Goal: Use online tool/utility: Utilize a website feature to perform a specific function

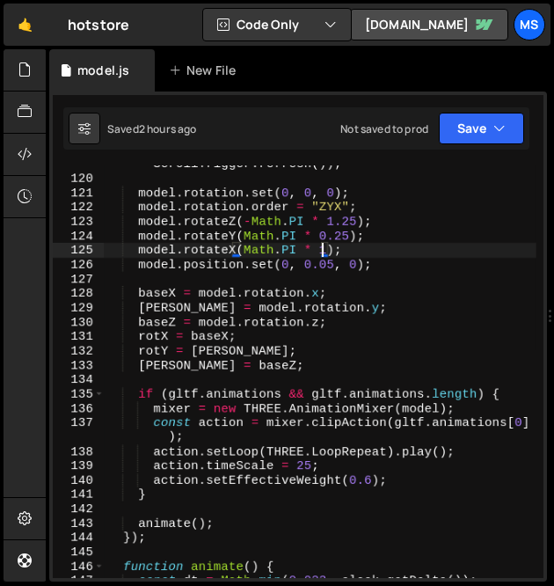
scroll to position [2050, 0]
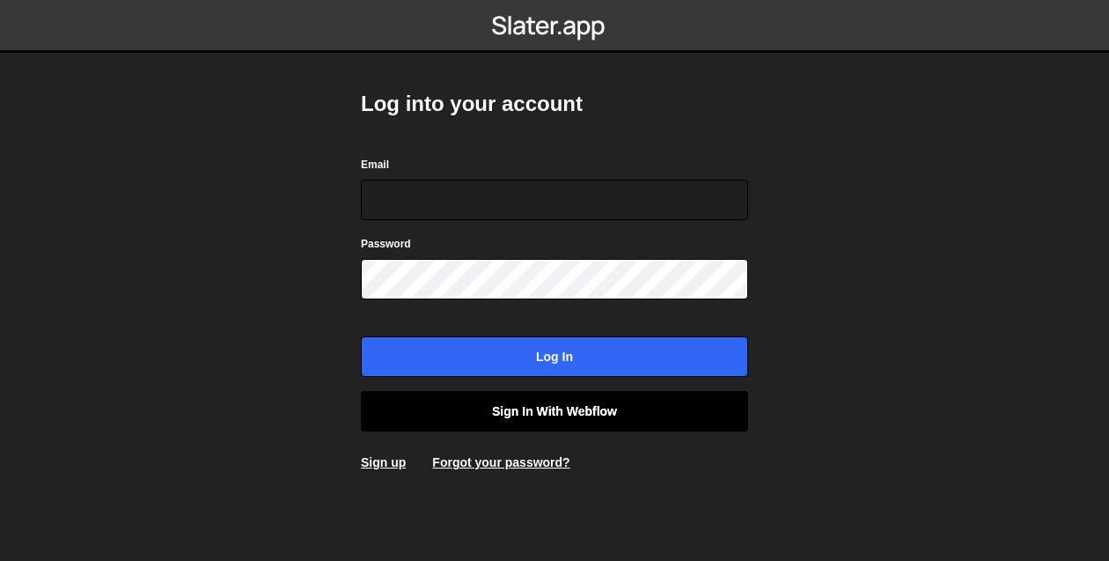
click at [578, 403] on link "Sign in with Webflow" at bounding box center [554, 411] width 387 height 40
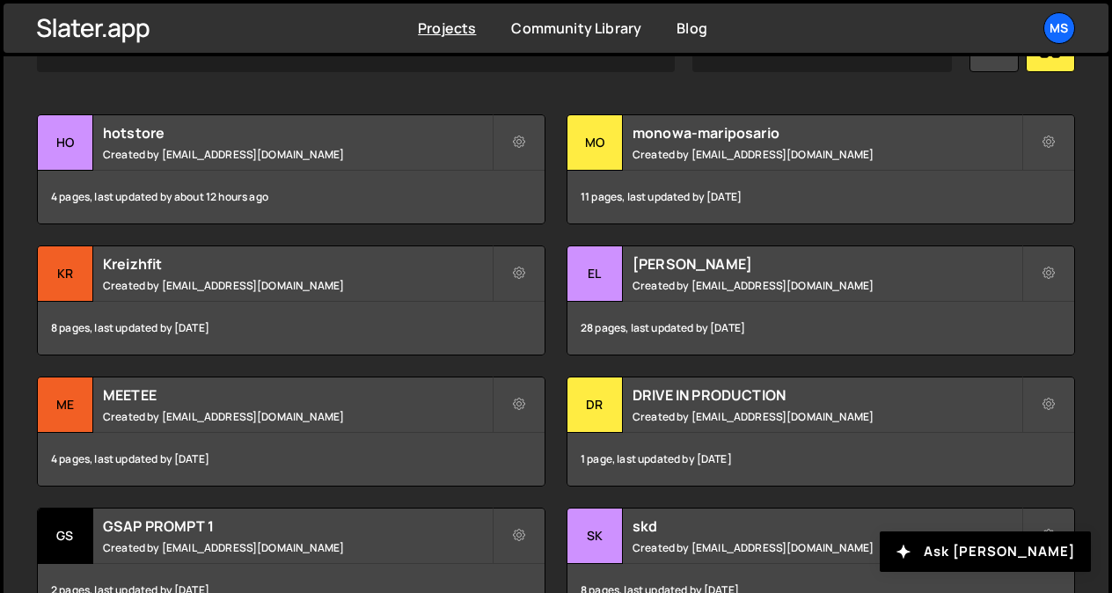
scroll to position [597, 0]
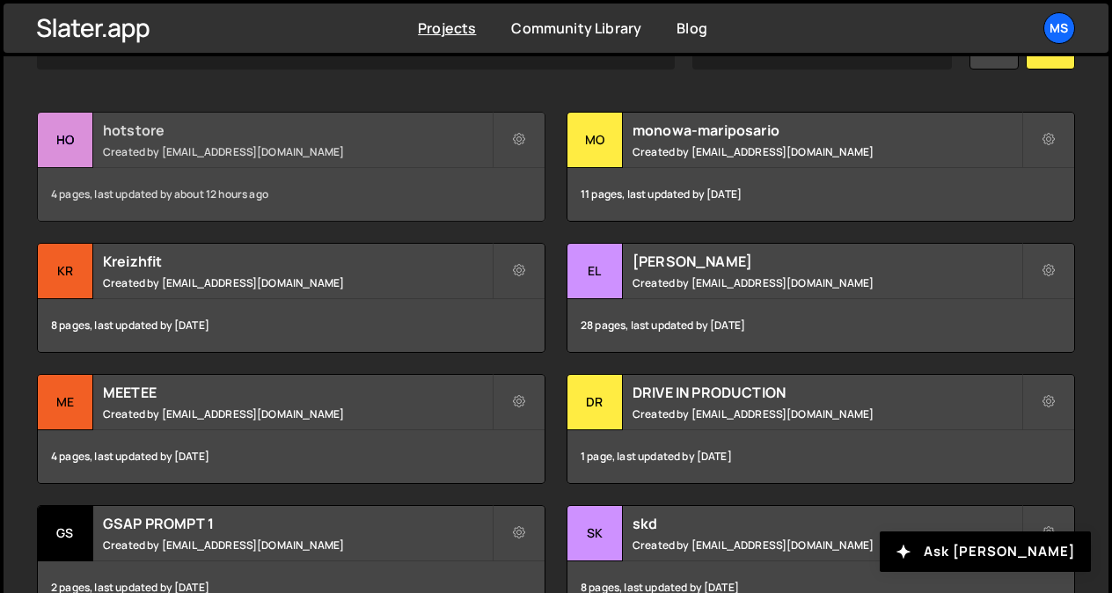
click at [235, 144] on small "Created by snowmahana.fitt@gmail.com" at bounding box center [297, 151] width 389 height 15
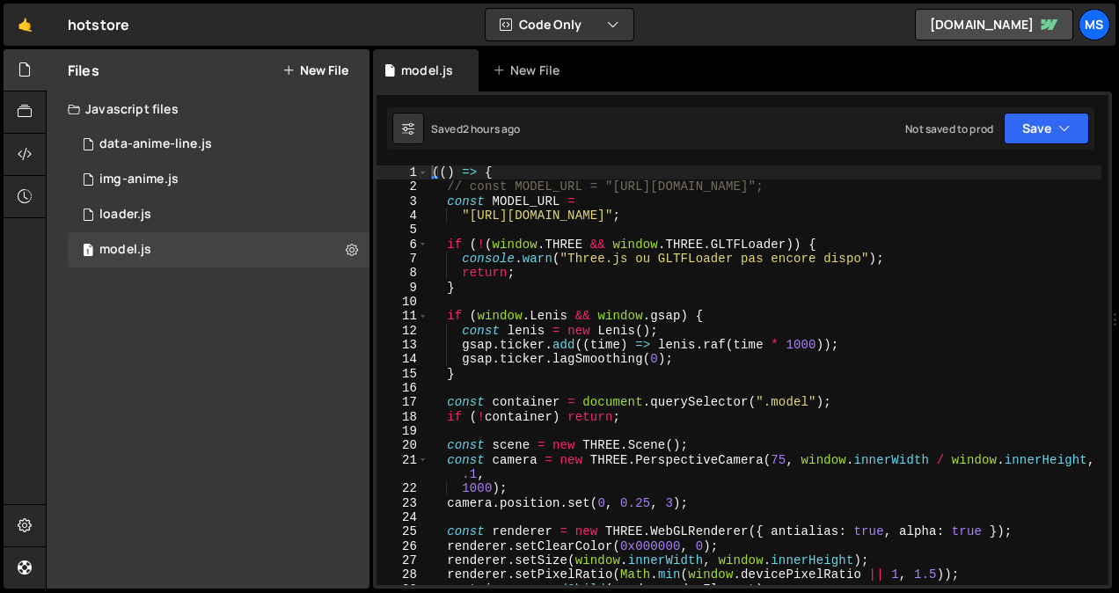
click at [546, 276] on div "(( ) => { // const MODEL_URL = "https://store-video.b-cdn.net/threejs/great_ban…" at bounding box center [765, 389] width 673 height 449
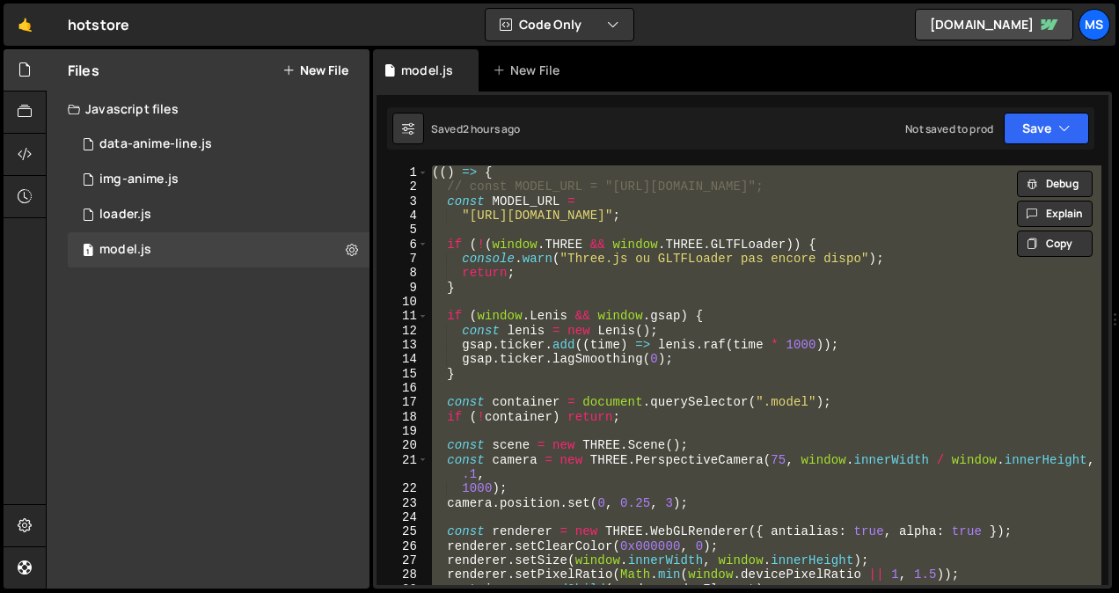
type textarea "// })();"
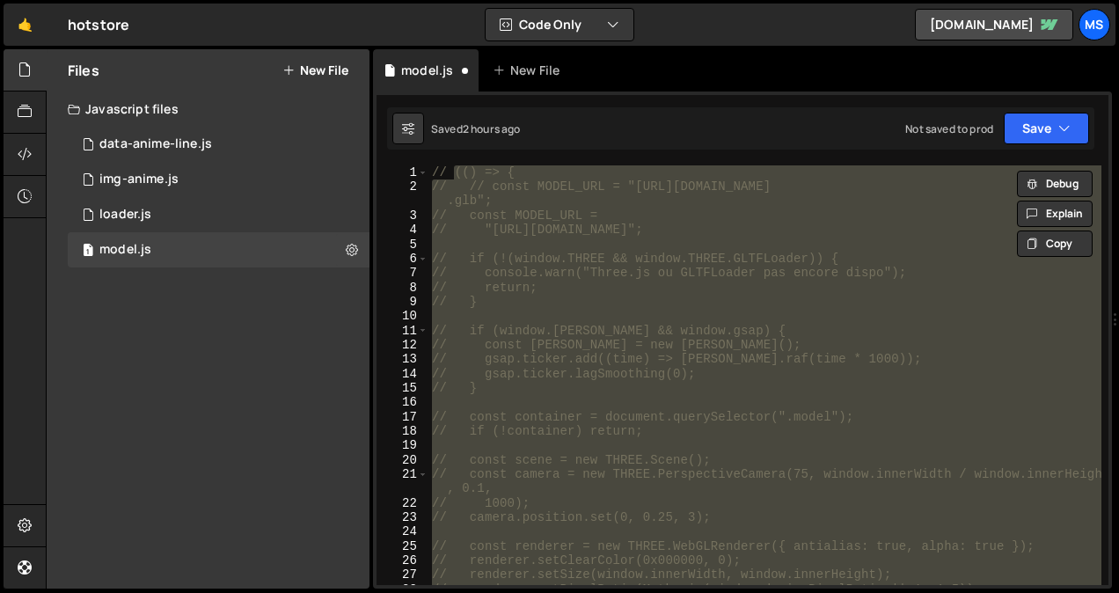
scroll to position [2866, 0]
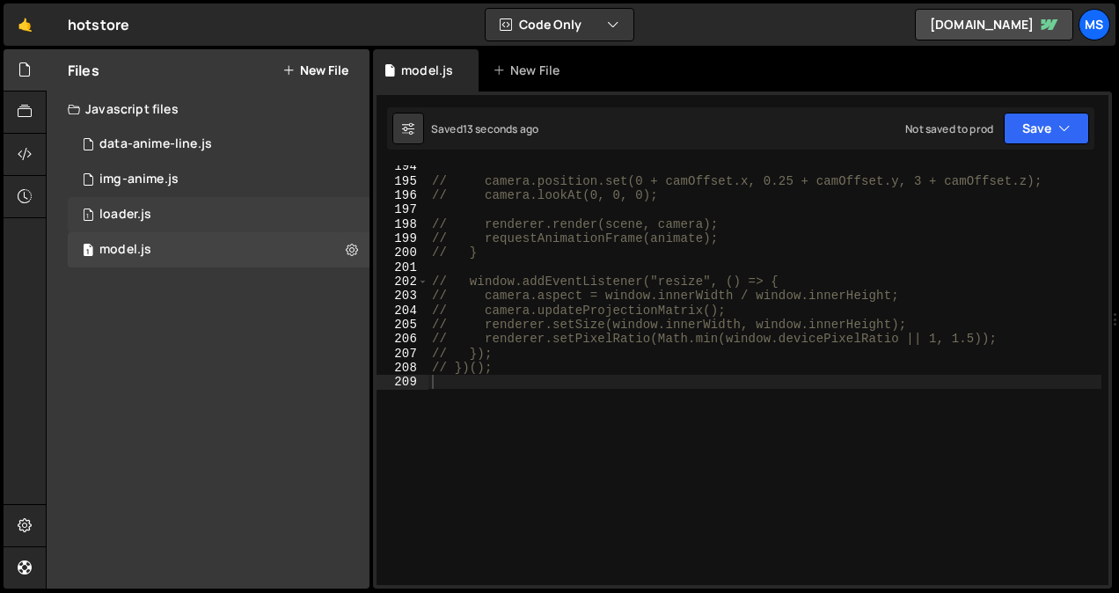
click at [153, 205] on div "1 loader.js 0" at bounding box center [219, 214] width 302 height 35
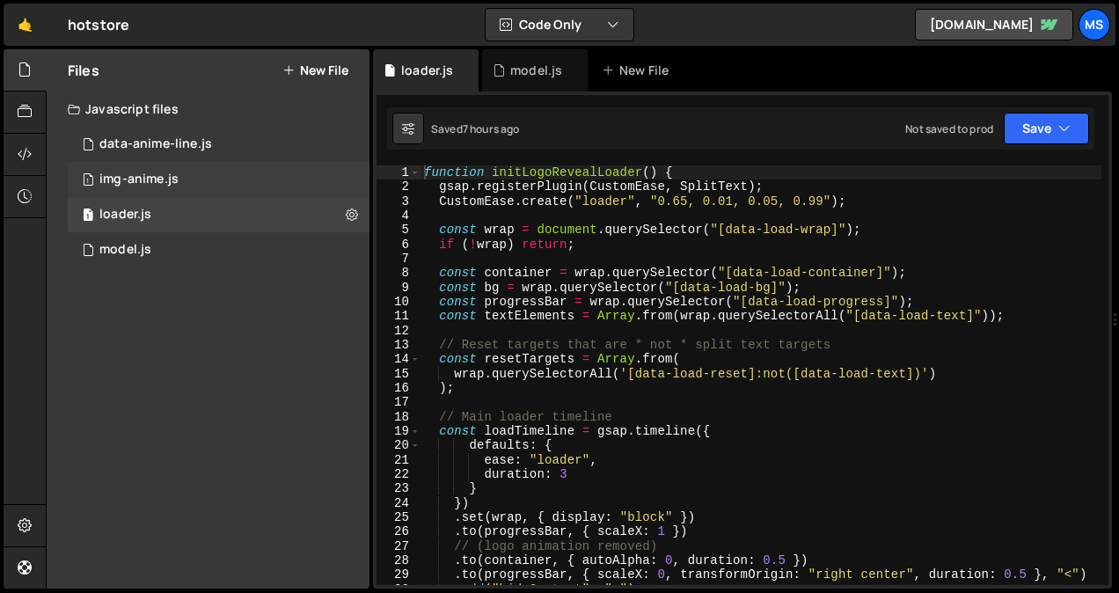
click at [201, 176] on div "1 img-anime.js 0" at bounding box center [219, 179] width 302 height 35
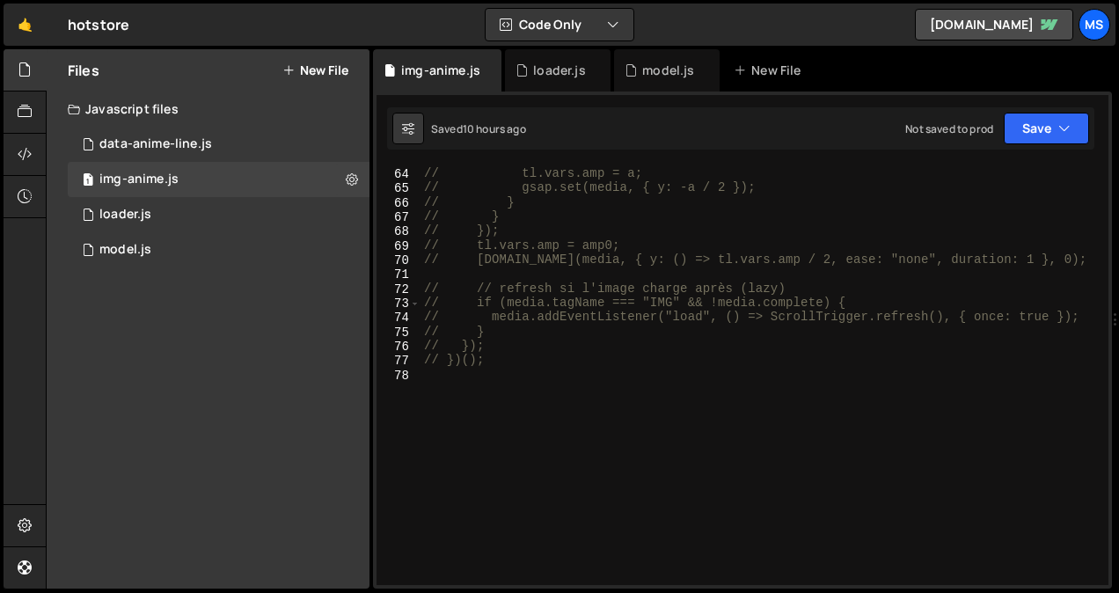
scroll to position [947, 0]
click at [560, 411] on div "// const a = getAmp(el, media); // tl.vars.amp = a; // gsap.set(media, { y: -a …" at bounding box center [761, 376] width 681 height 449
type textarea "// })();"
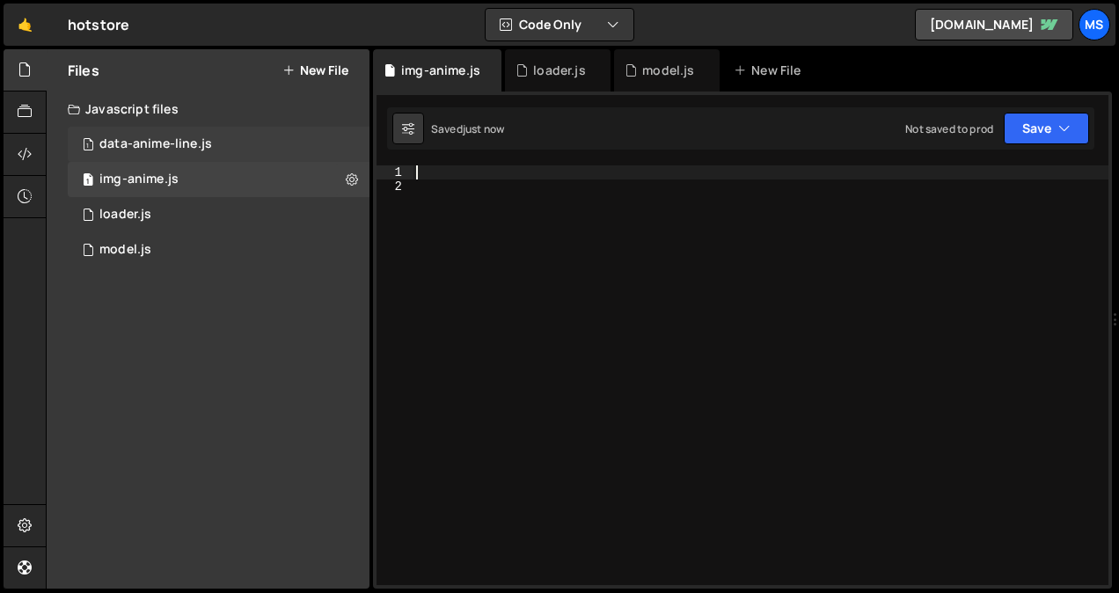
click at [207, 144] on div "data-anime-line.js" at bounding box center [155, 144] width 113 height 16
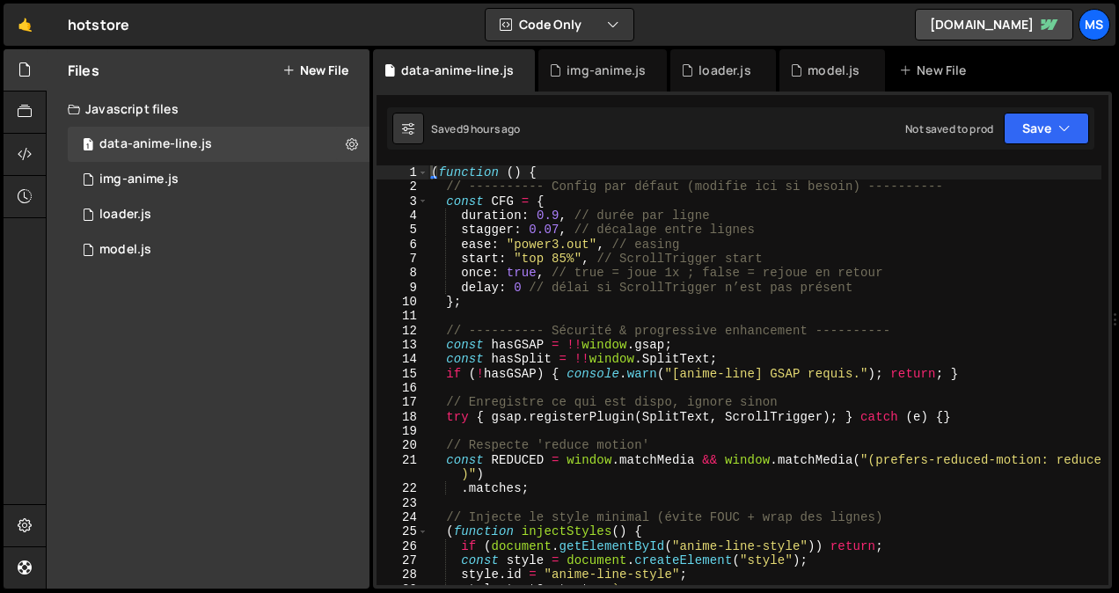
click at [810, 282] on div "( function ( ) { // ---------- Config par défaut (modifie ici si besoin) ------…" at bounding box center [765, 389] width 674 height 449
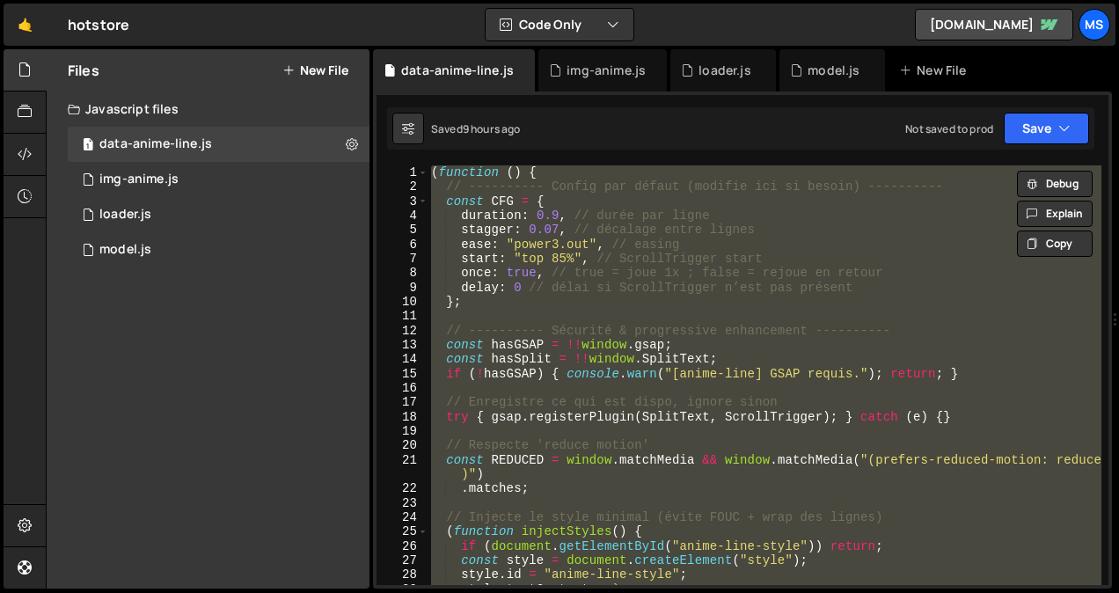
type textarea "// })();"
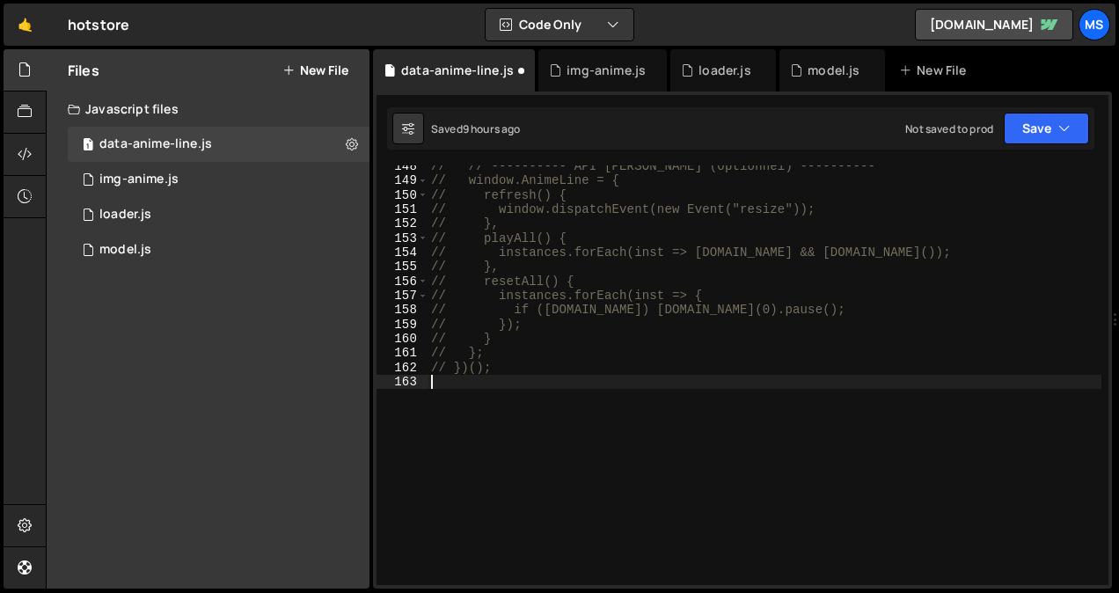
scroll to position [2161, 0]
click at [194, 187] on div "1 img-anime.js 0" at bounding box center [219, 179] width 302 height 35
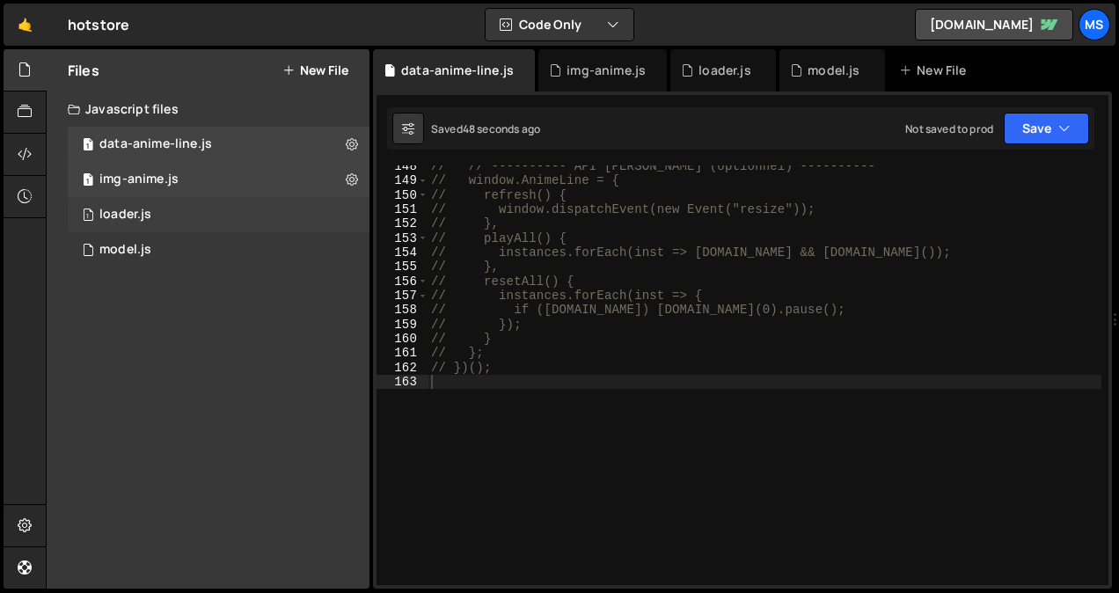
click at [171, 215] on div "1 loader.js 0" at bounding box center [219, 214] width 302 height 35
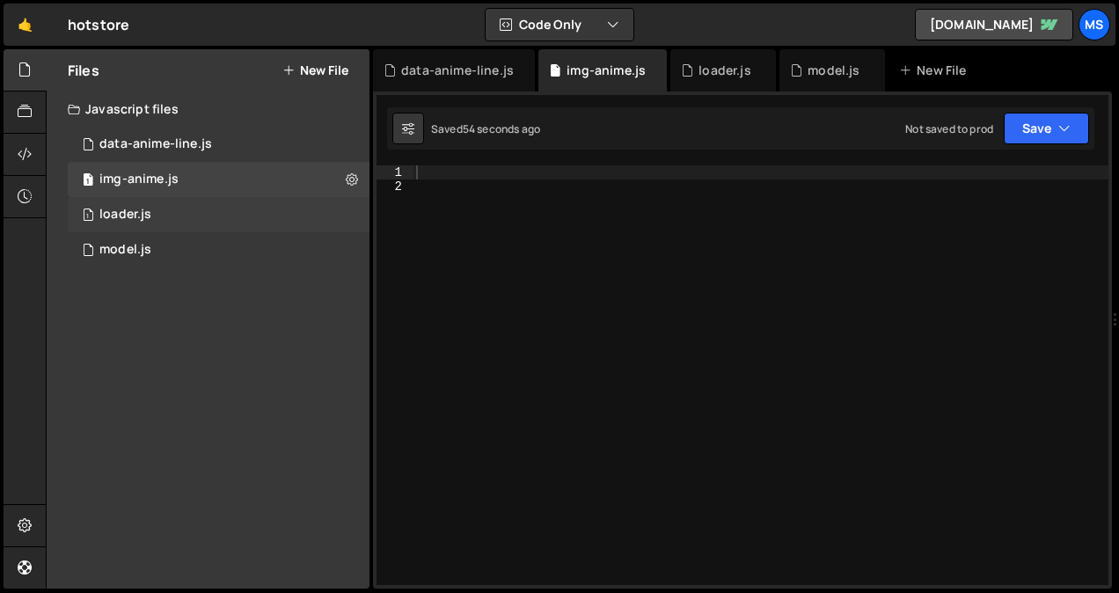
click at [183, 226] on div "1 loader.js 0" at bounding box center [219, 214] width 302 height 35
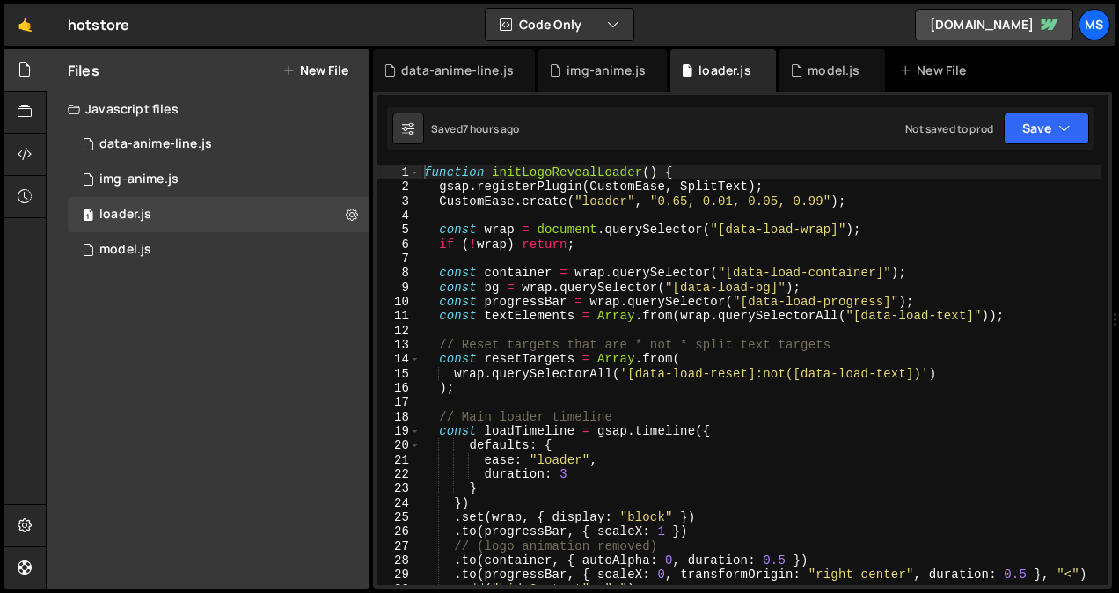
click at [552, 284] on div "function initLogoRevealLoader ( ) { gsap . registerPlugin ( CustomEase , SplitT…" at bounding box center [761, 389] width 681 height 449
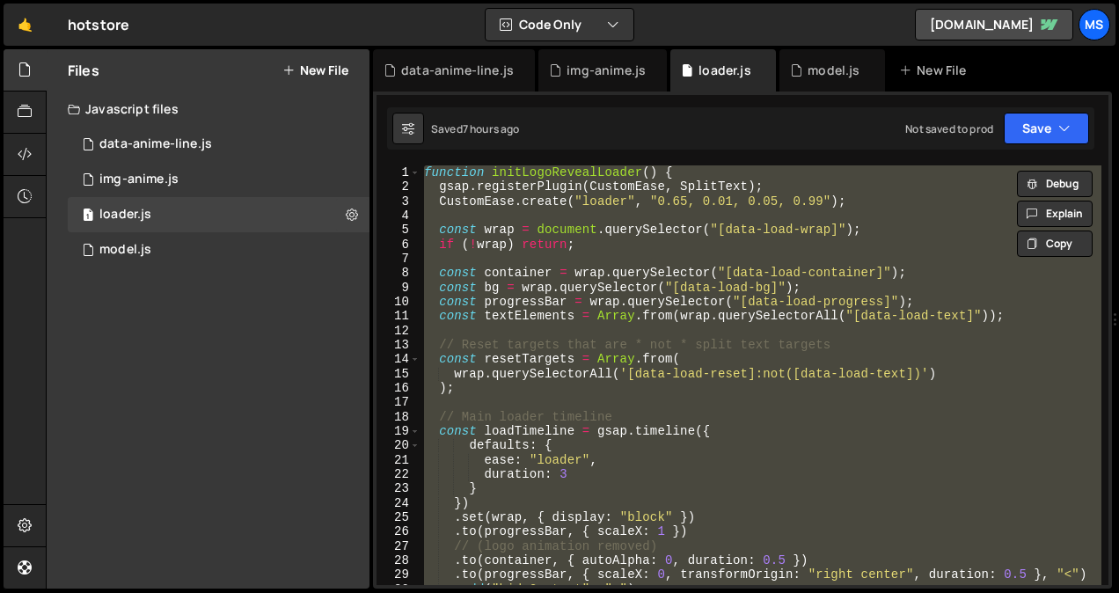
type textarea "// initLogoRevealLoader();"
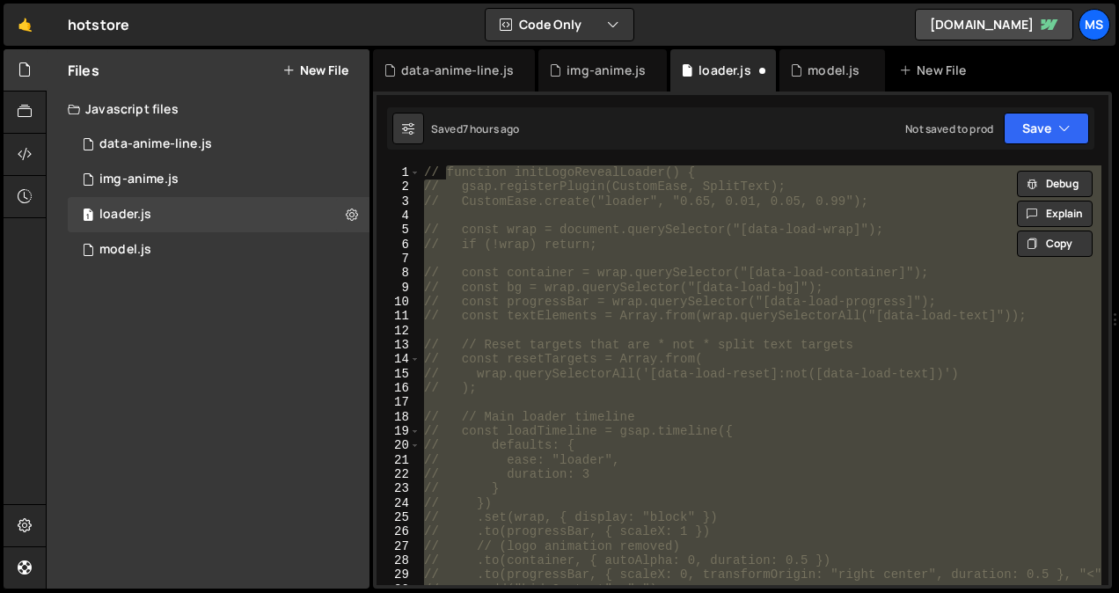
scroll to position [997, 0]
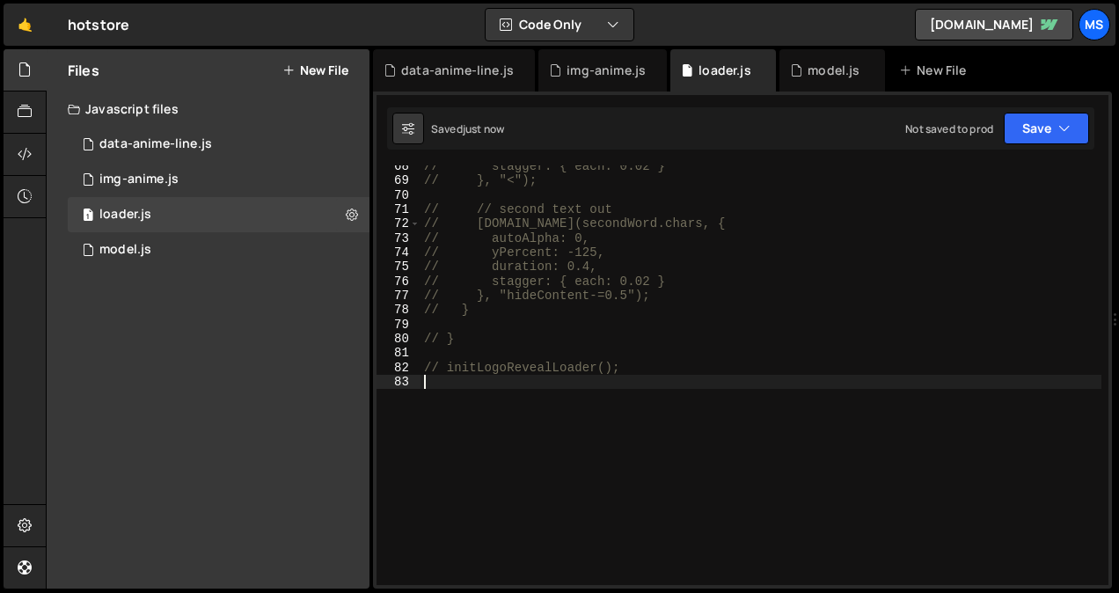
click at [1061, 145] on div "Saved just now Not saved to prod Upgrade to Edit Save Save to Staging S Saved j…" at bounding box center [741, 128] width 708 height 42
click at [1057, 141] on button "Save" at bounding box center [1046, 129] width 85 height 32
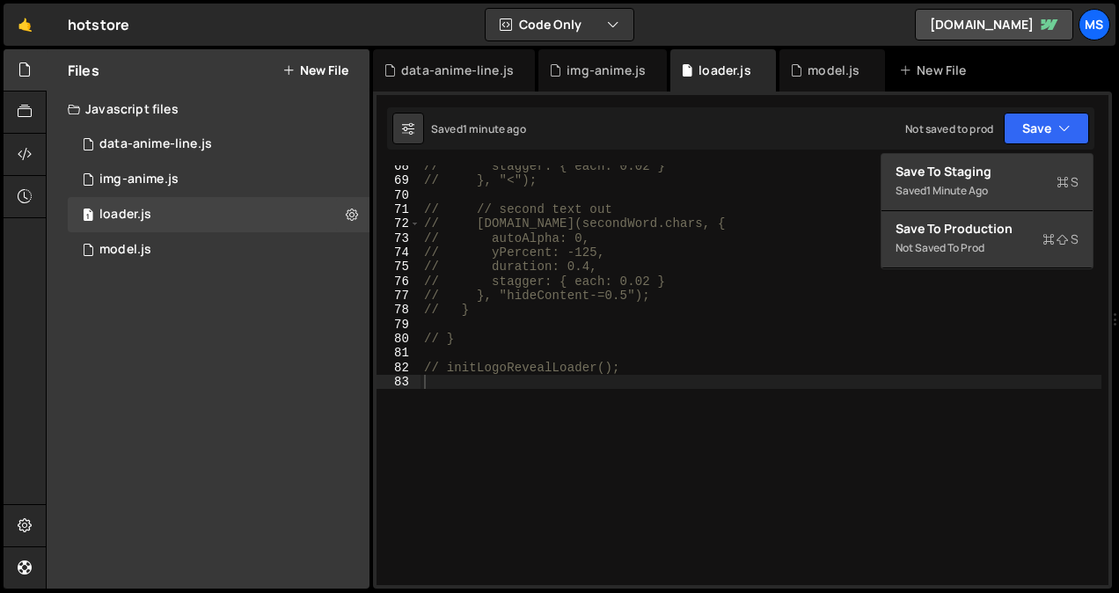
click at [521, 381] on div "// stagger: { each: 0.02 } // }, "<"); // // second text out // loadTimeline.to…" at bounding box center [761, 383] width 681 height 449
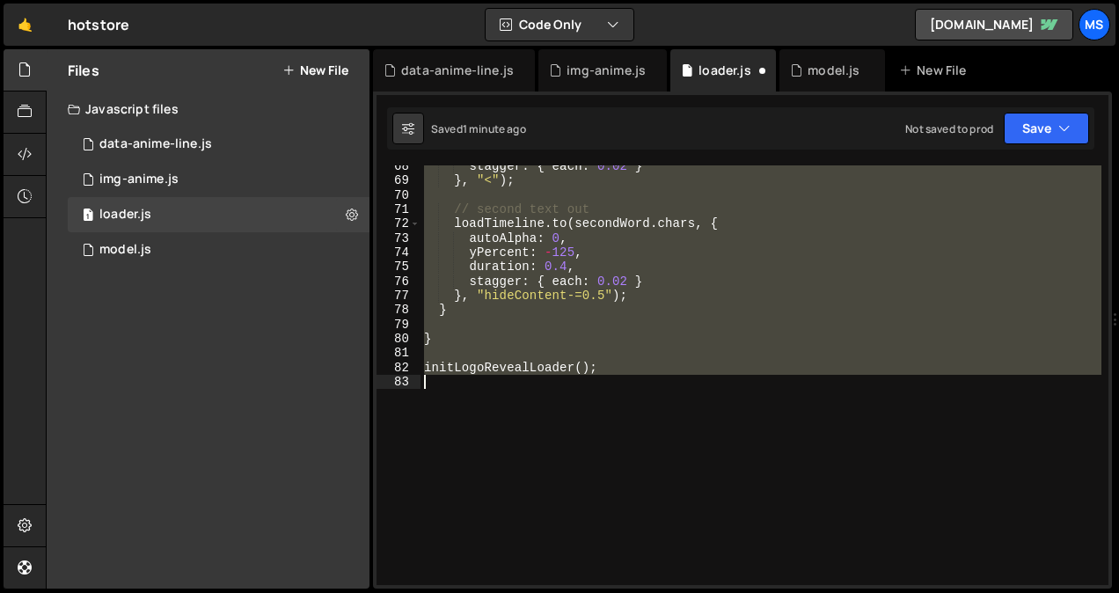
type textarea "initLogoRevealLoader();"
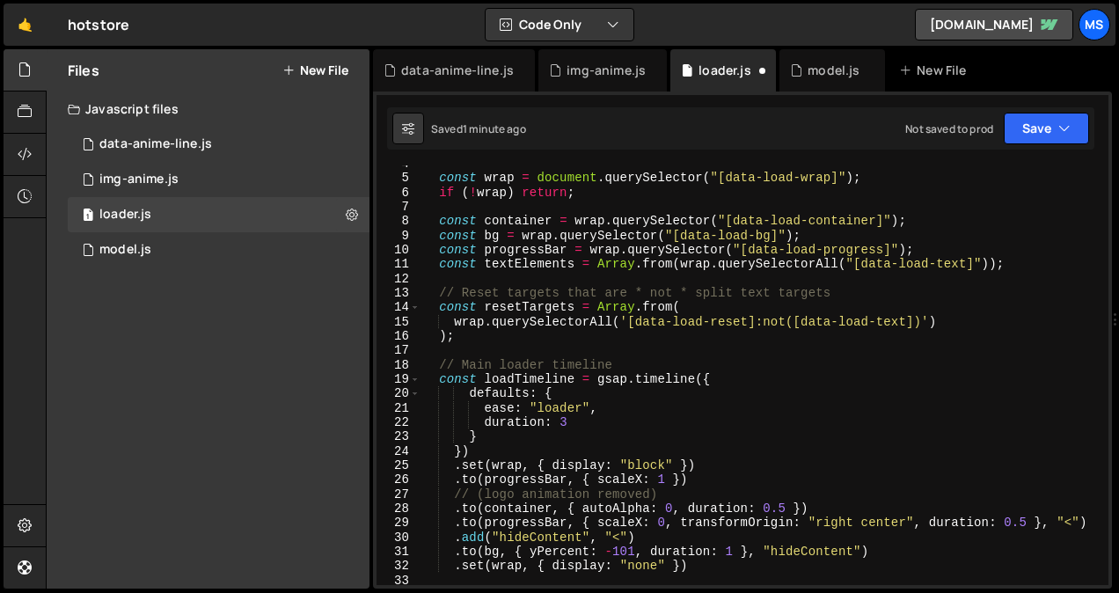
scroll to position [0, 0]
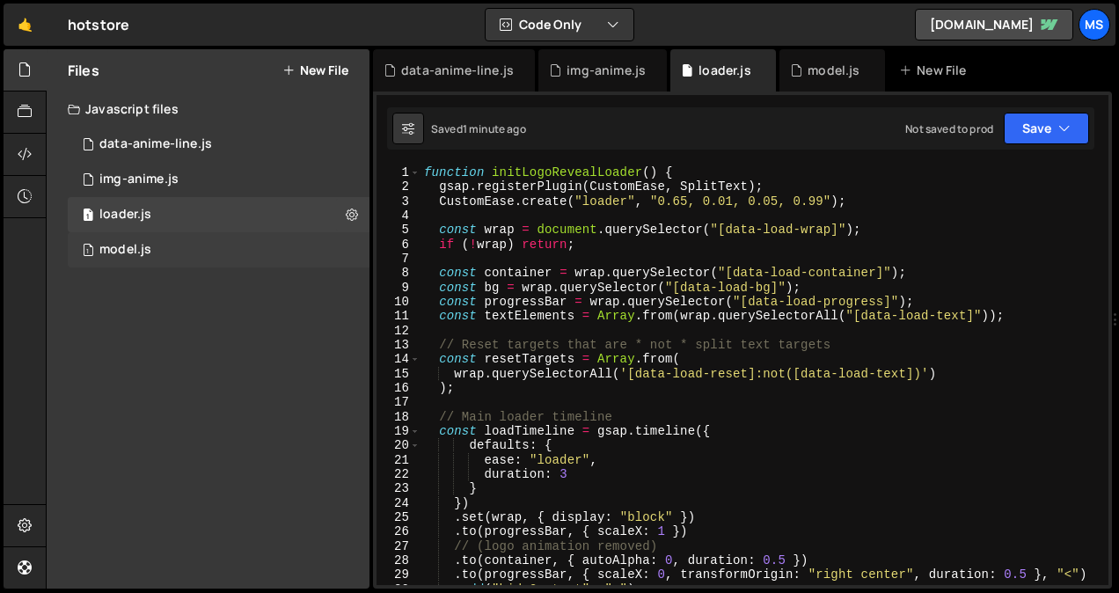
click at [222, 245] on div "1 model.js 0" at bounding box center [219, 249] width 302 height 35
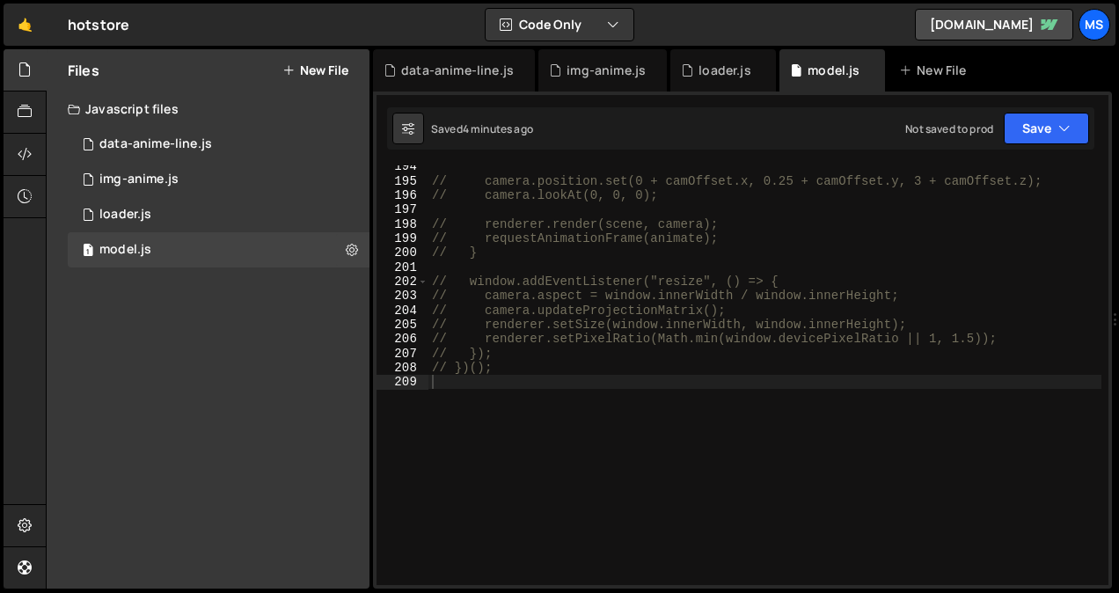
click at [636, 363] on div "// camera.position.set(0 + camOffset.x, 0.25 + camOffset.y, 3 + camOffset.z); /…" at bounding box center [765, 383] width 673 height 449
type textarea "})();"
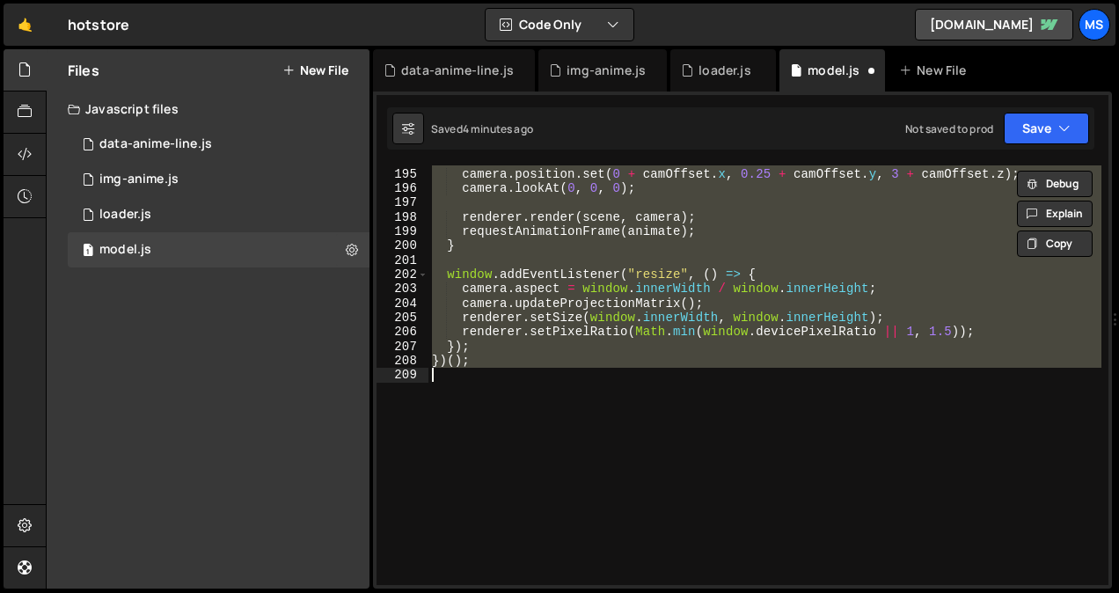
scroll to position [2830, 0]
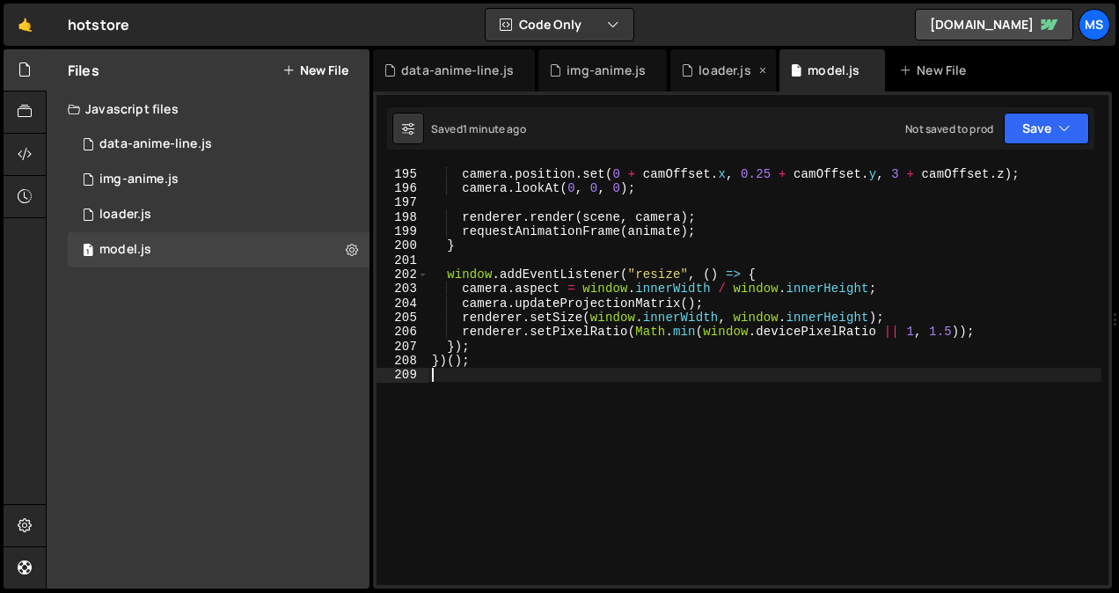
click at [715, 76] on div "loader.js" at bounding box center [725, 71] width 52 height 18
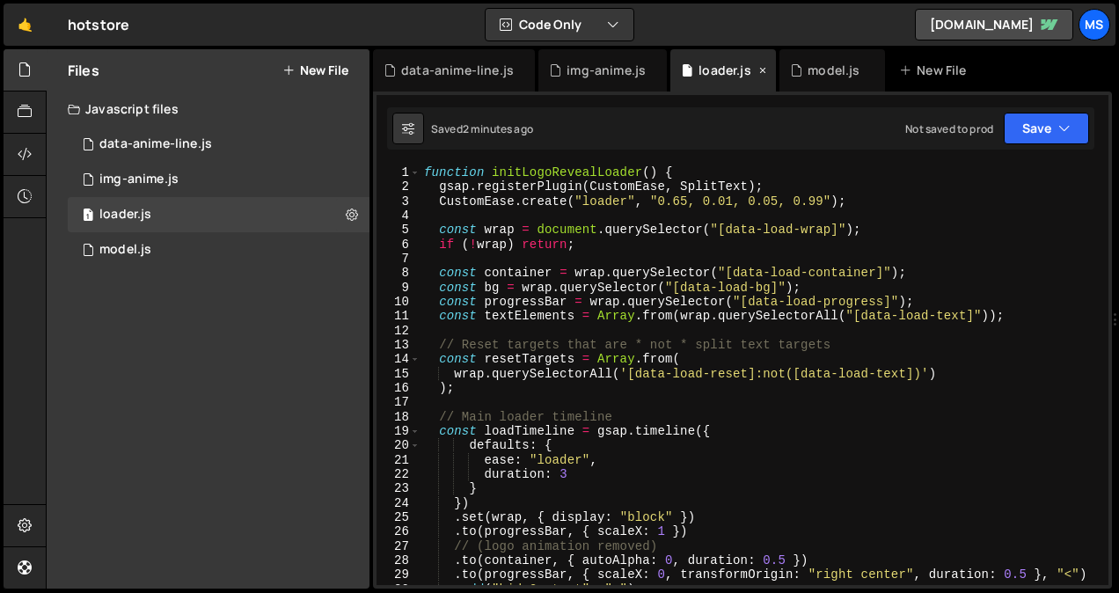
click at [761, 65] on icon at bounding box center [763, 71] width 12 height 18
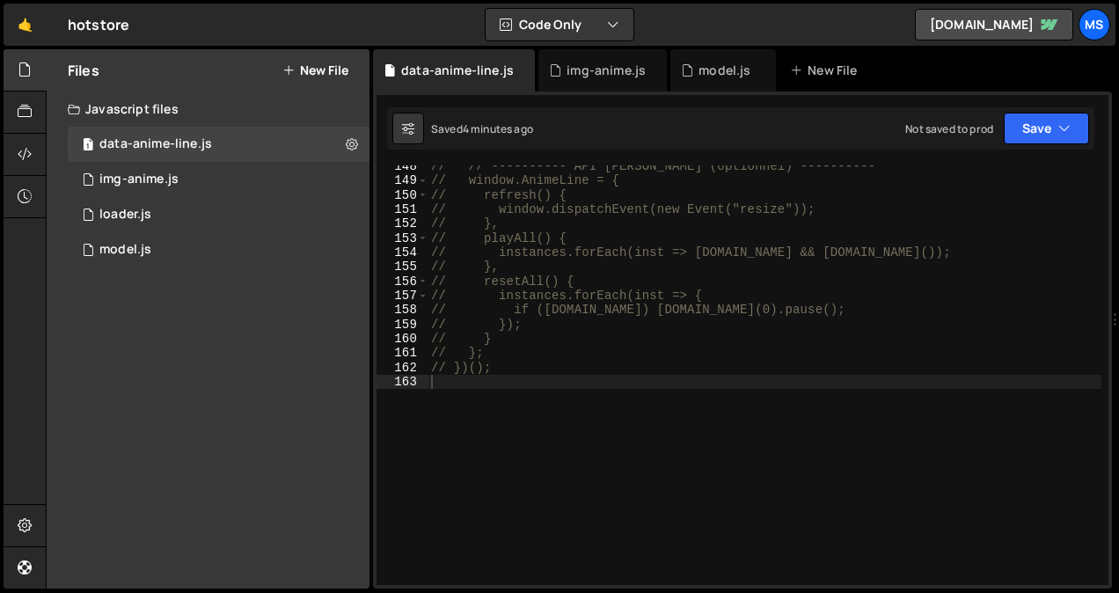
click at [0, 0] on icon at bounding box center [0, 0] width 0 height 0
click at [531, 390] on div "// // ---------- API légère (optionnel) ---------- // window.AnimeLine = { // r…" at bounding box center [765, 383] width 674 height 449
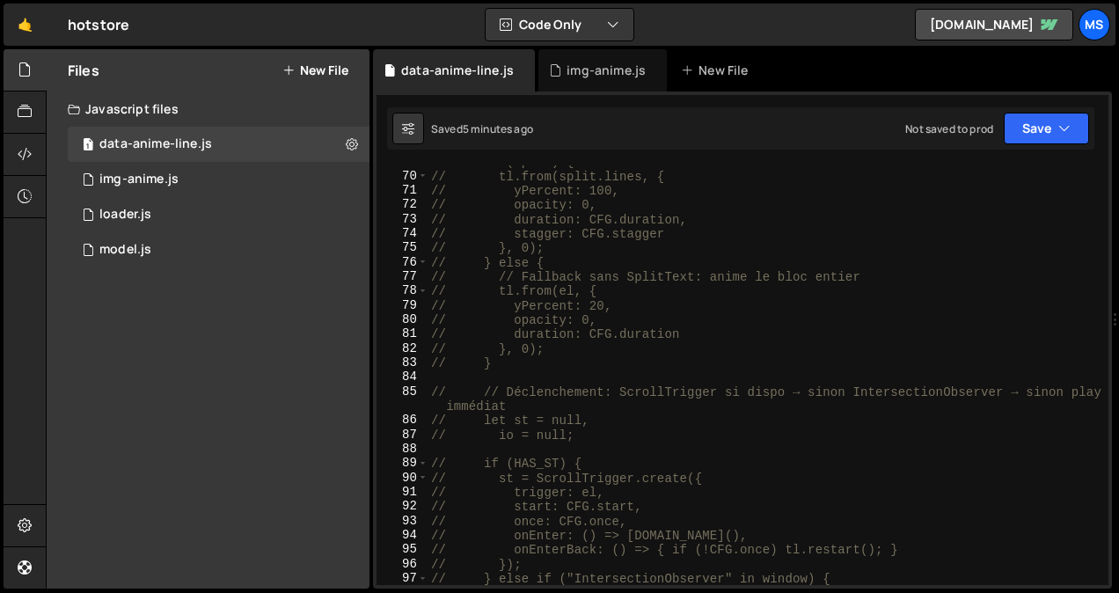
scroll to position [1016, 0]
click at [531, 390] on div "// if (split) { // tl.from(split.lines, { // yPercent: 100, // opacity: 0, // d…" at bounding box center [765, 379] width 674 height 449
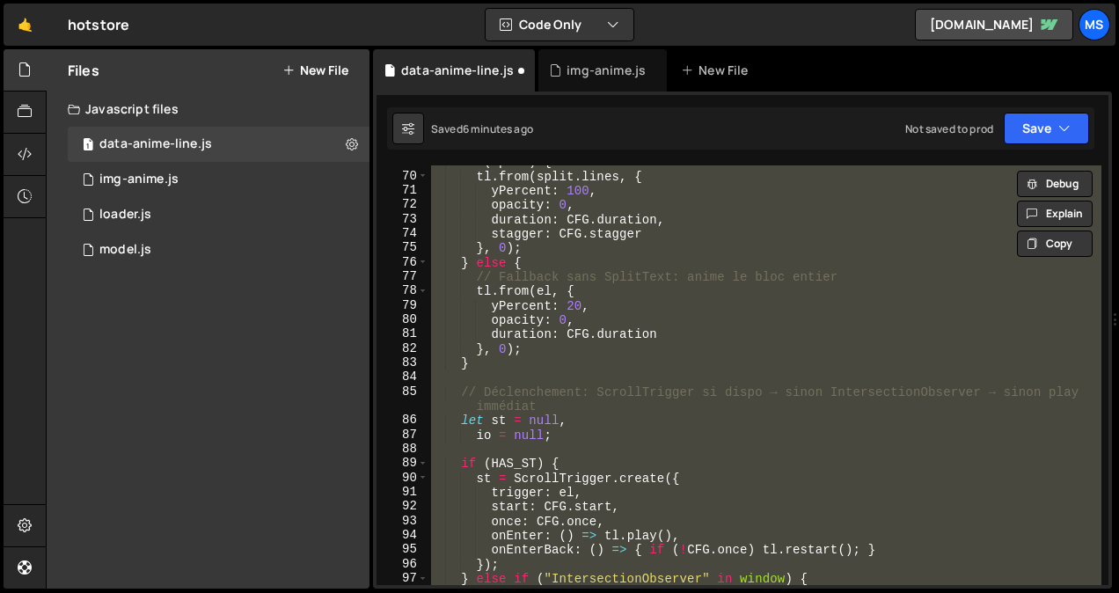
type textarea "// })();"
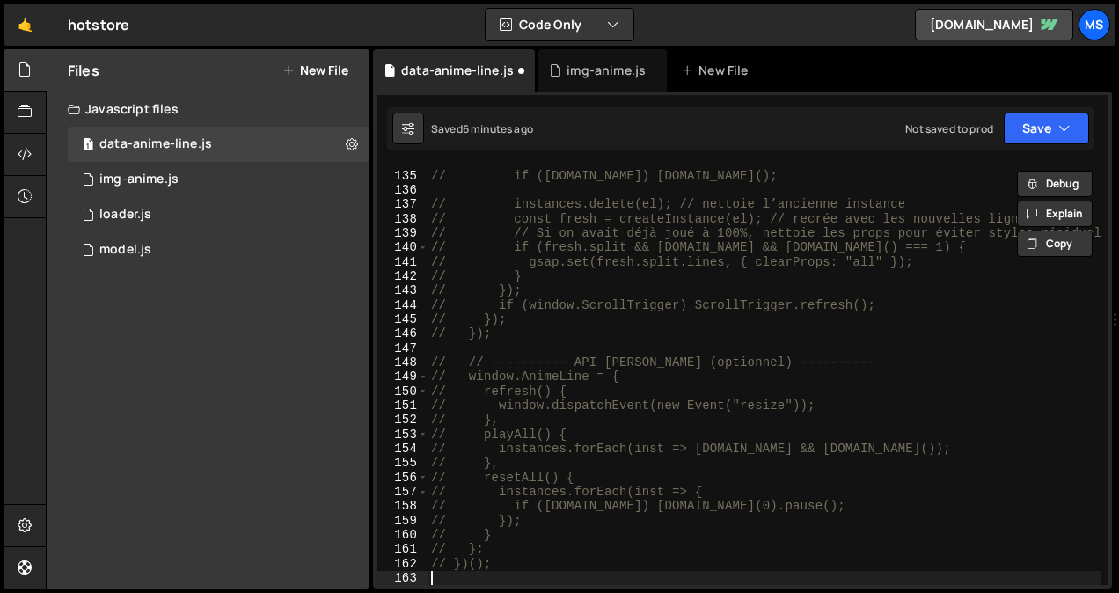
paste textarea "}"
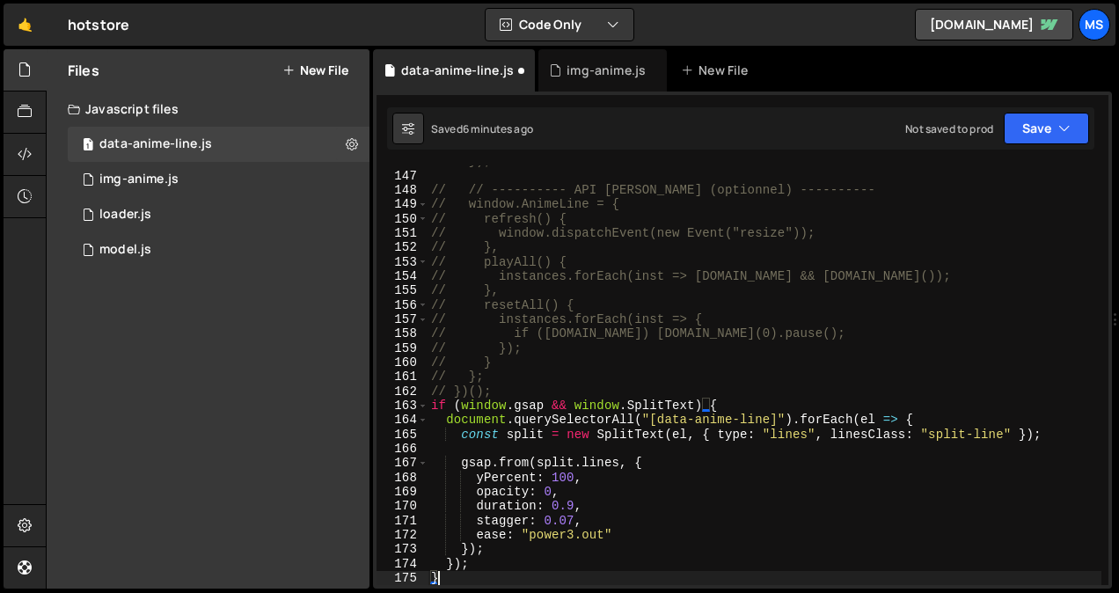
scroll to position [2138, 0]
click at [631, 341] on div "// }); // // ---------- API légère (optionnel) ---------- // window.AnimeLine =…" at bounding box center [765, 378] width 674 height 449
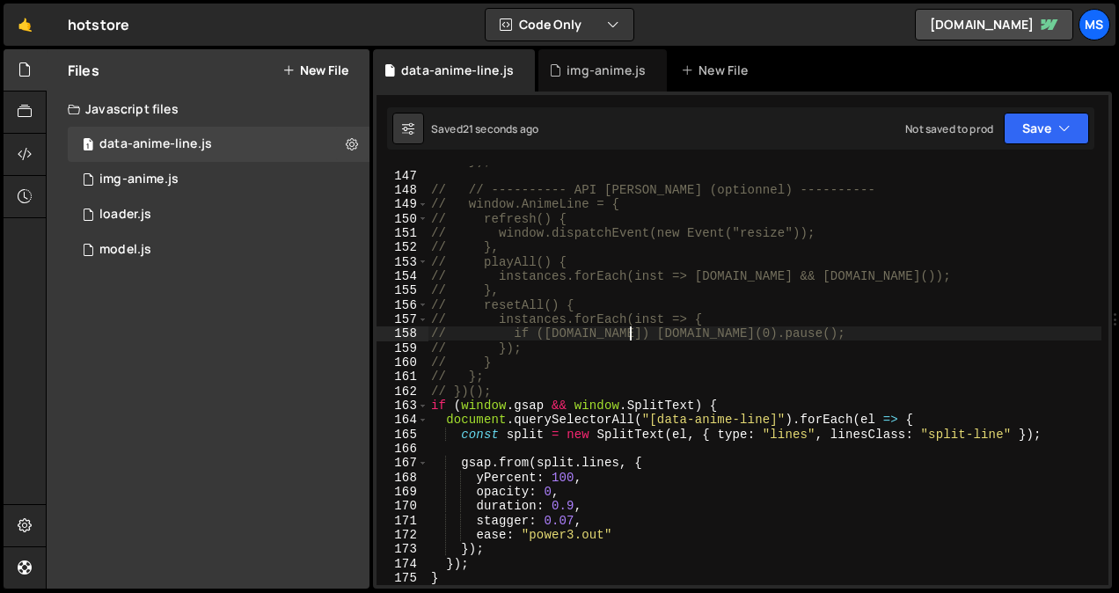
scroll to position [2153, 0]
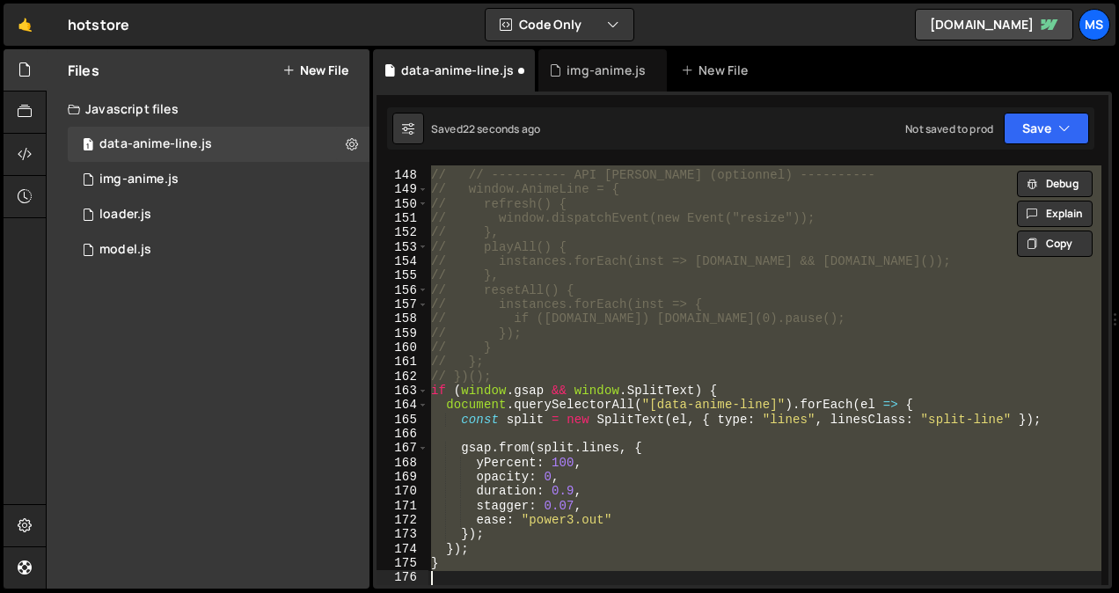
type textarea "}); }"
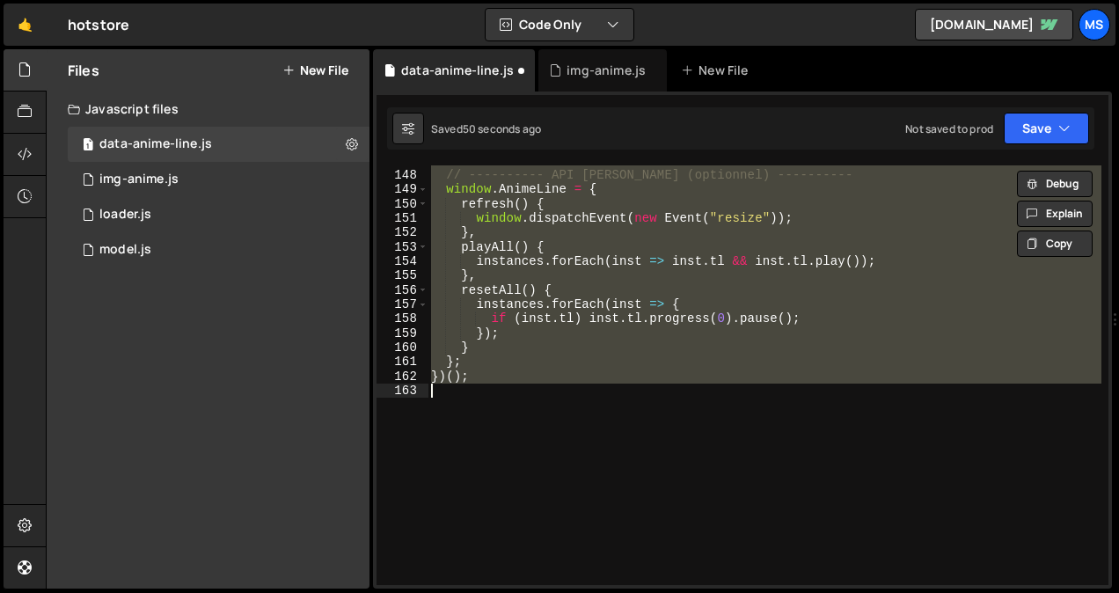
paste textarea
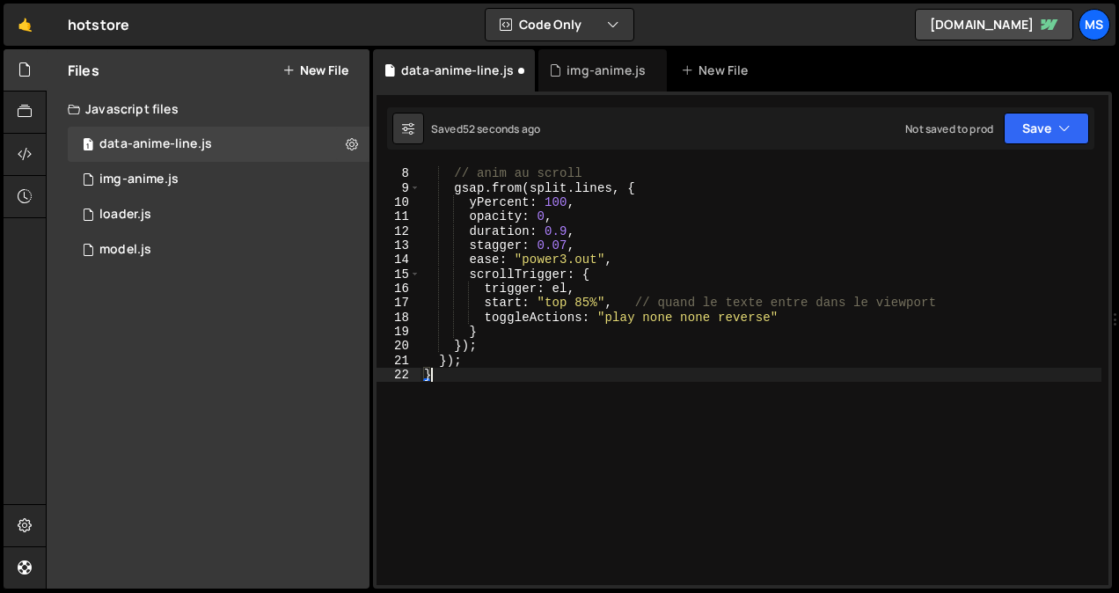
scroll to position [2168, 0]
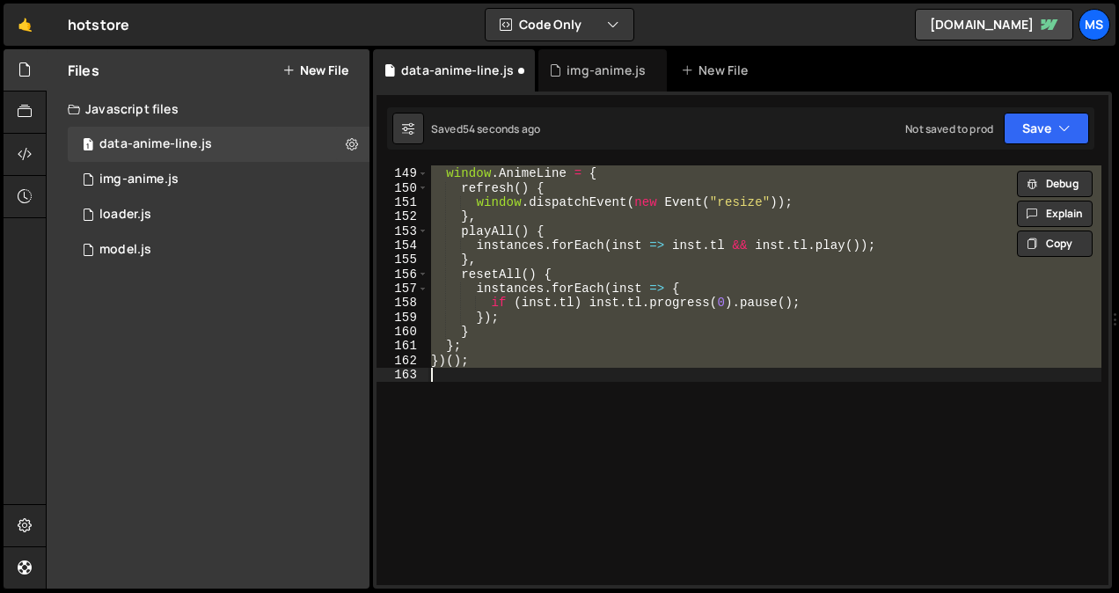
type textarea "// })();"
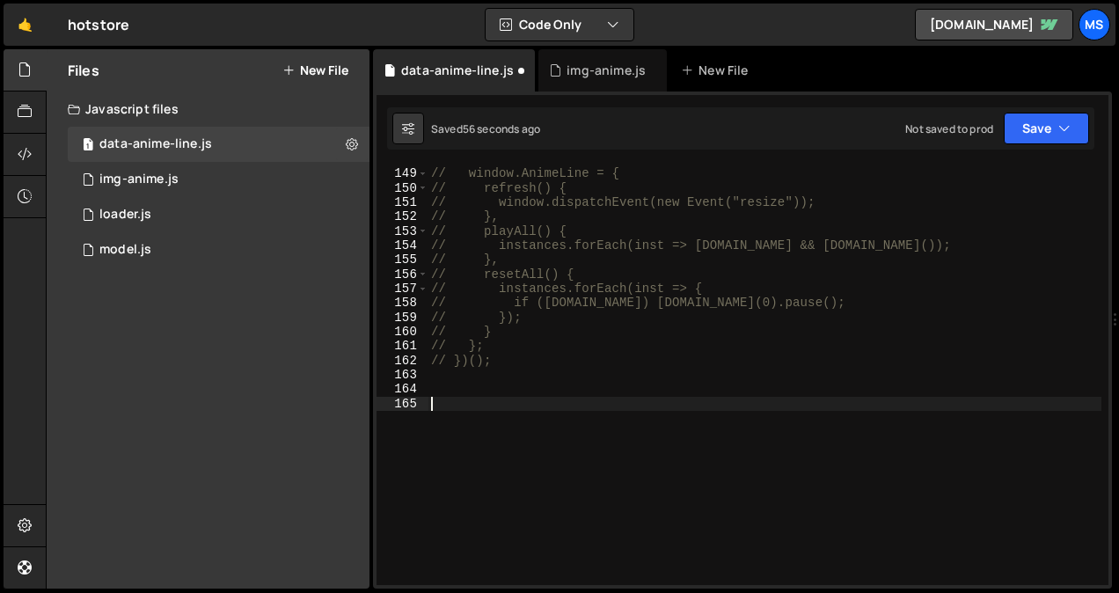
paste textarea "}"
type textarea "}"
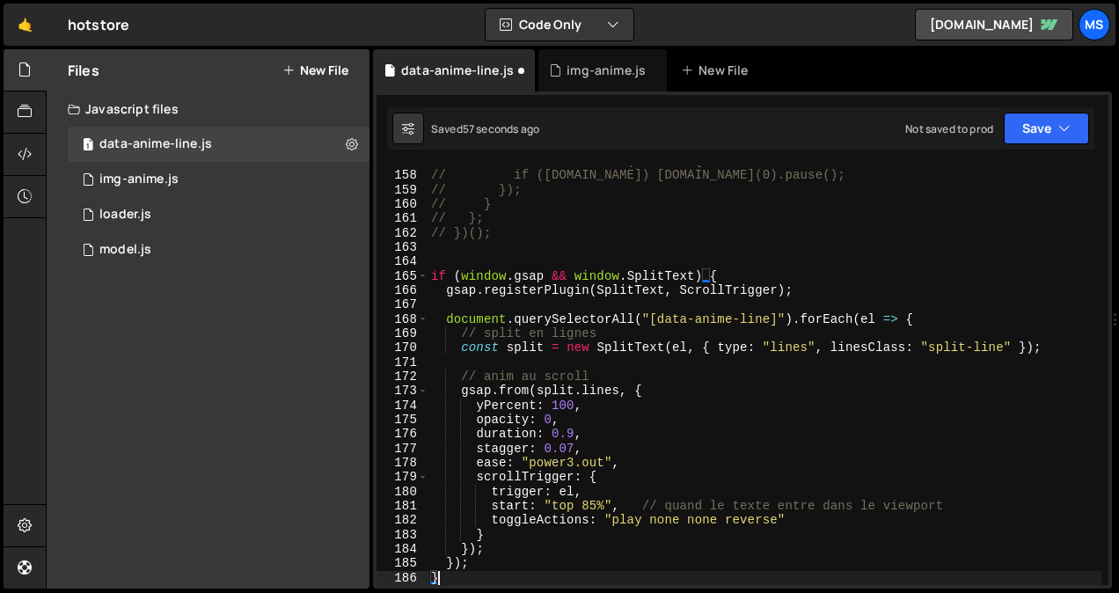
scroll to position [2297, 0]
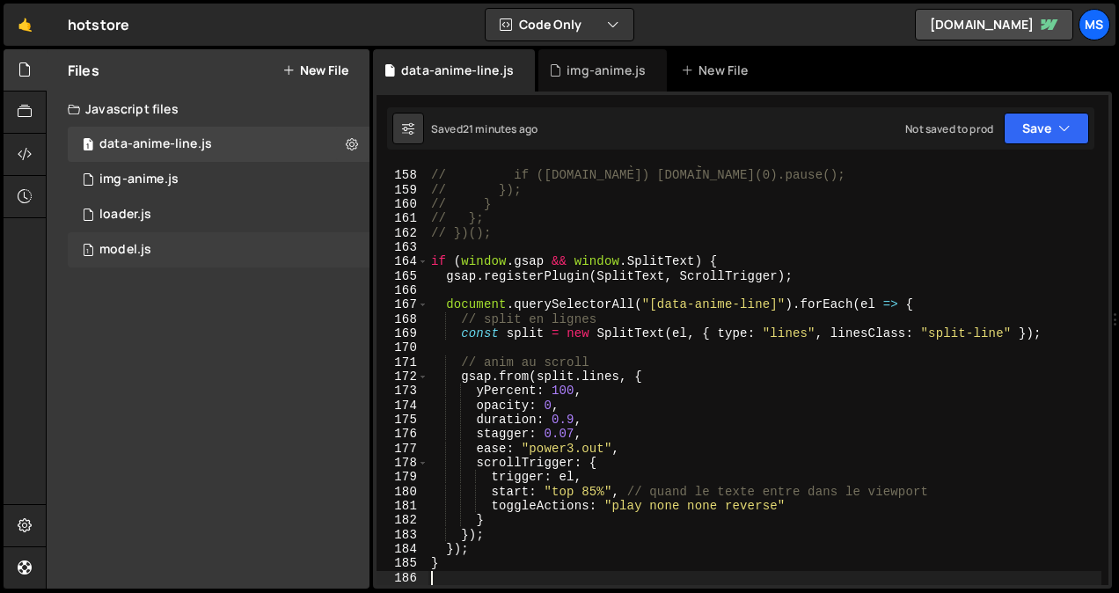
click at [190, 263] on div "1 model.js 0" at bounding box center [219, 249] width 302 height 35
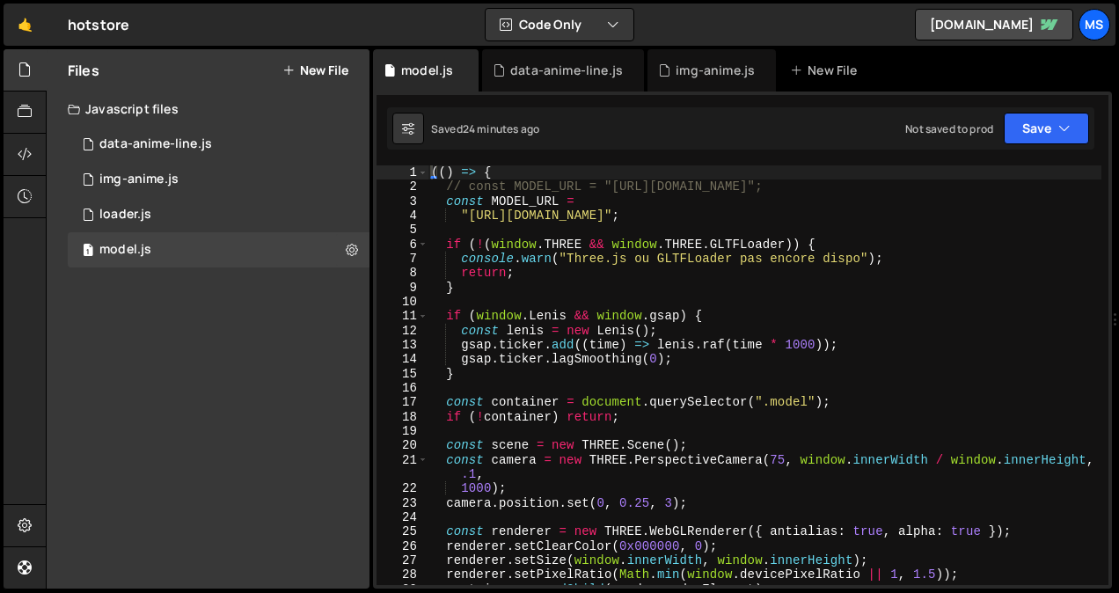
click at [499, 95] on div "1 2 ההההההההההההההההההההההההההההההההההההההההההההההההההההההההההההההההההההההההההה…" at bounding box center [743, 95] width 732 height 0
click at [590, 72] on div "data-anime-line.js" at bounding box center [566, 71] width 113 height 18
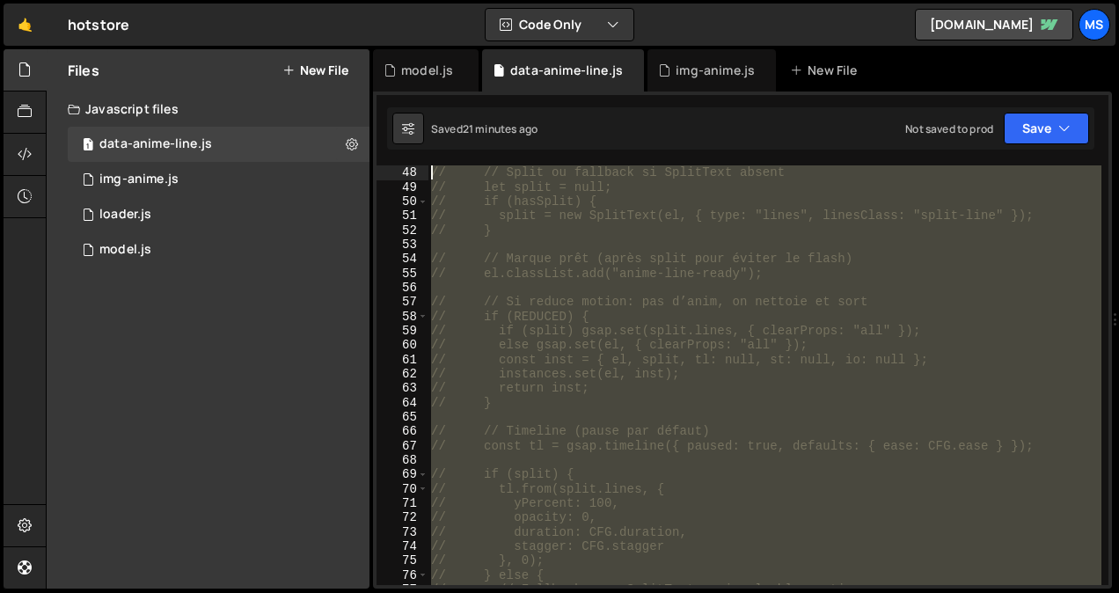
scroll to position [0, 0]
drag, startPoint x: 498, startPoint y: 231, endPoint x: 349, endPoint y: 23, distance: 256.2
click at [349, 23] on div "Hold on a sec... Are you certain you wish to leave this page? Any changes you'v…" at bounding box center [559, 296] width 1119 height 593
type textarea "// (function () { // // ---------- Config par défaut (modifie ici si besoin) --…"
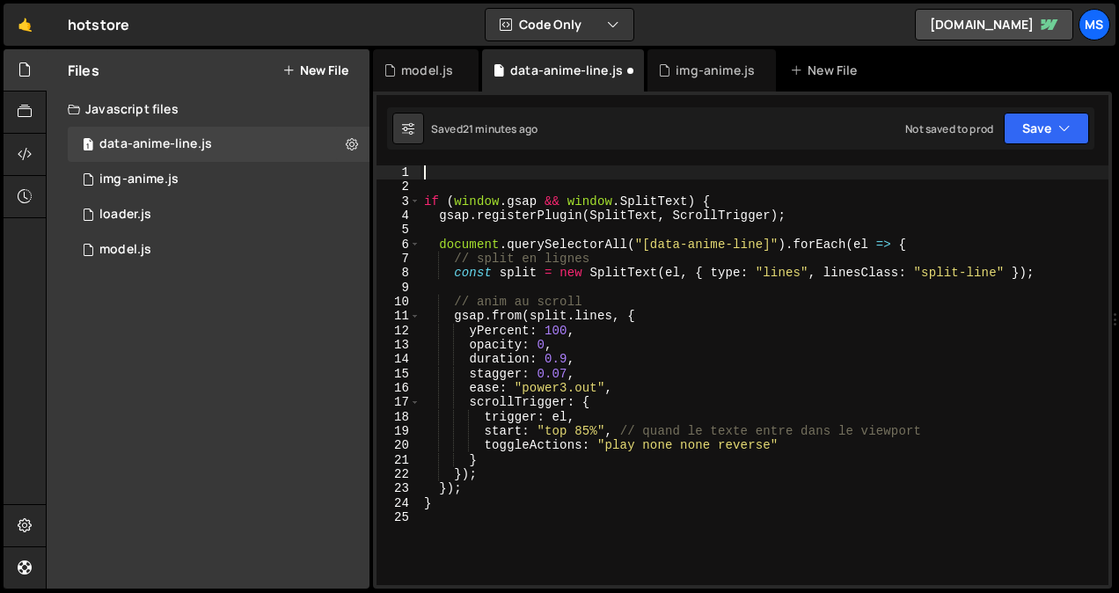
type textarea "if (window.gsap && window.SplitText) {"
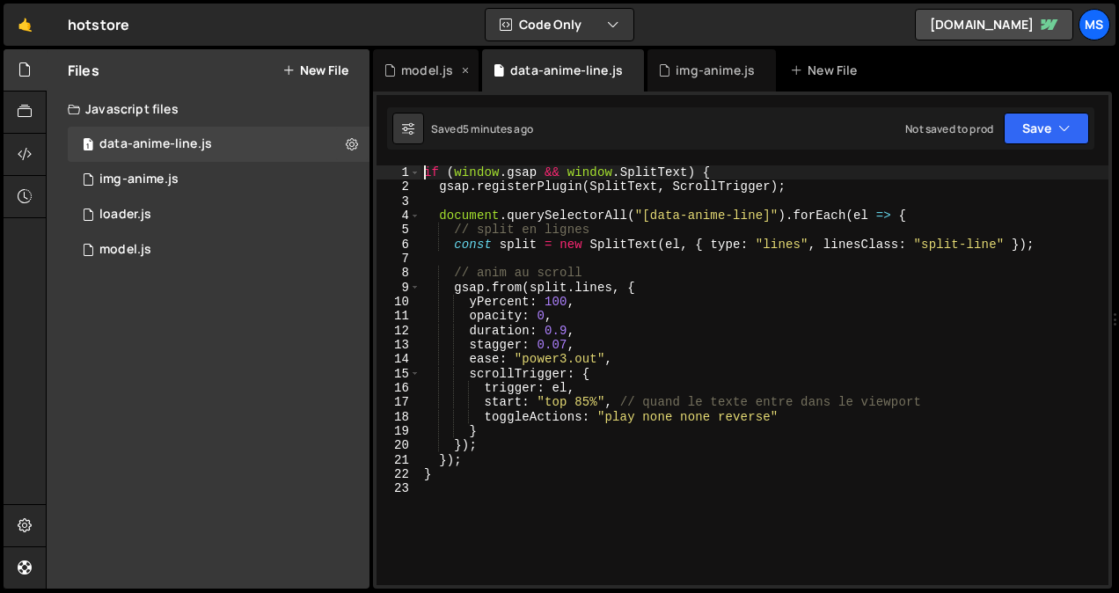
click at [418, 74] on div "model.js" at bounding box center [427, 71] width 52 height 18
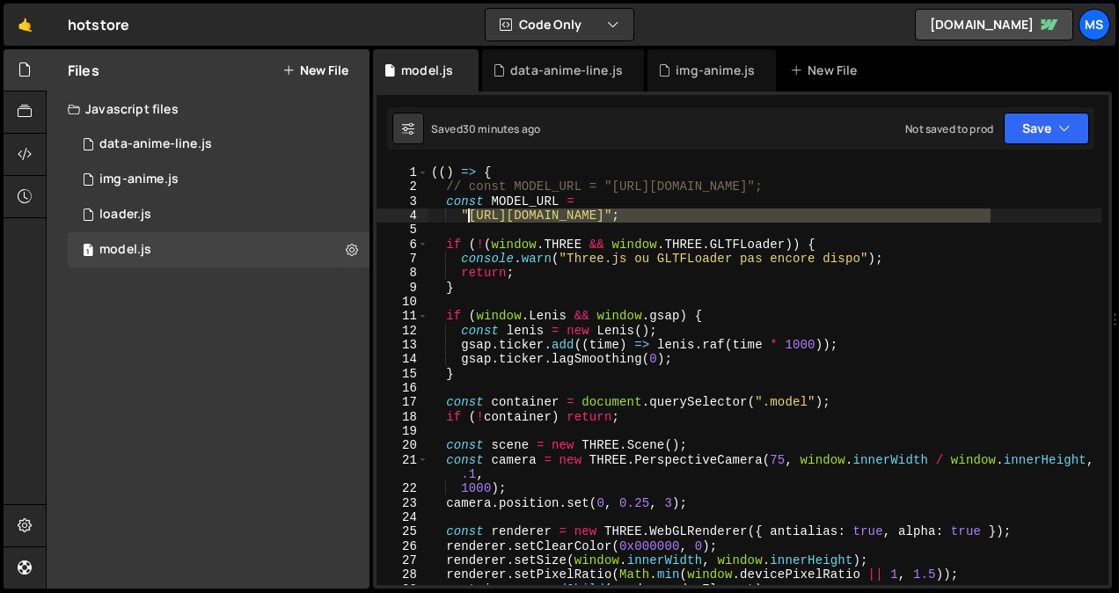
drag, startPoint x: 991, startPoint y: 218, endPoint x: 469, endPoint y: 219, distance: 521.9
click at [469, 219] on div "(( ) => { // const MODEL_URL = "https://store-video.b-cdn.net/threejs/great_ban…" at bounding box center [765, 389] width 674 height 449
paste textarea "beads_for_women"
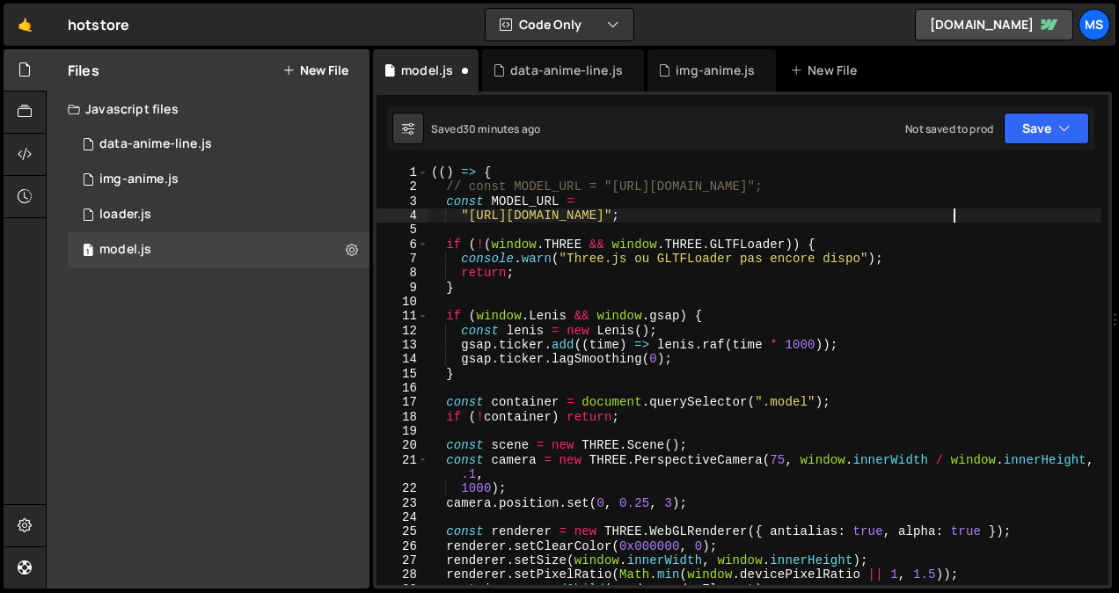
click at [415, 186] on div "2" at bounding box center [403, 187] width 52 height 14
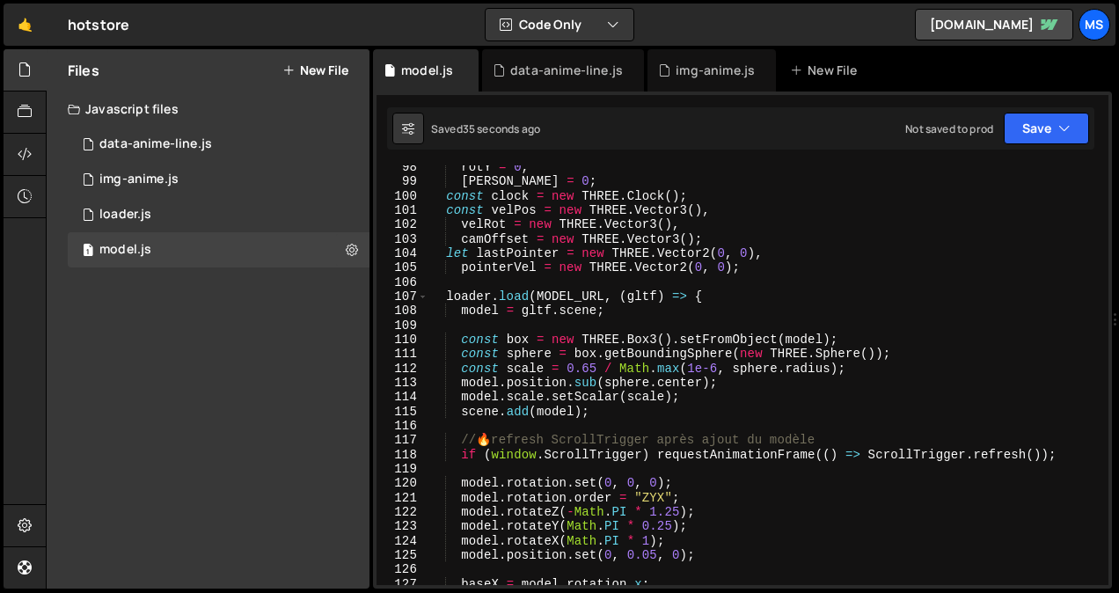
scroll to position [1424, 0]
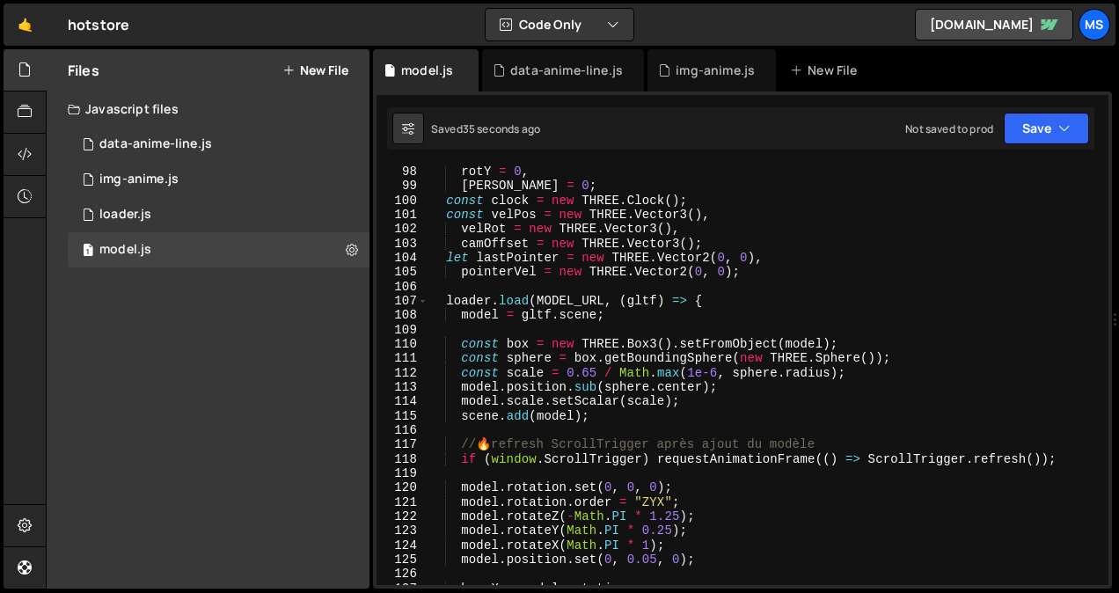
click at [585, 374] on div "rotY = 0 , rotZ = 0 ; const clock = new THREE . Clock ( ) ; const velPos = new …" at bounding box center [765, 389] width 674 height 449
click at [667, 514] on div "rotY = 0 , rotZ = 0 ; const clock = new THREE . Clock ( ) ; const velPos = new …" at bounding box center [765, 389] width 674 height 449
click at [645, 546] on div "rotY = 0 , rotZ = 0 ; const clock = new THREE . Clock ( ) ; const velPos = new …" at bounding box center [765, 389] width 674 height 449
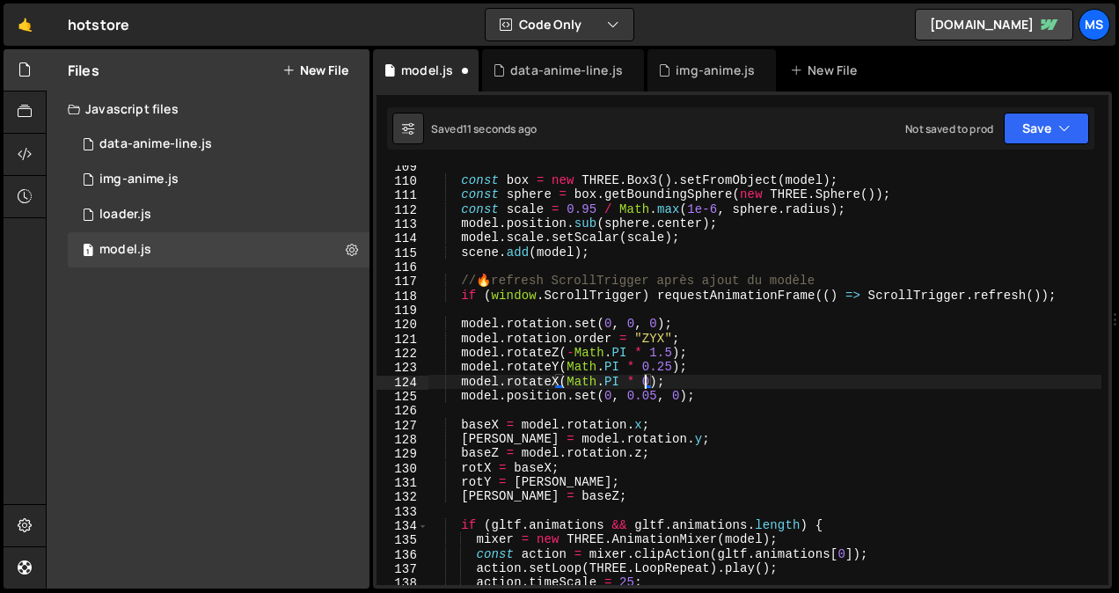
scroll to position [0, 14]
click at [585, 202] on div "const box = new THREE . Box3 ( ) . setFromObject ( model ) ; const sphere = box…" at bounding box center [765, 383] width 674 height 449
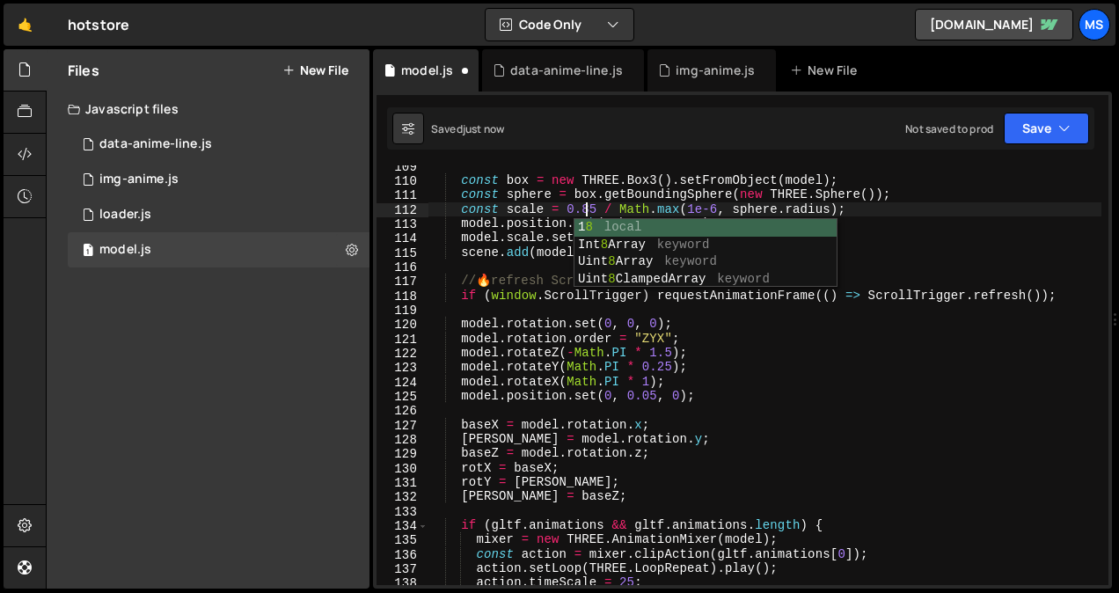
scroll to position [0, 11]
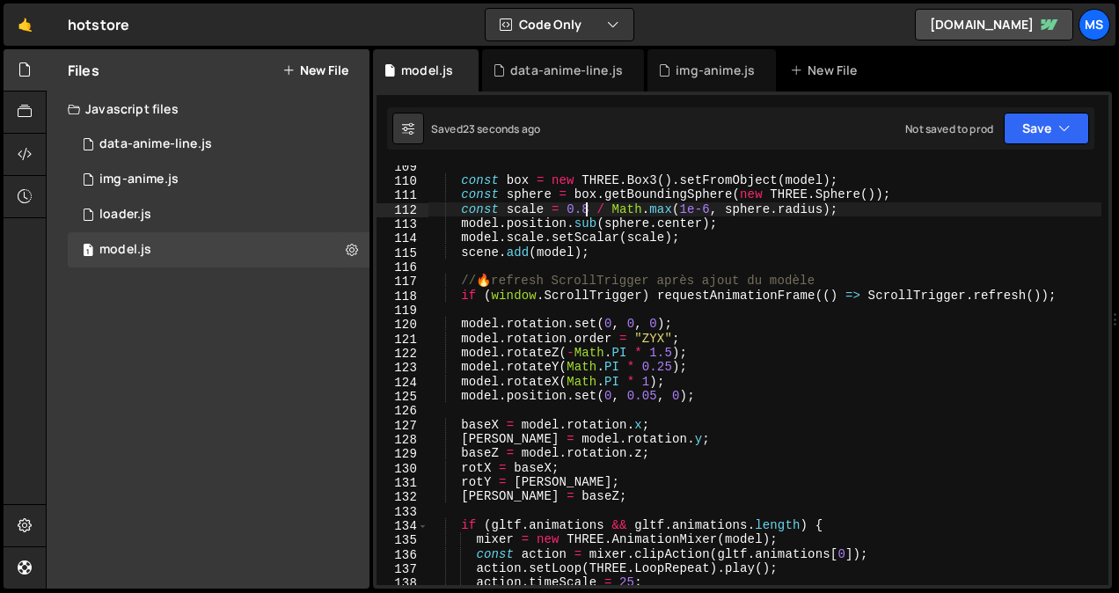
click at [649, 398] on div "const box = new THREE . Box3 ( ) . setFromObject ( model ) ; const sphere = box…" at bounding box center [765, 383] width 674 height 449
click at [752, 451] on div "const box = new THREE . Box3 ( ) . setFromObject ( model ) ; const sphere = box…" at bounding box center [765, 383] width 674 height 449
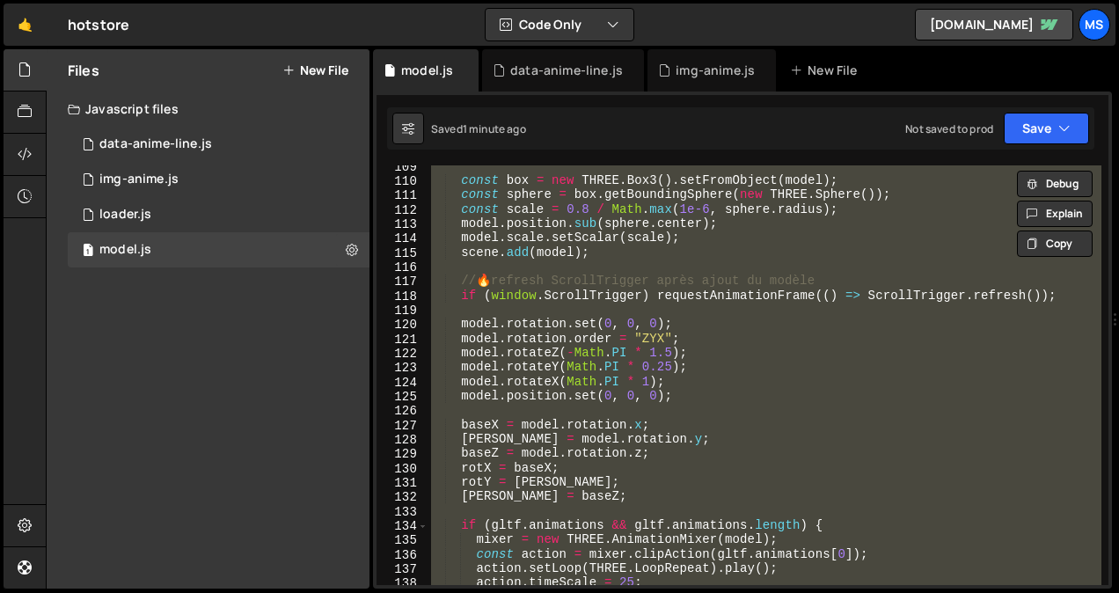
paste textarea
type textarea "})();"
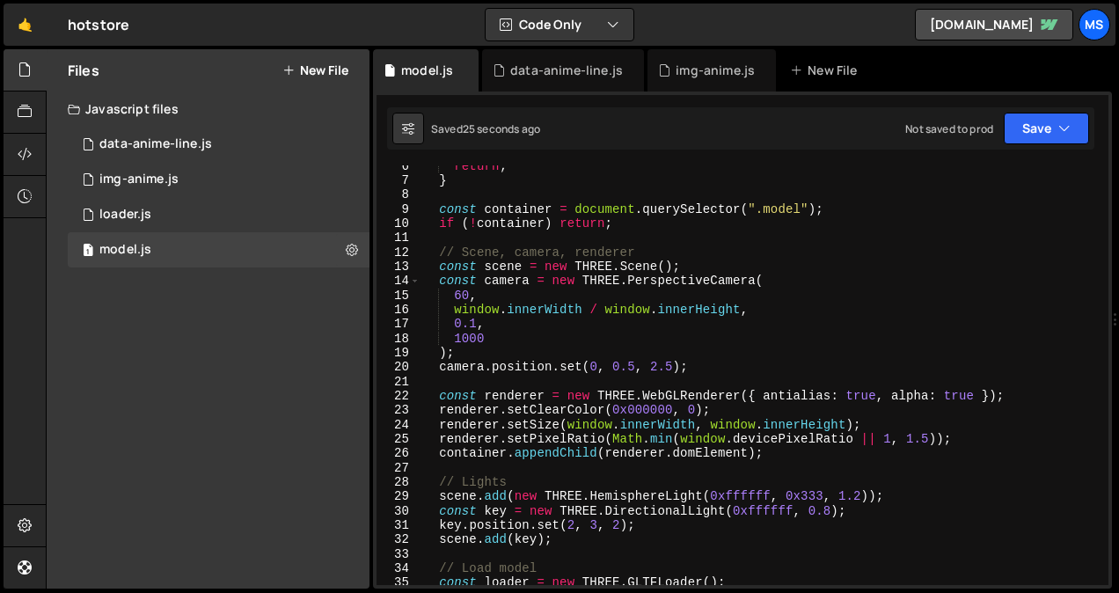
scroll to position [77, 0]
click at [631, 369] on div "return ; } const container = document . querySelector ( ".model" ) ; if ( ! con…" at bounding box center [761, 384] width 681 height 449
click at [468, 294] on div "return ; } const container = document . querySelector ( ".model" ) ; if ( ! con…" at bounding box center [761, 384] width 681 height 449
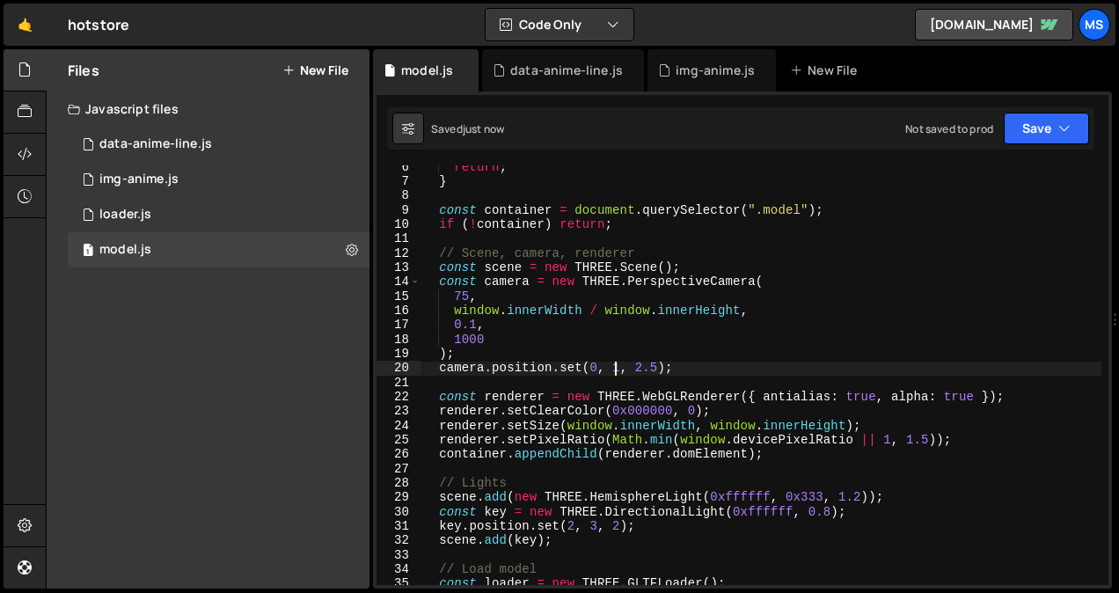
click at [614, 369] on div "return ; } const container = document . querySelector ( ".model" ) ; if ( ! con…" at bounding box center [761, 384] width 681 height 449
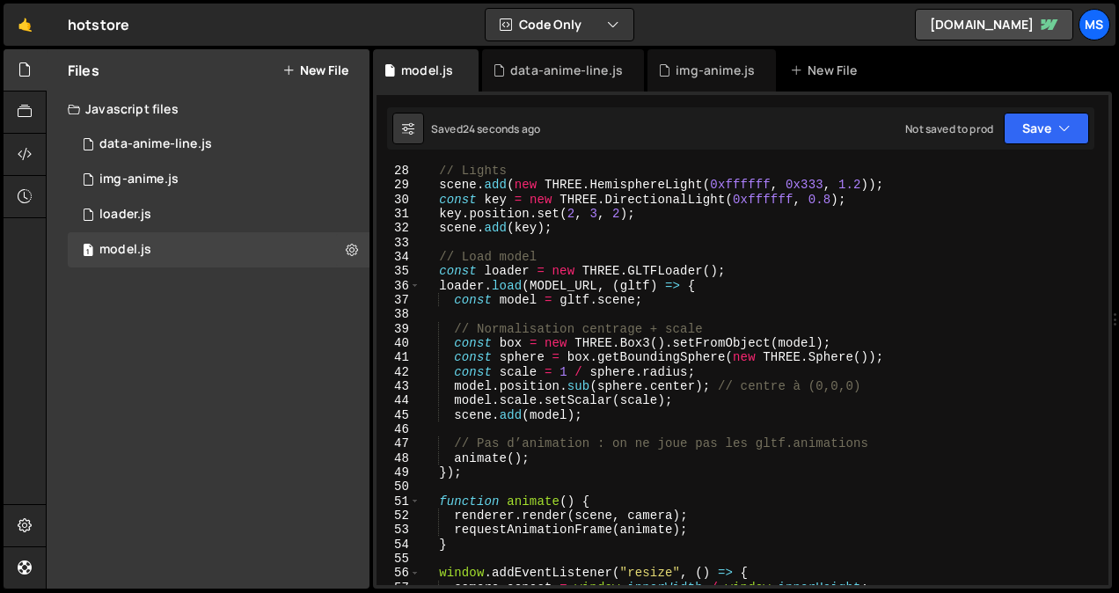
scroll to position [398, 0]
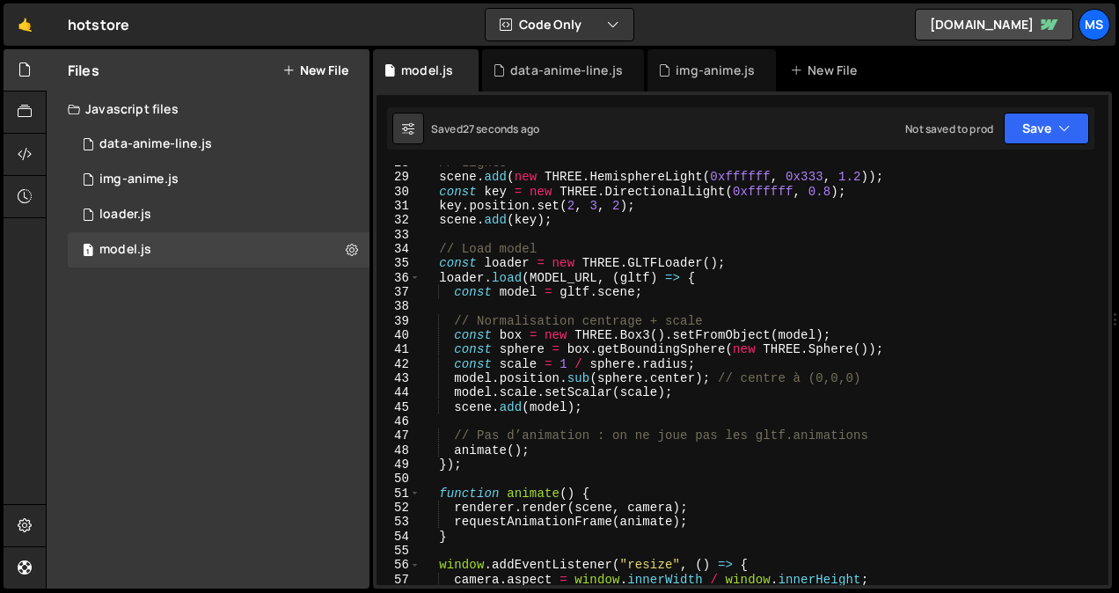
click at [538, 357] on div "// Lights scene . add ( new THREE . HemisphereLight ( 0xffffff , 0x333 , 1.2 ))…" at bounding box center [761, 380] width 681 height 449
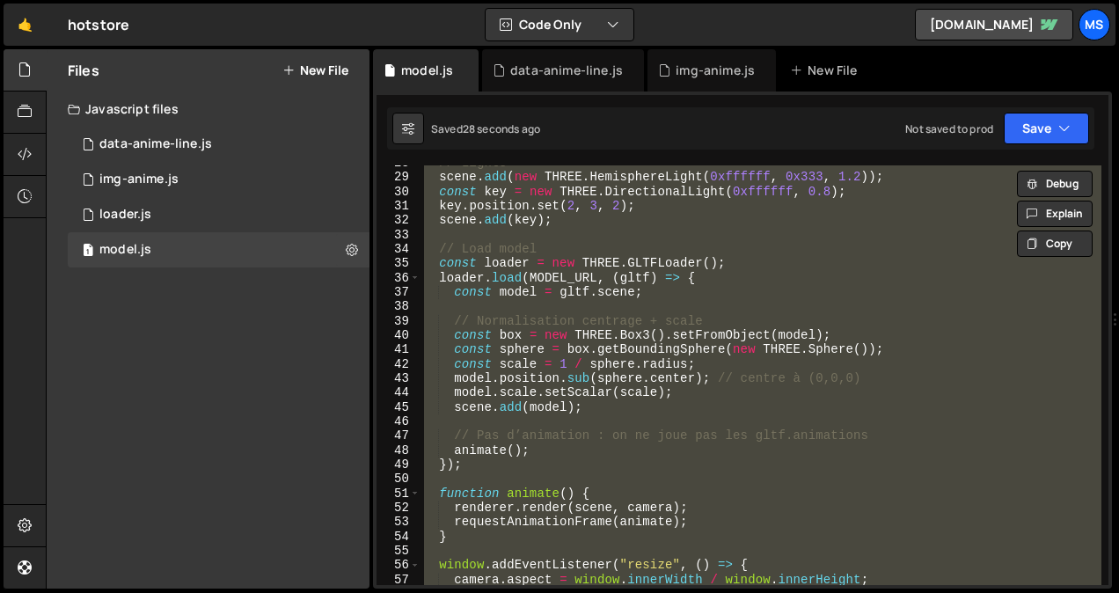
scroll to position [0, 2]
click at [601, 321] on div "// Lights scene . add ( new THREE . HemisphereLight ( 0xffffff , 0x333 , 1.2 ))…" at bounding box center [761, 375] width 681 height 420
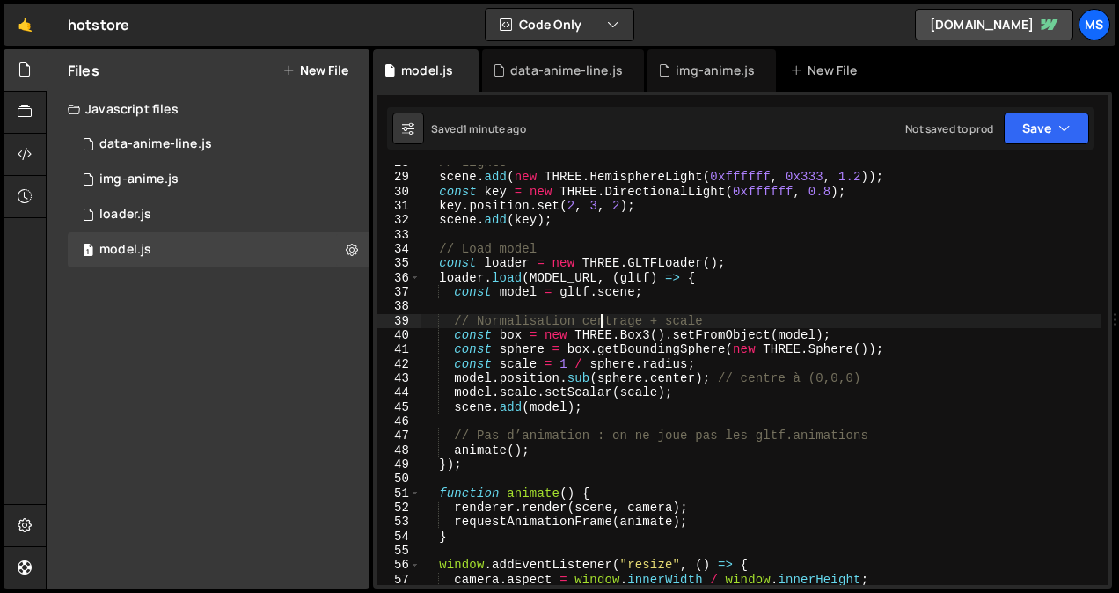
type textarea "})();"
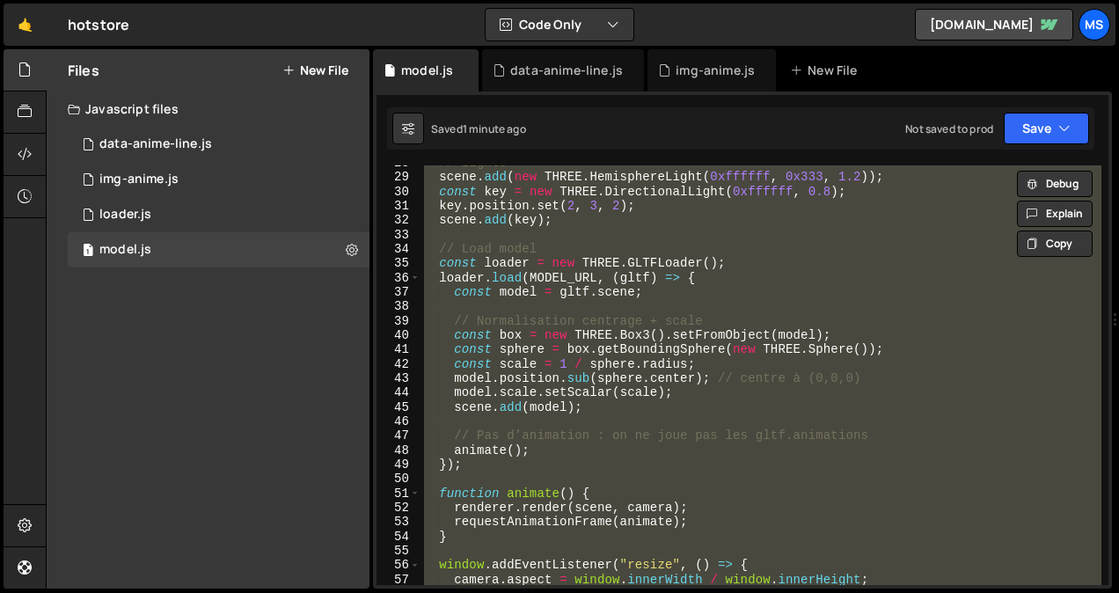
paste textarea
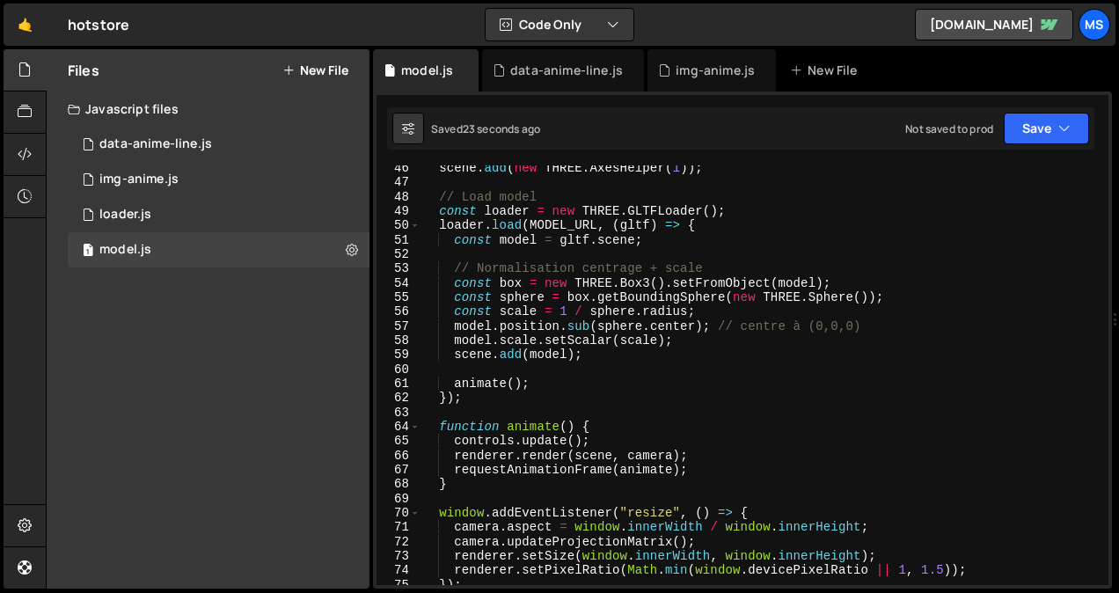
scroll to position [651, 0]
click at [597, 357] on div "scene . add ( new THREE . AxesHelper ( 1 )) ; // Load model const loader = new …" at bounding box center [761, 385] width 681 height 449
type textarea "})();"
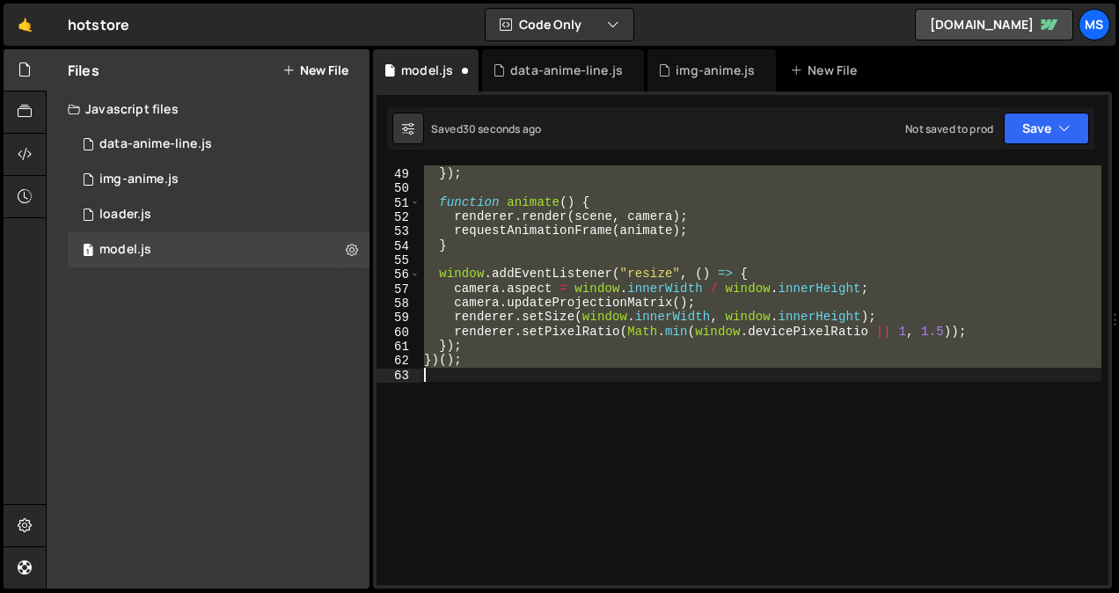
scroll to position [688, 0]
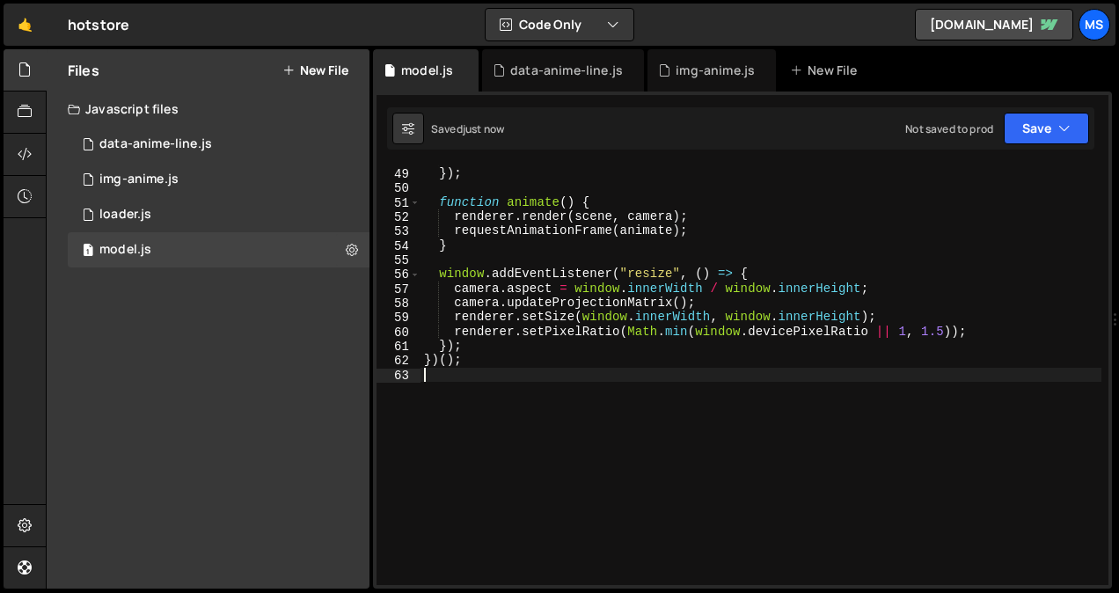
type textarea "})();"
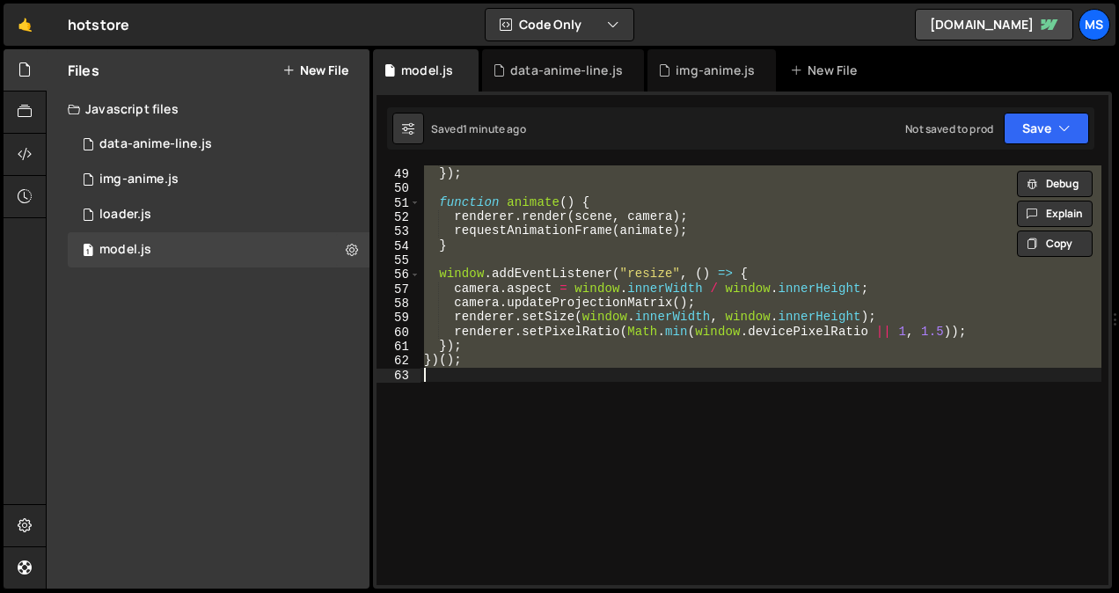
paste textarea
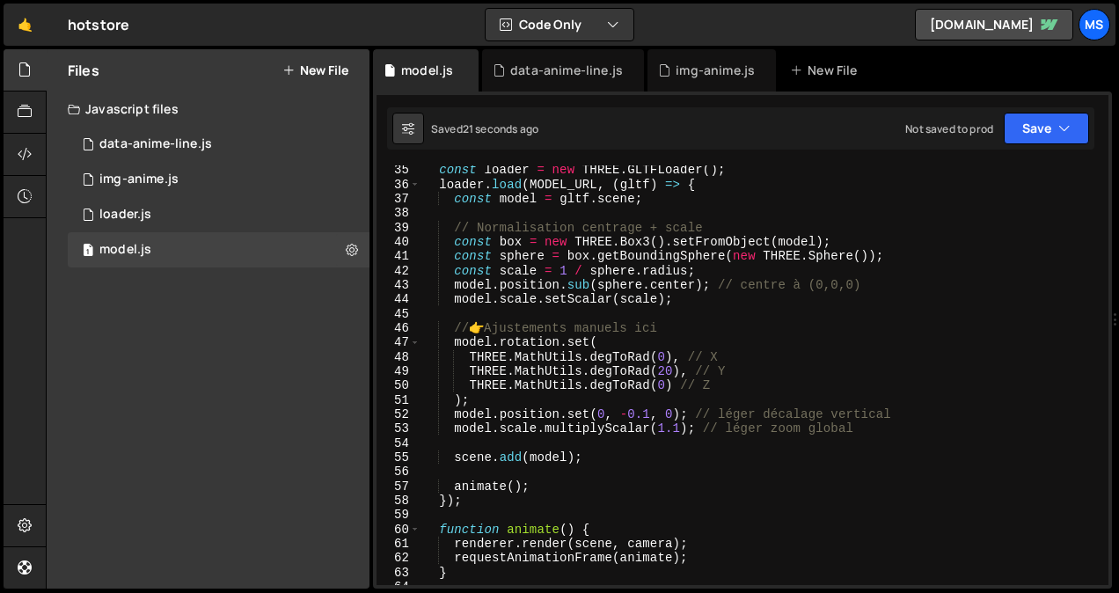
scroll to position [491, 0]
click at [631, 415] on div "const loader = new THREE . GLTFLoader ( ) ; loader . load ( MODEL_URL , ( gltf …" at bounding box center [761, 387] width 681 height 449
click at [658, 387] on div "const loader = new THREE . GLTFLoader ( ) ; loader . load ( MODEL_URL , ( gltf …" at bounding box center [761, 387] width 681 height 449
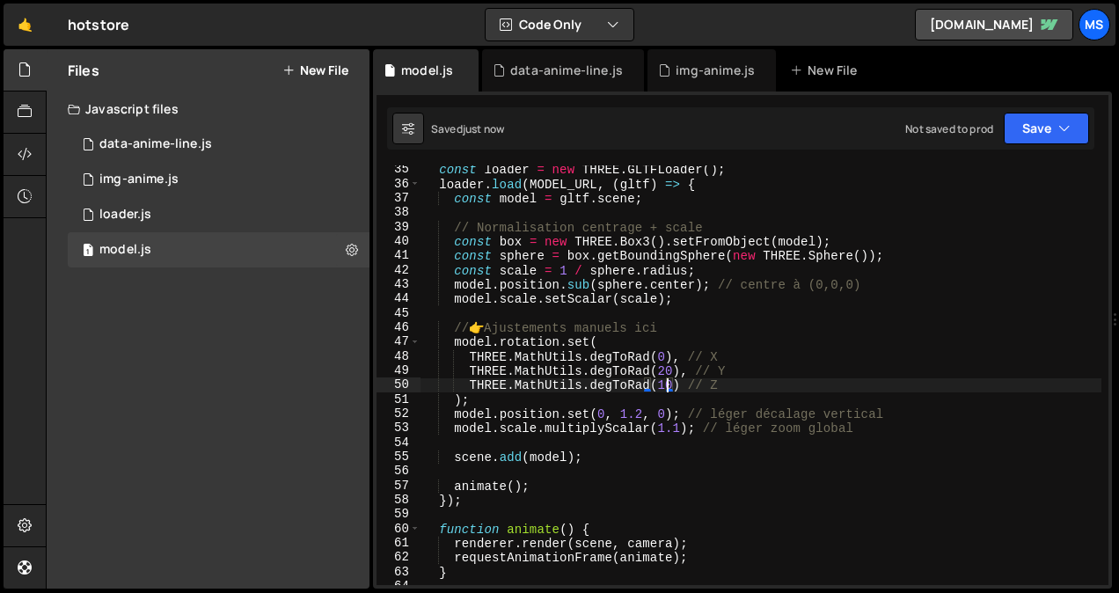
click at [675, 340] on div "const loader = new THREE . GLTFLoader ( ) ; loader . load ( MODEL_URL , ( gltf …" at bounding box center [761, 387] width 681 height 449
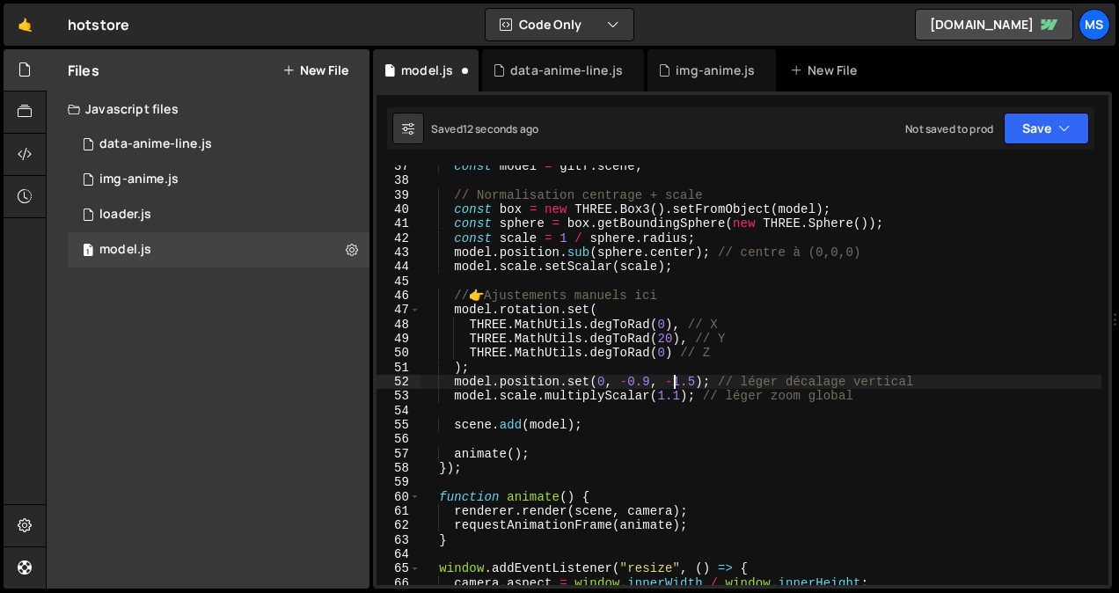
scroll to position [0, 18]
click at [594, 384] on div "const model = gltf . scene ; // Normalisation centrage + scale const box = new …" at bounding box center [761, 383] width 681 height 449
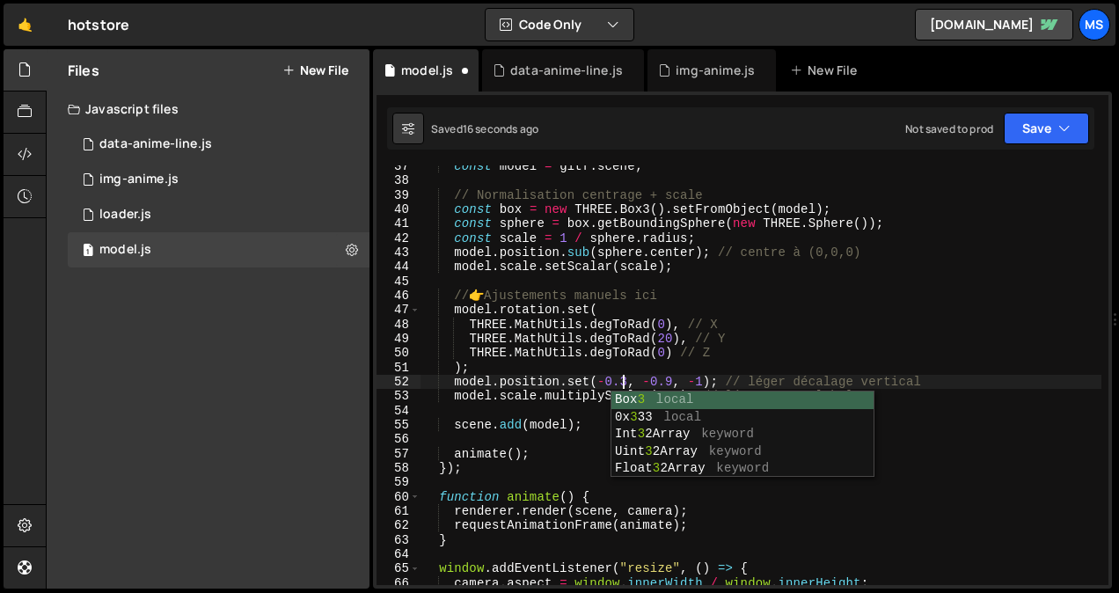
scroll to position [0, 13]
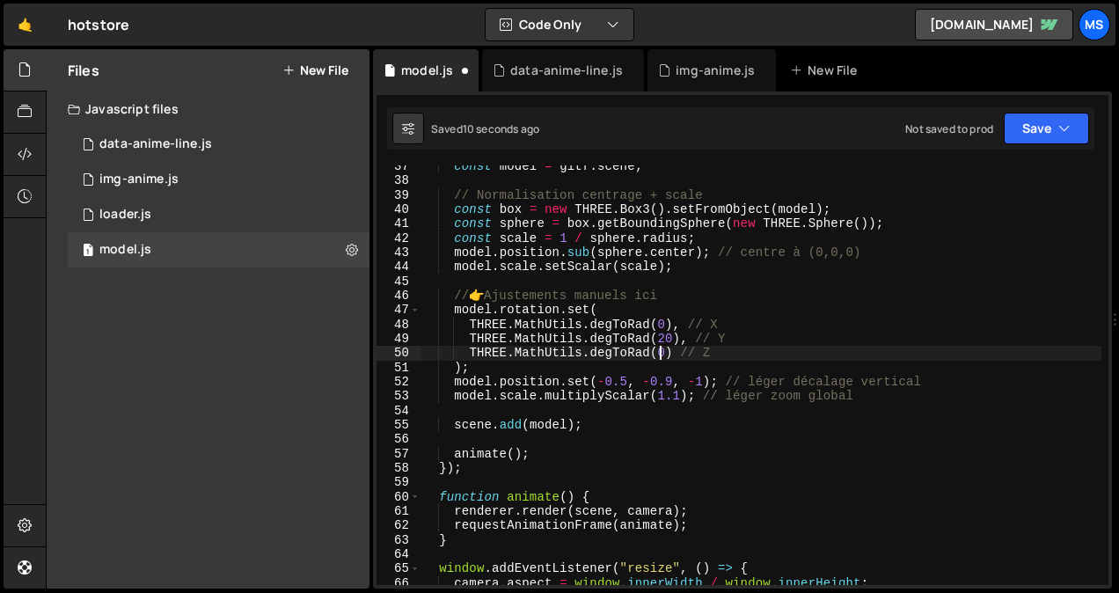
click at [661, 354] on div "const model = gltf . scene ; // Normalisation centrage + scale const box = new …" at bounding box center [761, 383] width 681 height 449
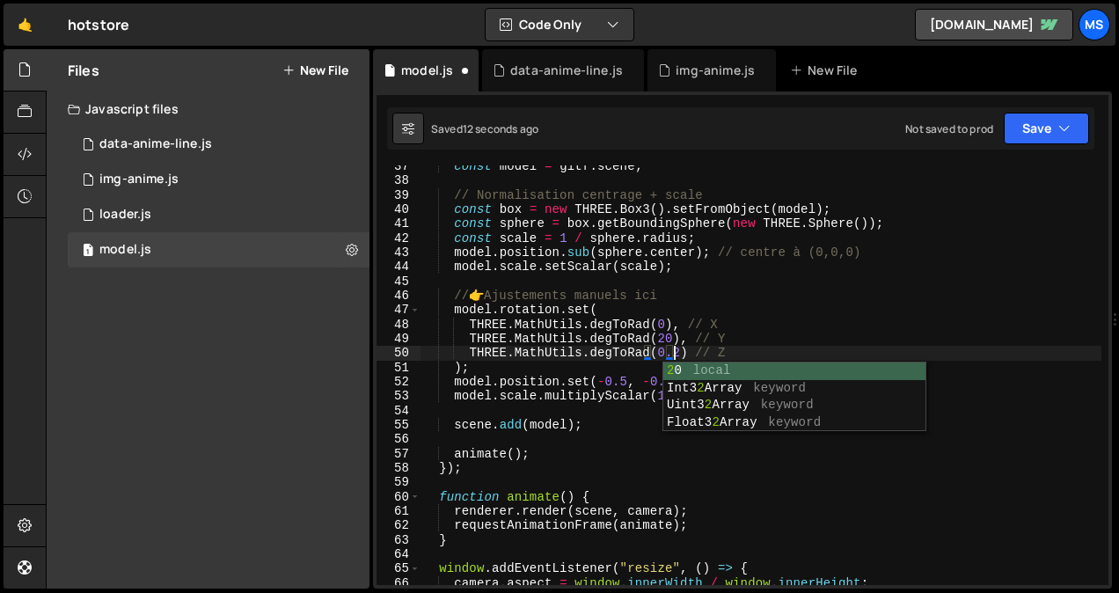
scroll to position [0, 17]
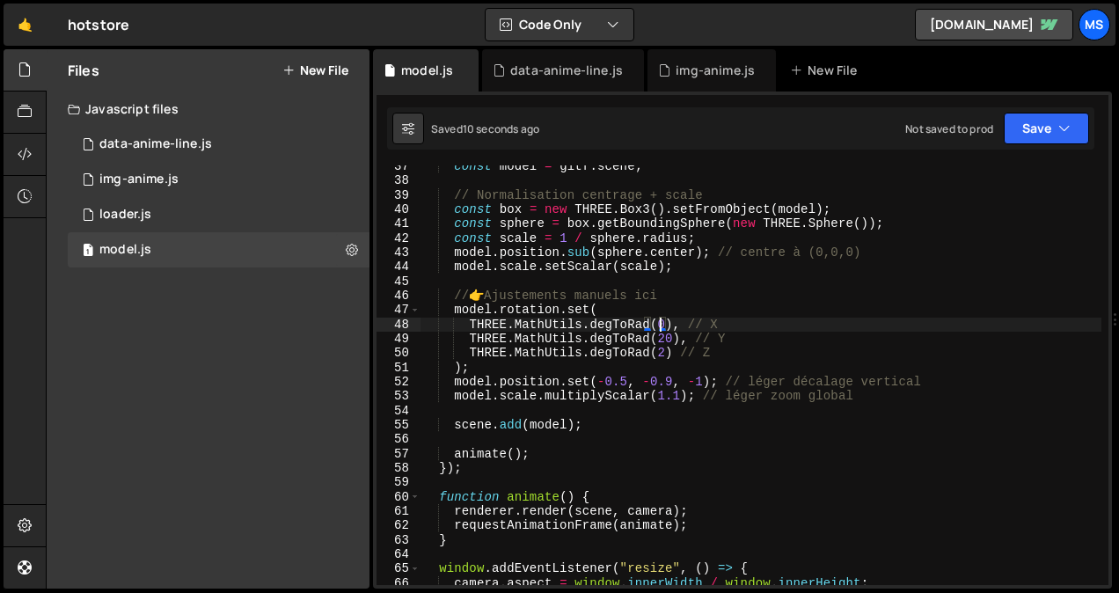
click at [662, 325] on div "const model = gltf . scene ; // Normalisation centrage + scale const box = new …" at bounding box center [761, 383] width 681 height 449
click at [658, 351] on div "const model = gltf . scene ; // Normalisation centrage + scale const box = new …" at bounding box center [761, 383] width 681 height 449
click at [654, 325] on div "const model = gltf . scene ; // Normalisation centrage + scale const box = new …" at bounding box center [761, 383] width 681 height 449
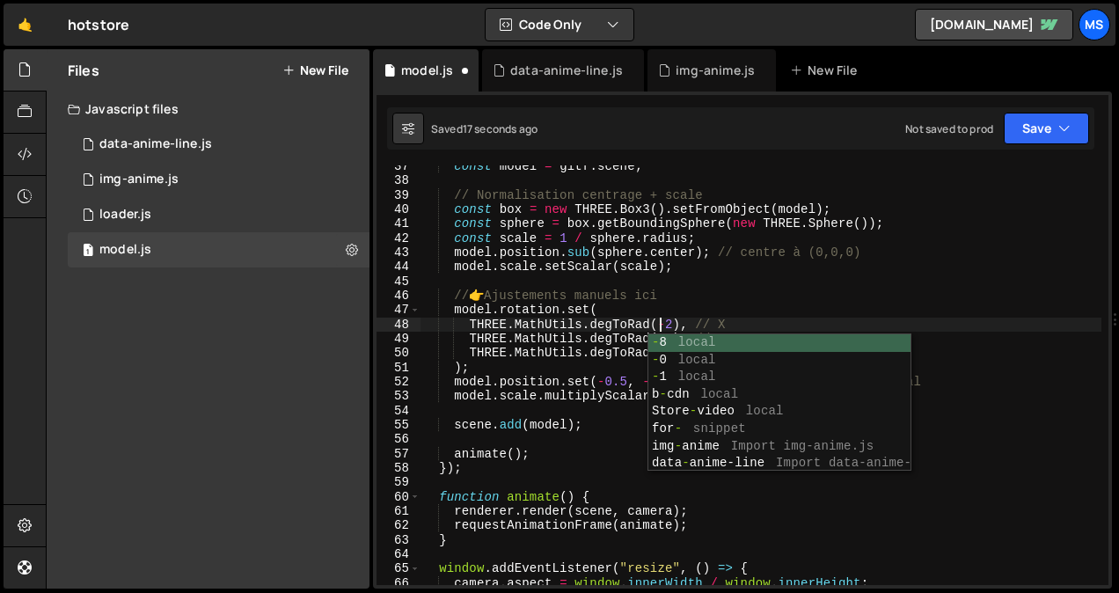
click at [689, 303] on div "const model = gltf . scene ; // Normalisation centrage + scale const box = new …" at bounding box center [761, 383] width 681 height 449
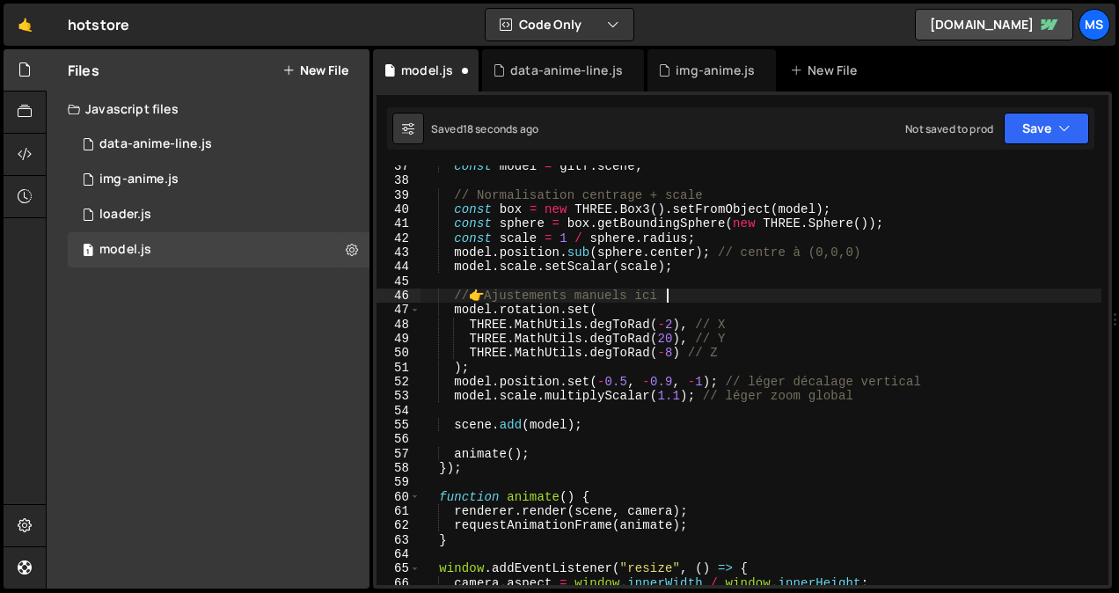
scroll to position [0, 16]
click at [664, 339] on div "const model = gltf . scene ; // Normalisation centrage + scale const box = new …" at bounding box center [761, 383] width 681 height 449
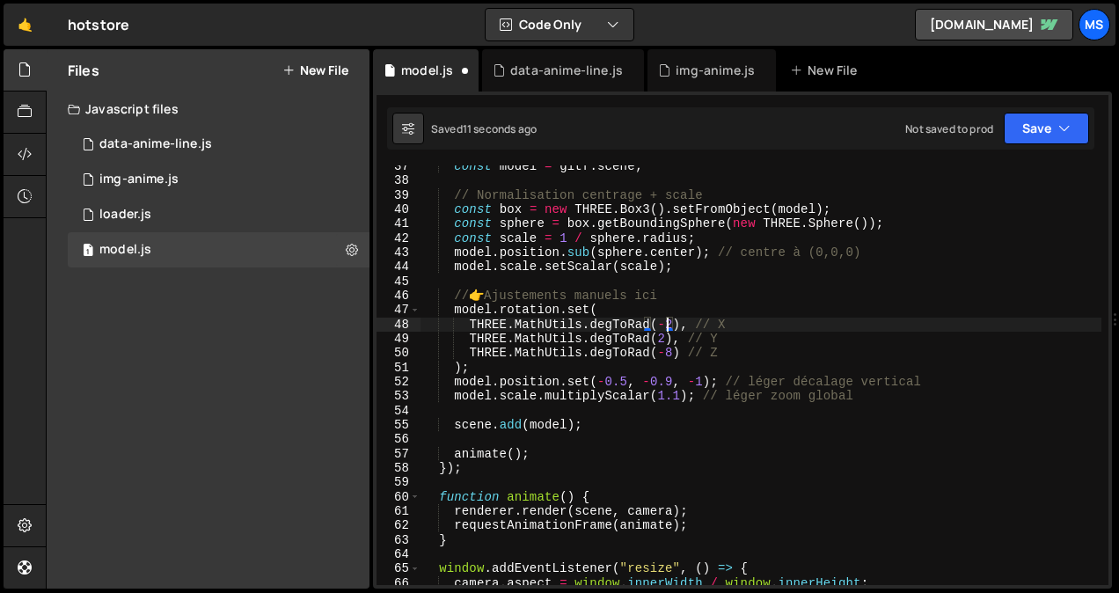
scroll to position [0, 17]
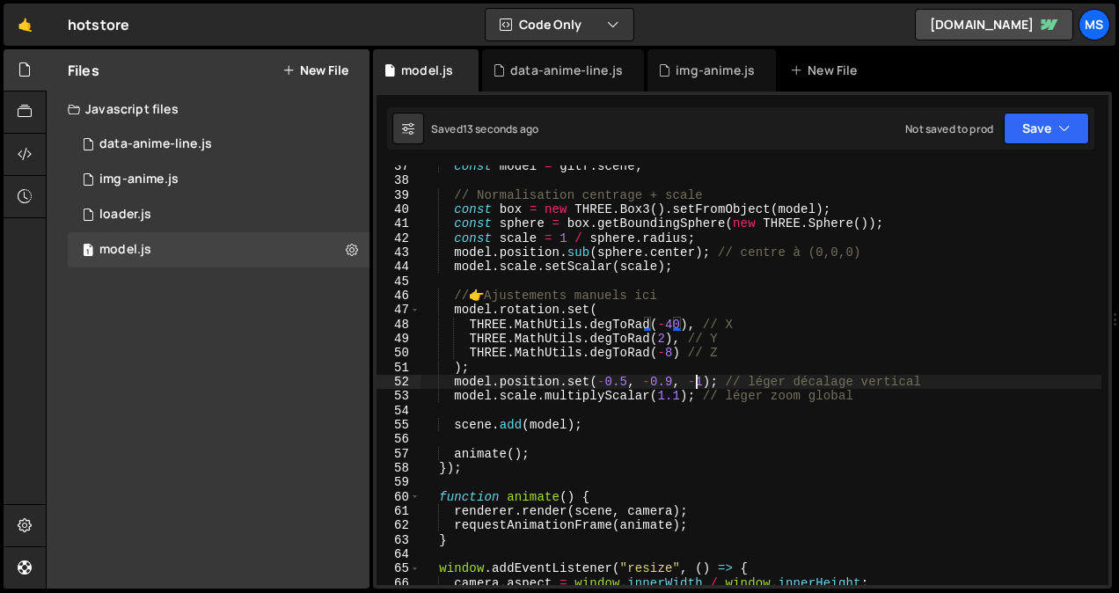
click at [694, 379] on div "const model = gltf . scene ; // Normalisation centrage + scale const box = new …" at bounding box center [761, 383] width 681 height 449
click at [666, 356] on div "const model = gltf . scene ; // Normalisation centrage + scale const box = new …" at bounding box center [761, 383] width 681 height 449
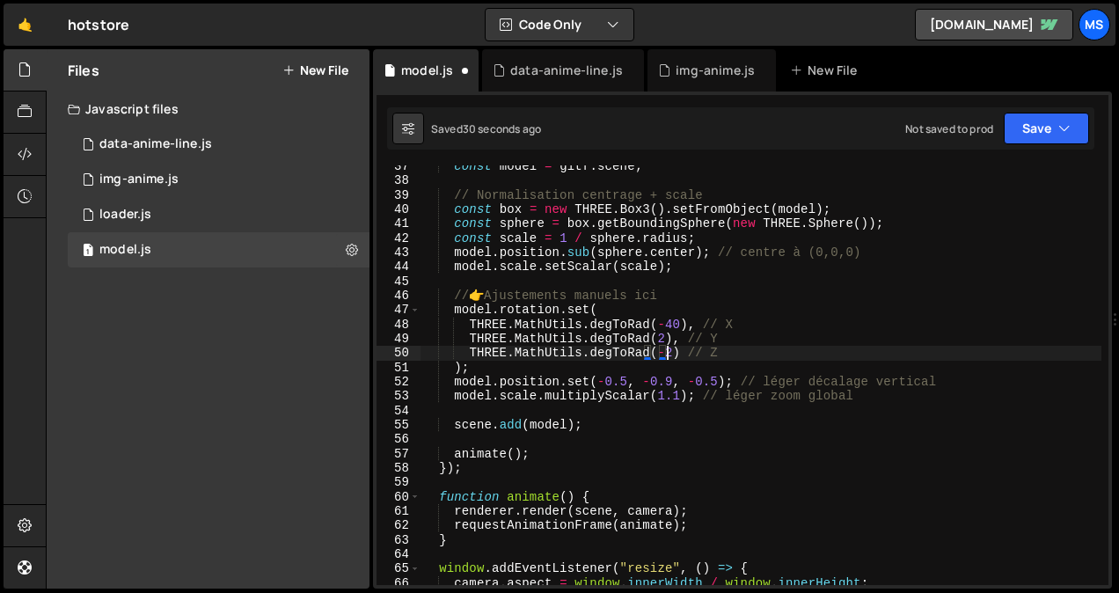
scroll to position [0, 18]
type textarea "THREE.MathUtils.degToRad(-50) // Z"
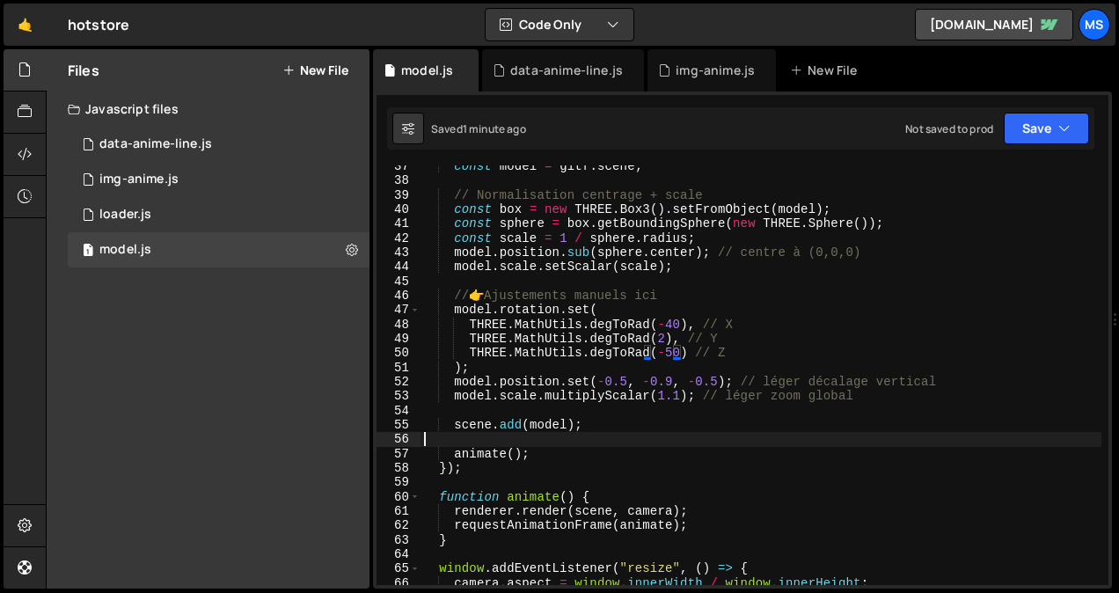
click at [707, 445] on div "const model = gltf . scene ; // Normalisation centrage + scale const box = new …" at bounding box center [761, 383] width 681 height 449
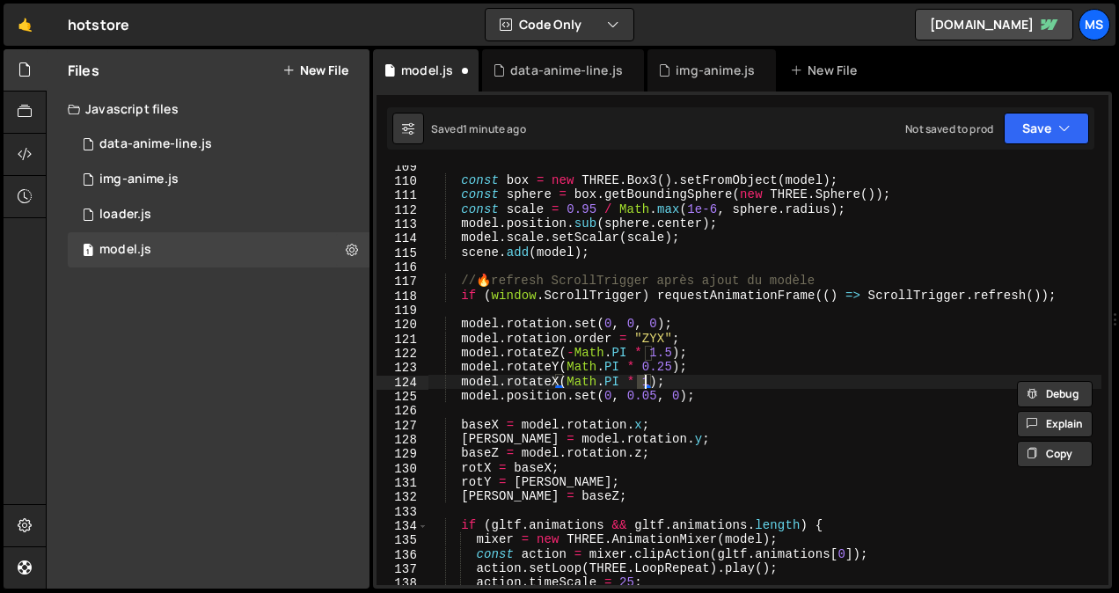
scroll to position [0, 0]
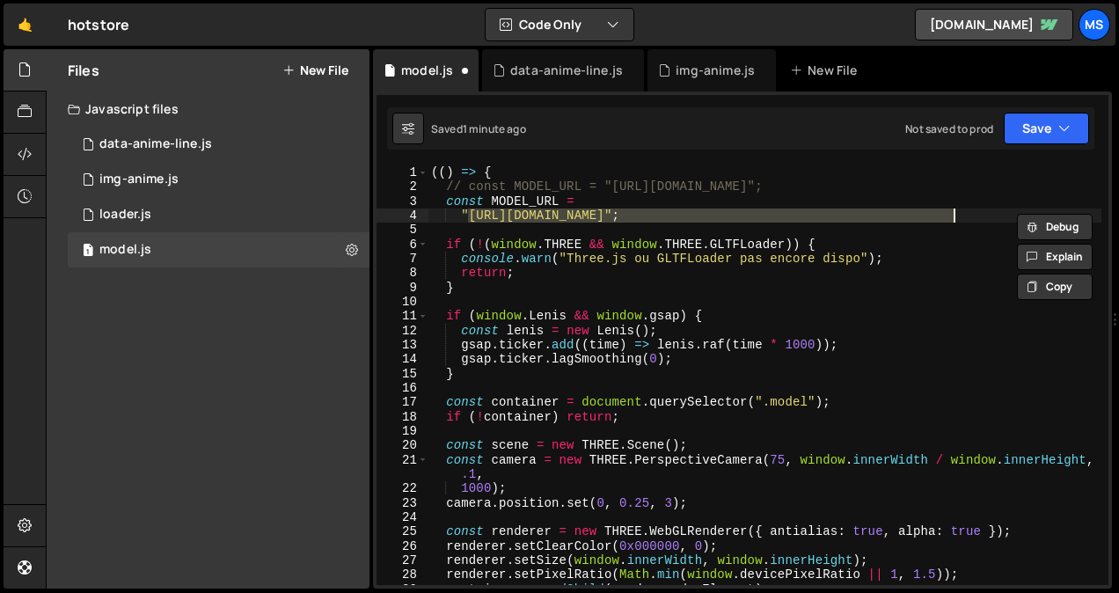
type textarea "})();"
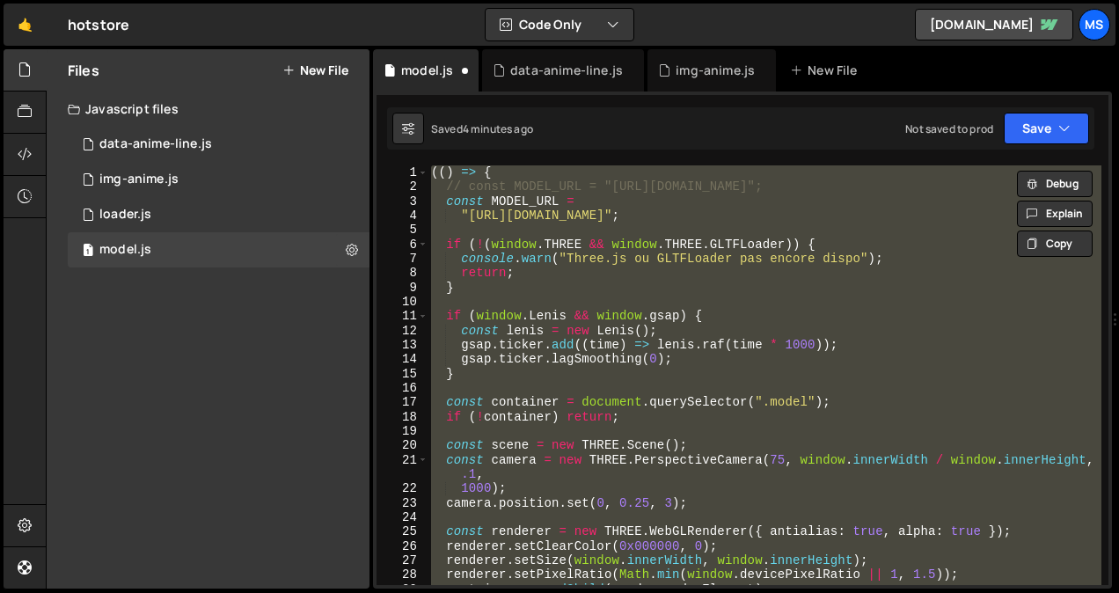
paste textarea
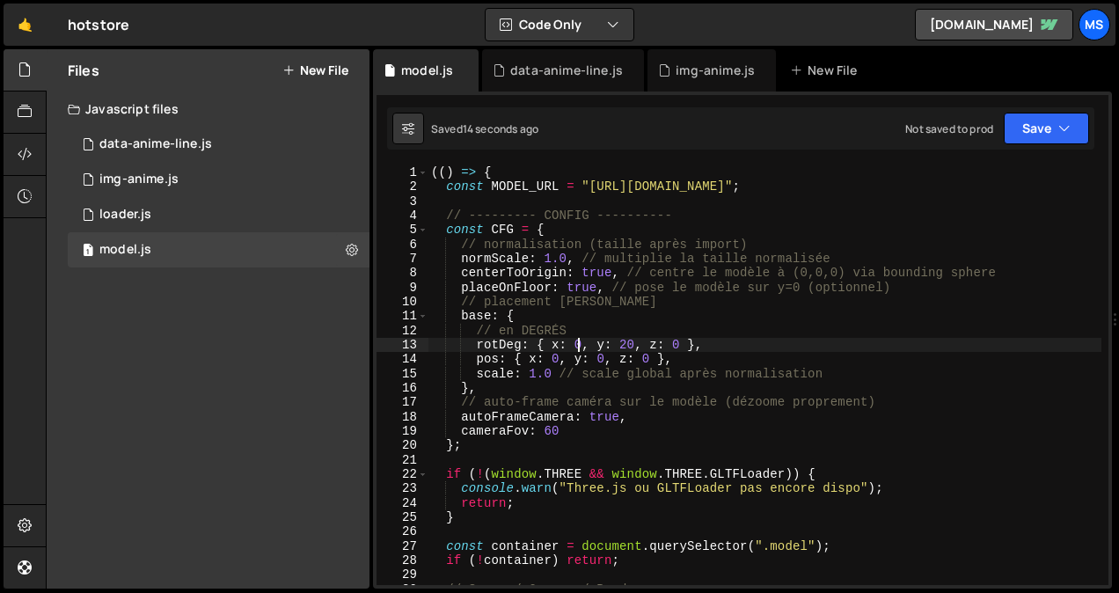
click at [579, 341] on div "(( ) => { const MODEL_URL = "https://Store-video.b-cdn.net/threejs/hotstore/bea…" at bounding box center [765, 389] width 674 height 449
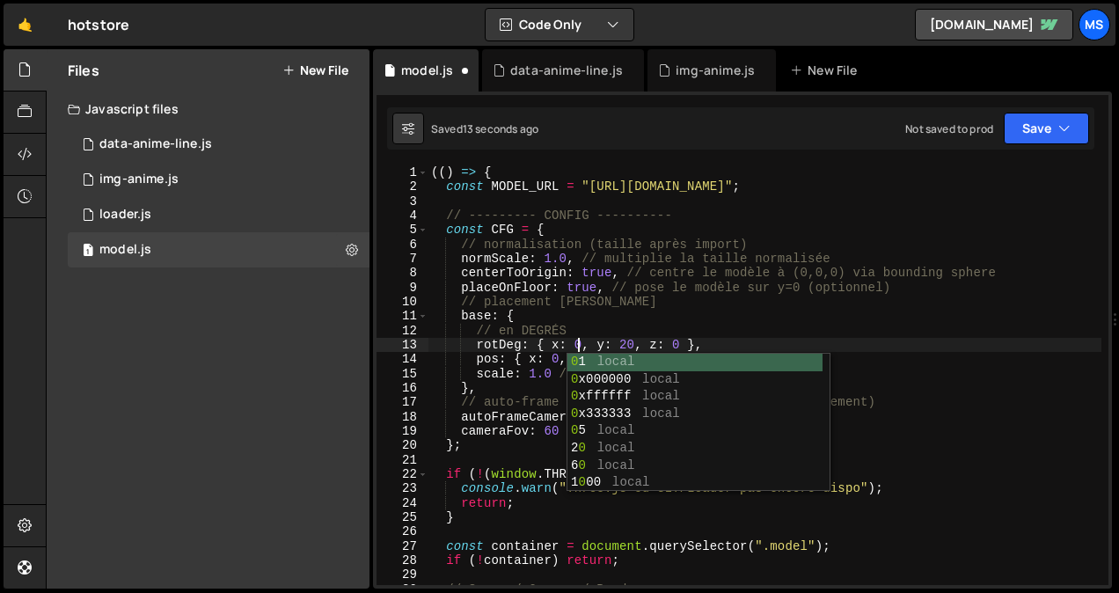
click at [620, 341] on div "(( ) => { const MODEL_URL = "https://Store-video.b-cdn.net/threejs/hotstore/bea…" at bounding box center [765, 389] width 674 height 449
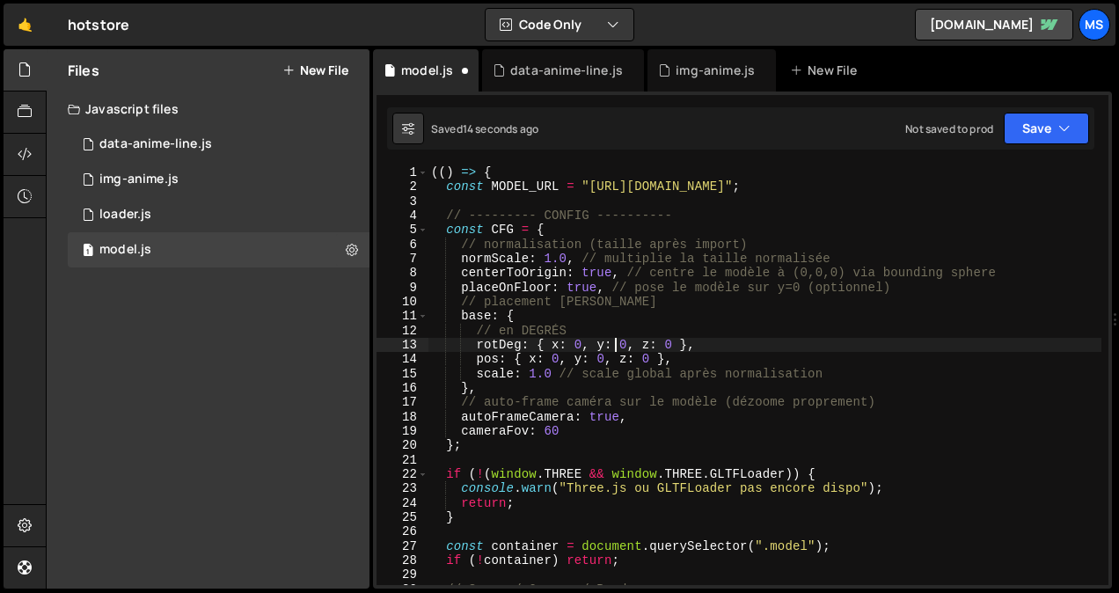
scroll to position [0, 12]
click at [575, 345] on div "(( ) => { const MODEL_URL = "https://Store-video.b-cdn.net/threejs/hotstore/bea…" at bounding box center [765, 389] width 674 height 449
click at [547, 362] on div "(( ) => { const MODEL_URL = "https://Store-video.b-cdn.net/threejs/hotstore/bea…" at bounding box center [765, 389] width 674 height 449
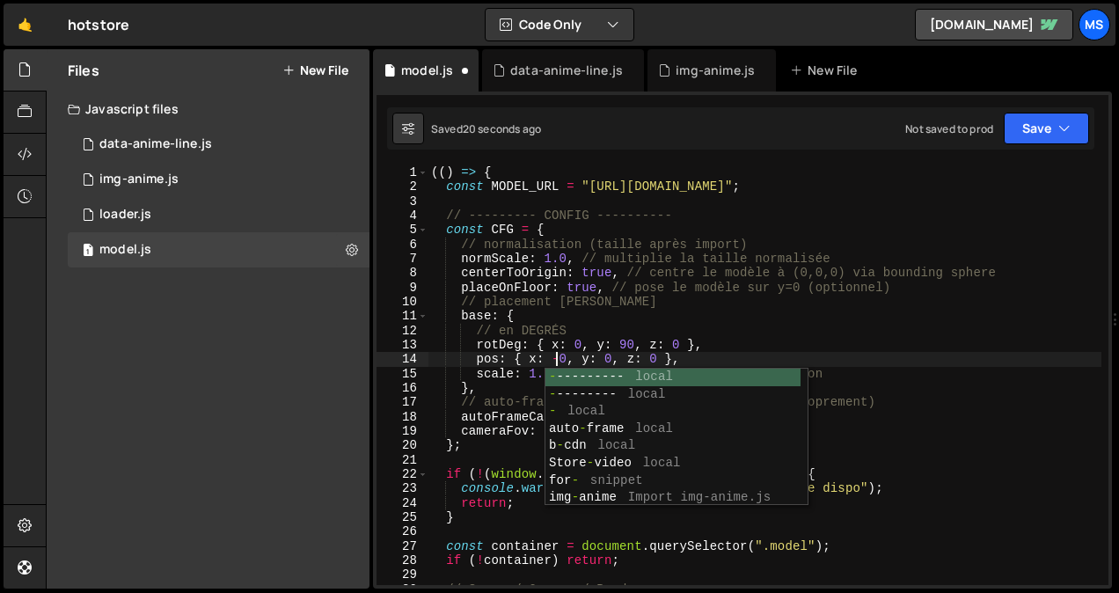
scroll to position [0, 9]
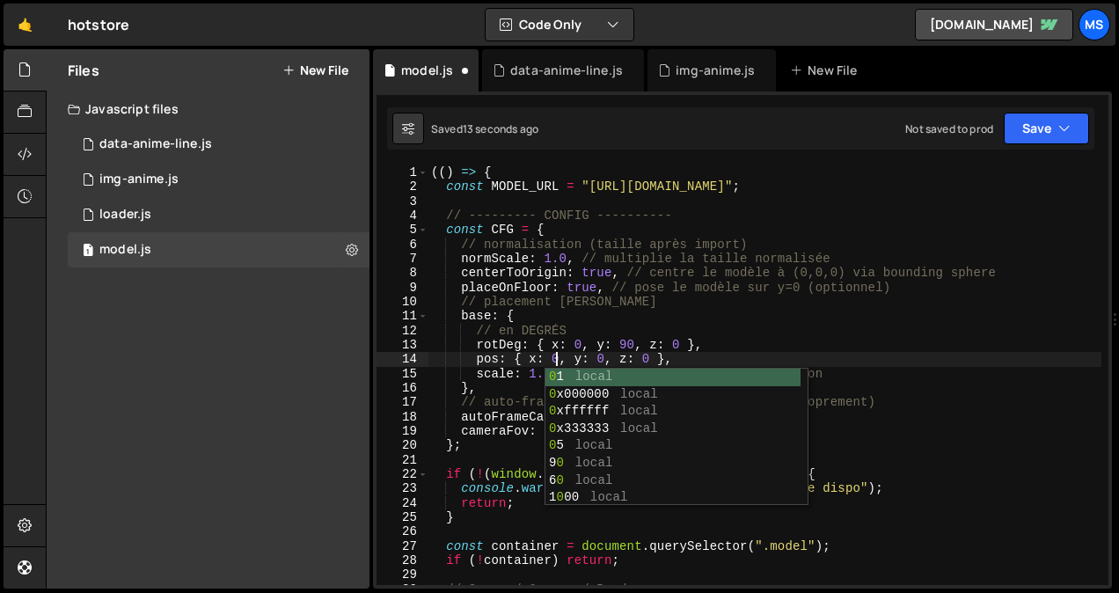
click at [627, 346] on div "(( ) => { const MODEL_URL = "https://Store-video.b-cdn.net/threejs/hotstore/bea…" at bounding box center [765, 389] width 674 height 449
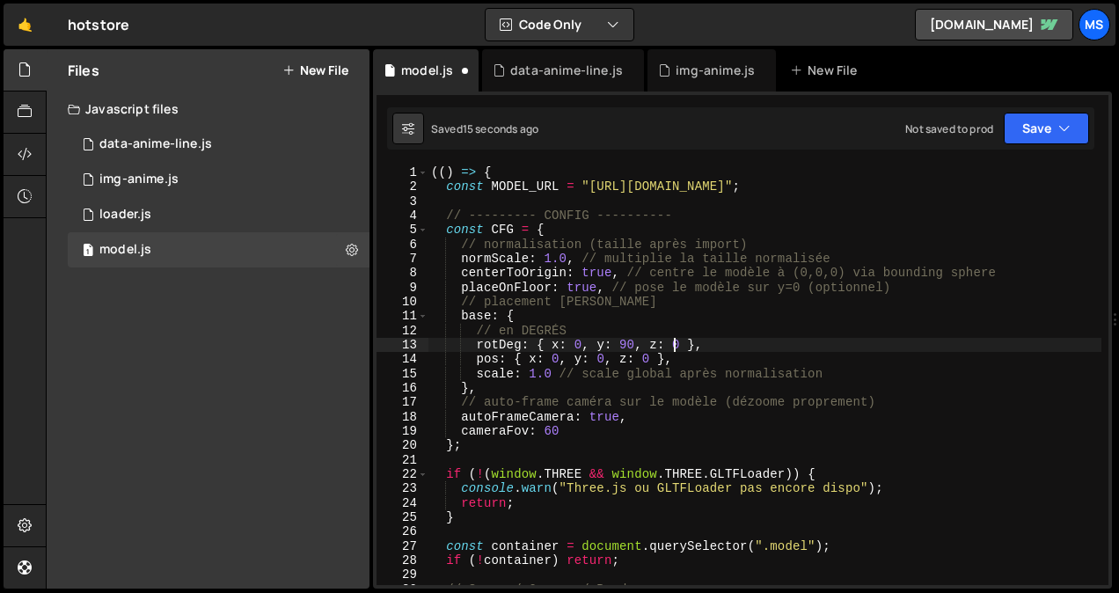
click at [671, 341] on div "(( ) => { const MODEL_URL = "https://Store-video.b-cdn.net/threejs/hotstore/bea…" at bounding box center [765, 389] width 674 height 449
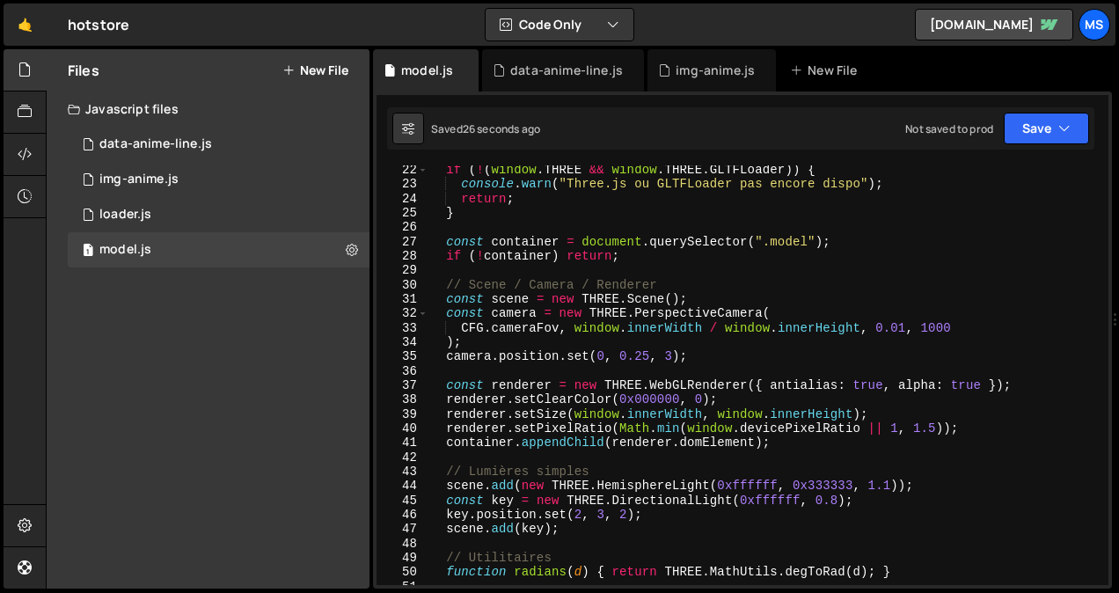
scroll to position [304, 0]
click at [639, 359] on div "if ( ! ( window . THREE && window . THREE . GLTFLoader )) { console . warn ( "T…" at bounding box center [765, 387] width 674 height 449
type textarea "camera.position.set(0, 0.5, 3);"
click at [800, 461] on div "if ( ! ( window . THREE && window . THREE . GLTFLoader )) { console . warn ( "T…" at bounding box center [765, 387] width 674 height 449
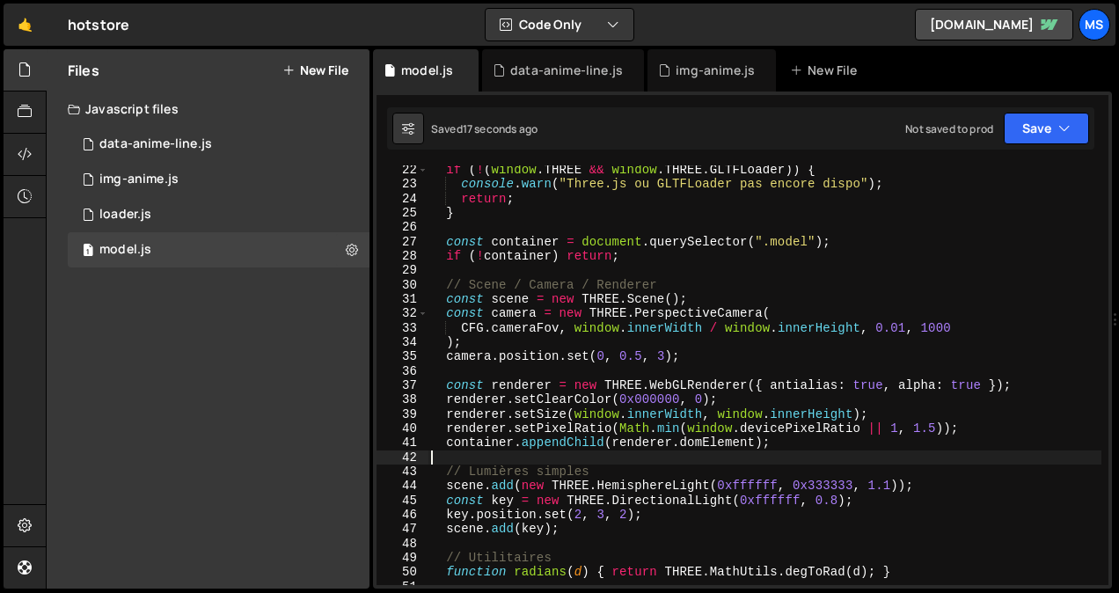
scroll to position [0, 0]
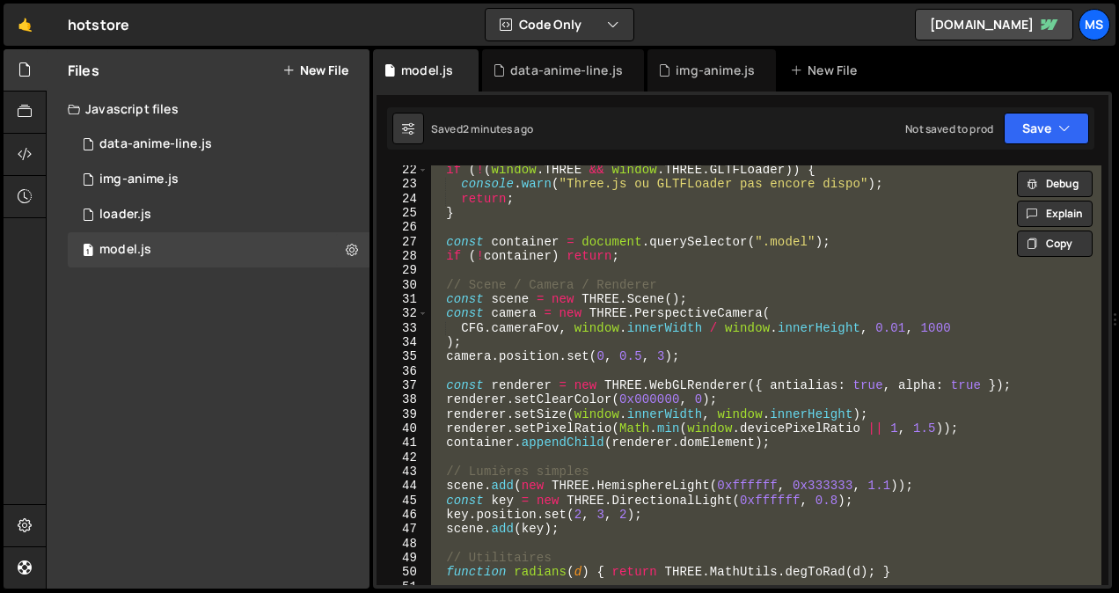
click at [663, 357] on div "if ( ! ( window . THREE && window . THREE . GLTFLoader )) { console . warn ( "T…" at bounding box center [765, 375] width 674 height 420
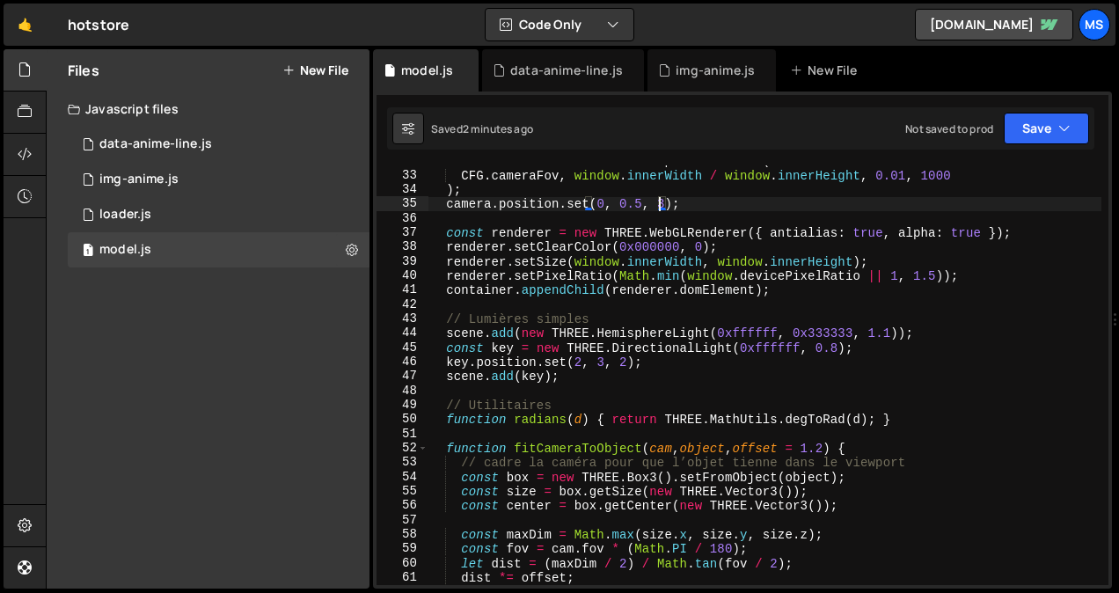
scroll to position [458, 0]
click at [865, 336] on div "const camera = new THREE . PerspectiveCamera ( CFG . cameraFov , window . inner…" at bounding box center [765, 377] width 674 height 449
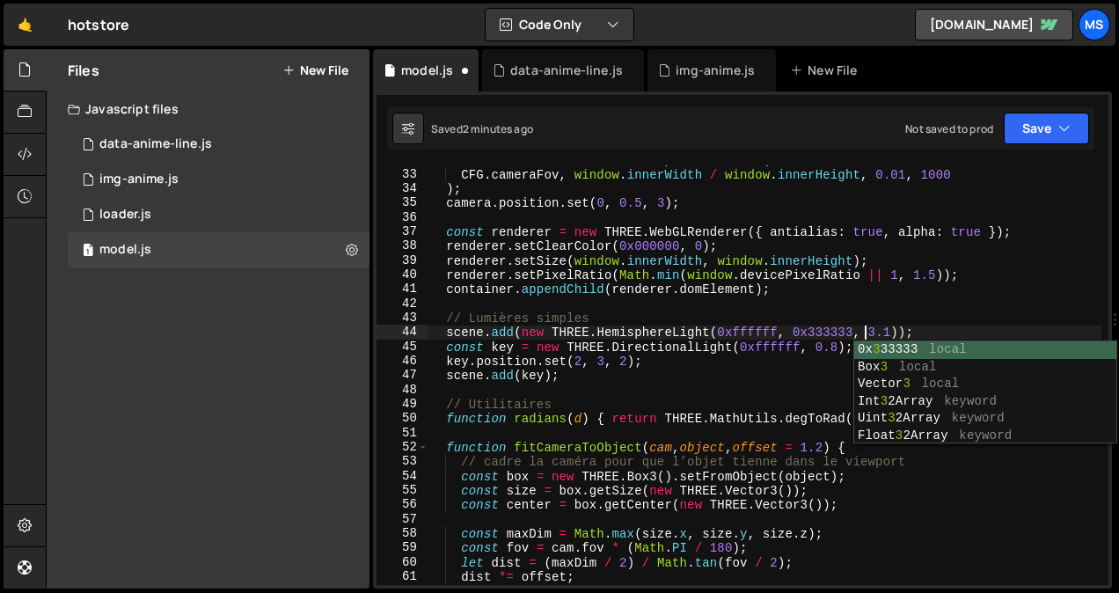
scroll to position [0, 30]
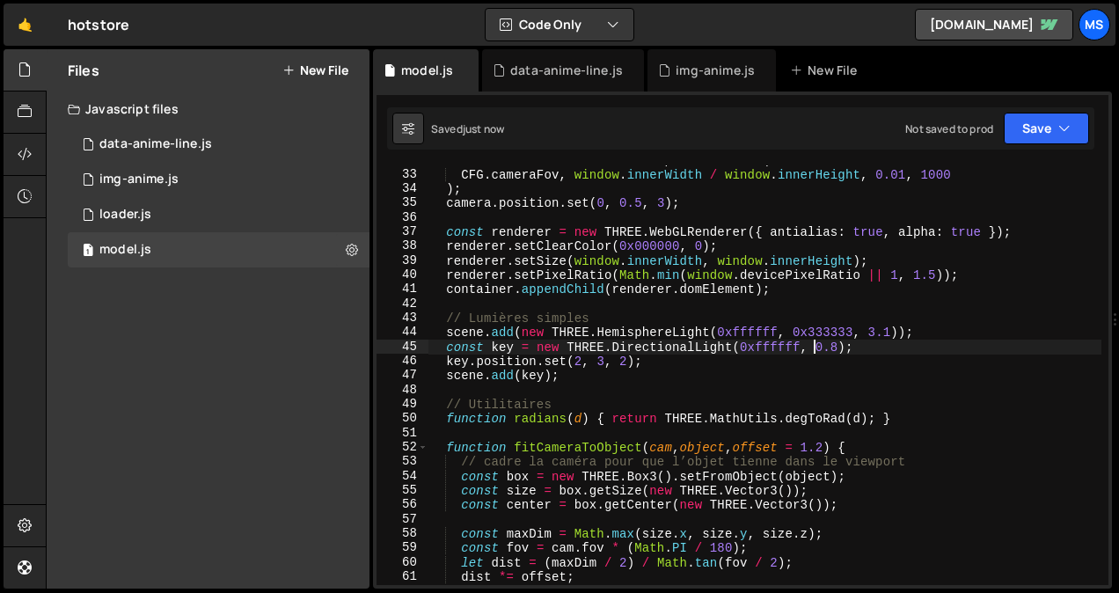
click at [816, 347] on div "const camera = new THREE . PerspectiveCamera ( CFG . cameraFov , window . inner…" at bounding box center [765, 377] width 674 height 449
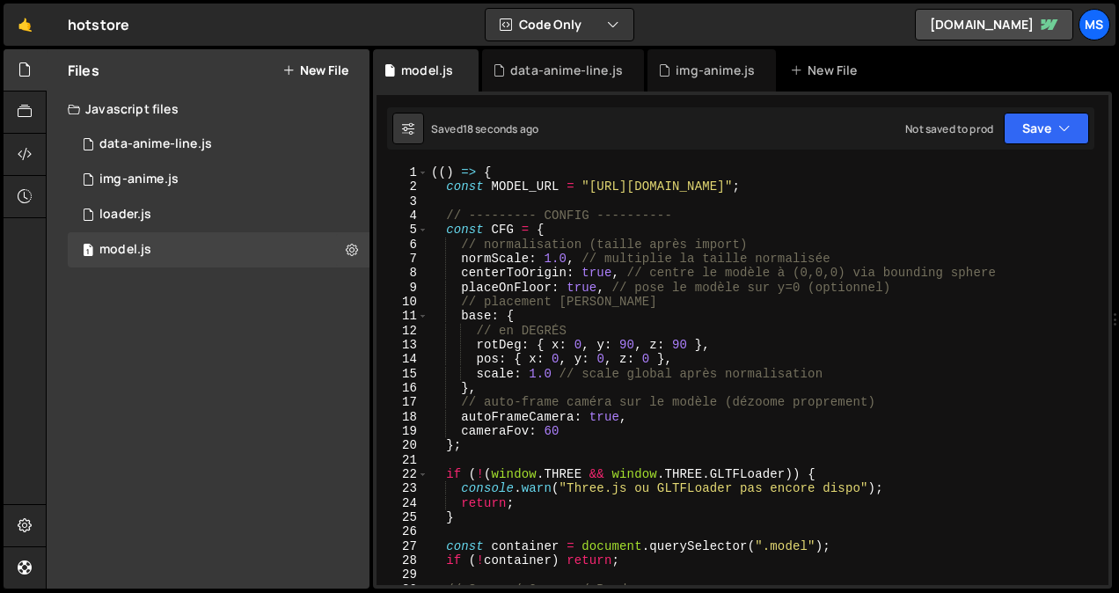
scroll to position [0, 0]
click at [671, 343] on div "(( ) => { const MODEL_URL = "https://Store-video.b-cdn.net/threejs/hotstore/bea…" at bounding box center [765, 389] width 674 height 449
click at [620, 340] on div "(( ) => { const MODEL_URL = "https://Store-video.b-cdn.net/threejs/hotstore/bea…" at bounding box center [765, 389] width 674 height 449
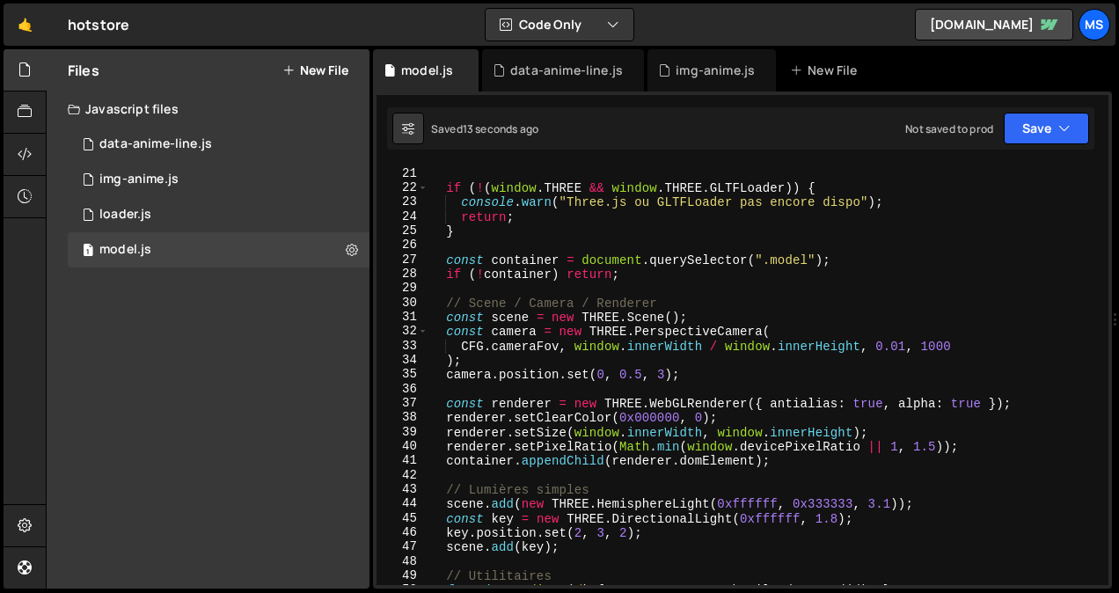
scroll to position [287, 0]
click at [814, 516] on div "} ; if ( ! ( window . THREE && window . THREE . GLTFLoader )) { console . warn …" at bounding box center [765, 375] width 674 height 449
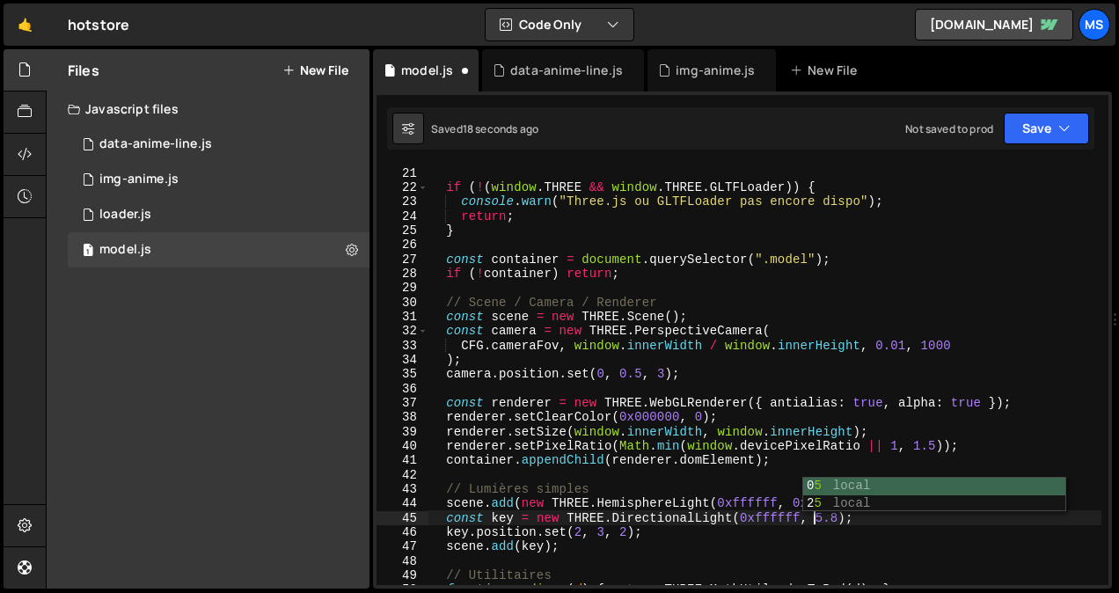
click at [849, 546] on div "} ; if ( ! ( window . THREE && window . THREE . GLTFLoader )) { console . warn …" at bounding box center [765, 375] width 674 height 449
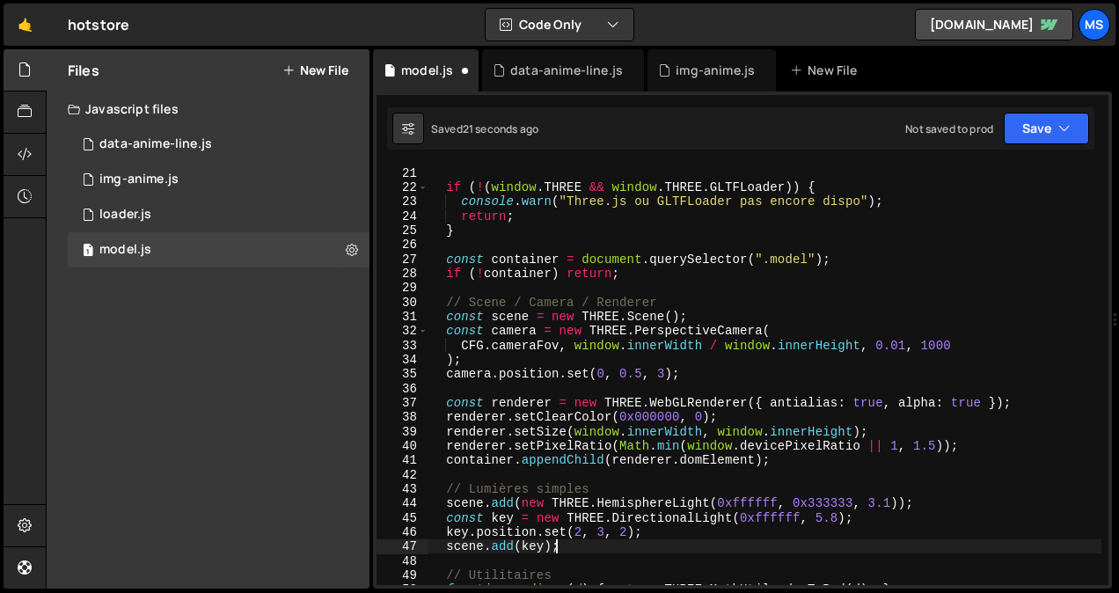
click at [864, 506] on div "} ; if ( ! ( window . THREE && window . THREE . GLTFLoader )) { console . warn …" at bounding box center [765, 375] width 674 height 449
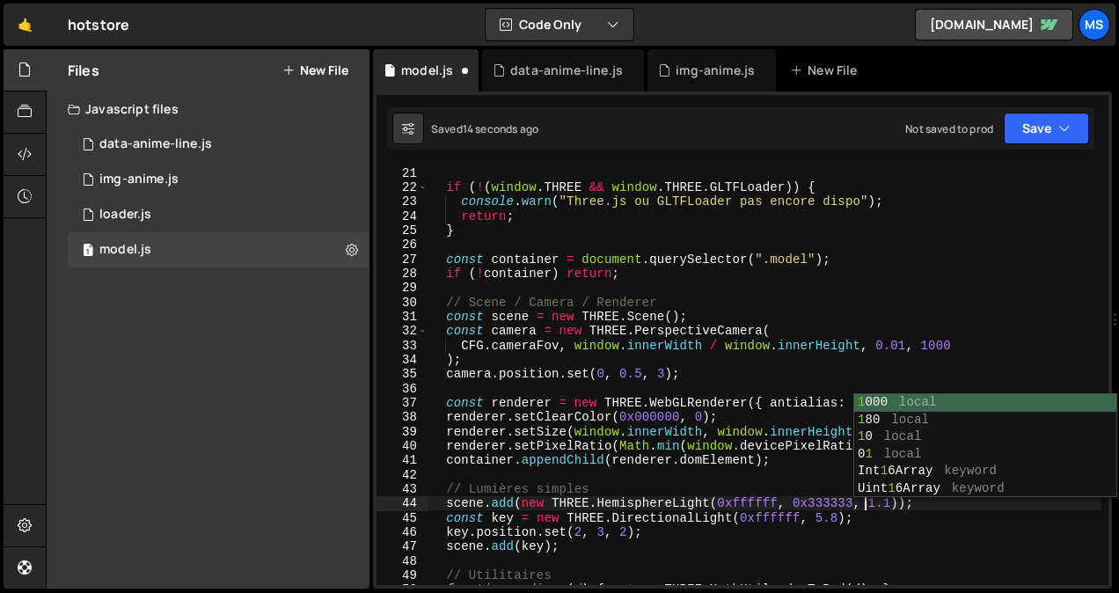
scroll to position [0, 30]
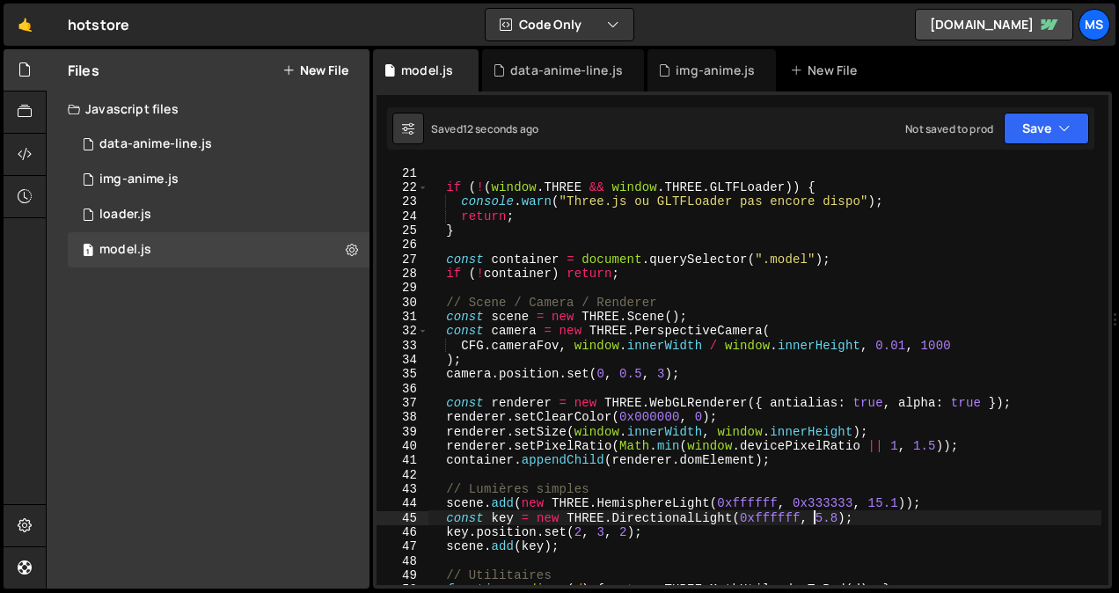
click at [818, 517] on div "} ; if ( ! ( window . THREE && window . THREE . GLTFLoader )) { console . warn …" at bounding box center [765, 375] width 674 height 449
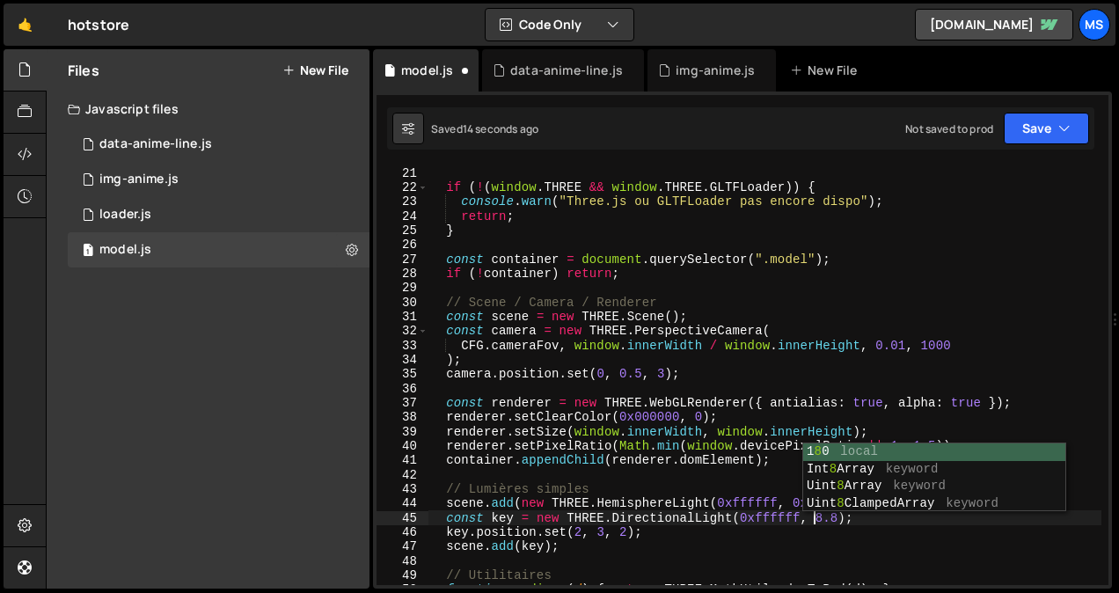
scroll to position [0, 27]
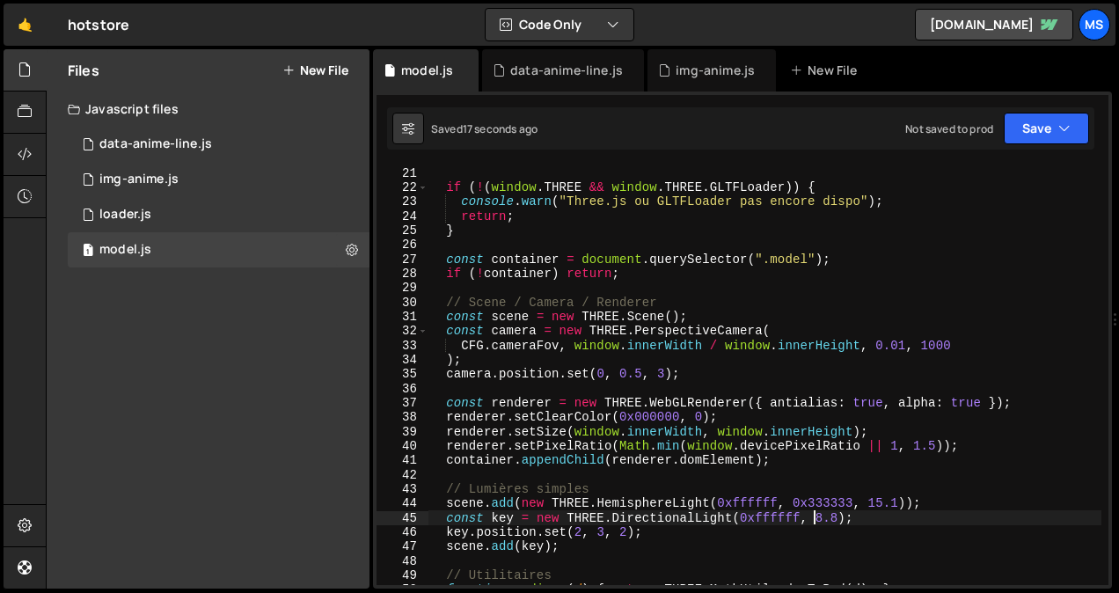
click at [654, 376] on div "} ; if ( ! ( window . THREE && window . THREE . GLTFLoader )) { console . warn …" at bounding box center [765, 375] width 674 height 449
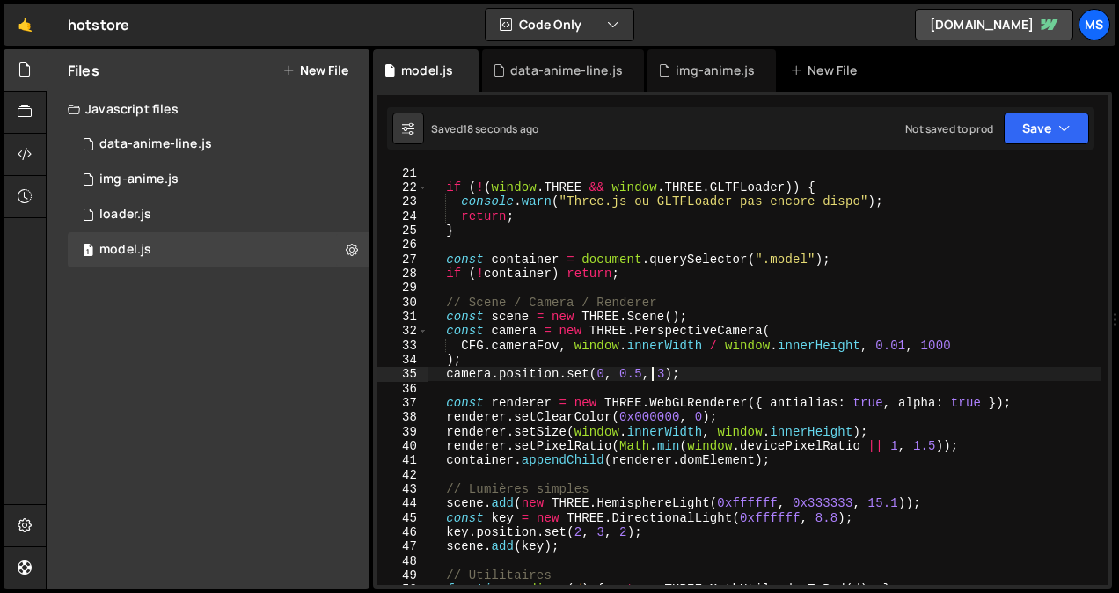
type textarea "})();"
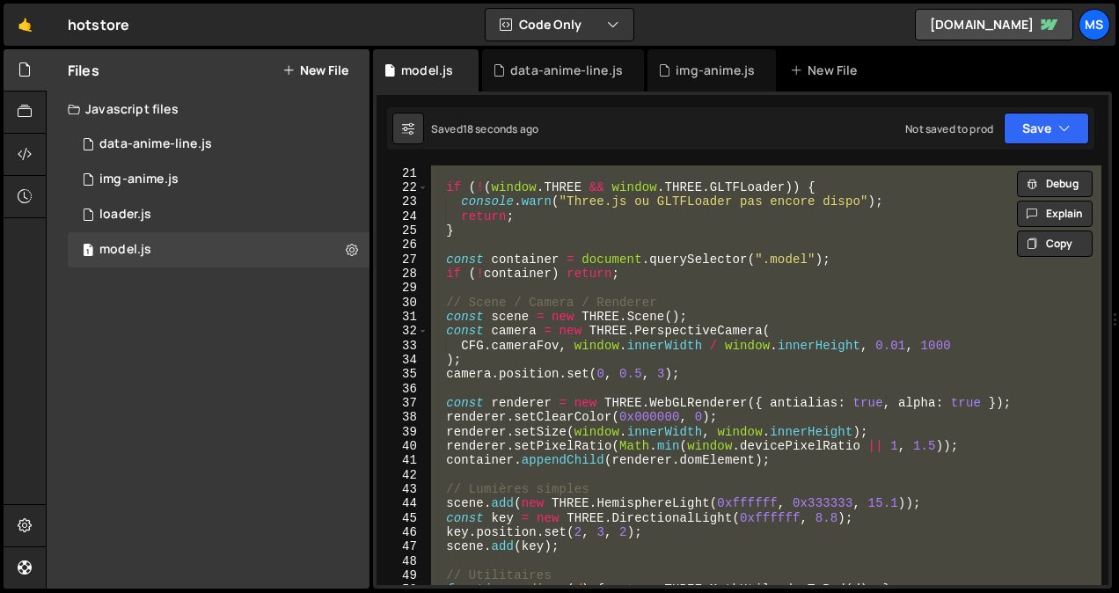
paste textarea
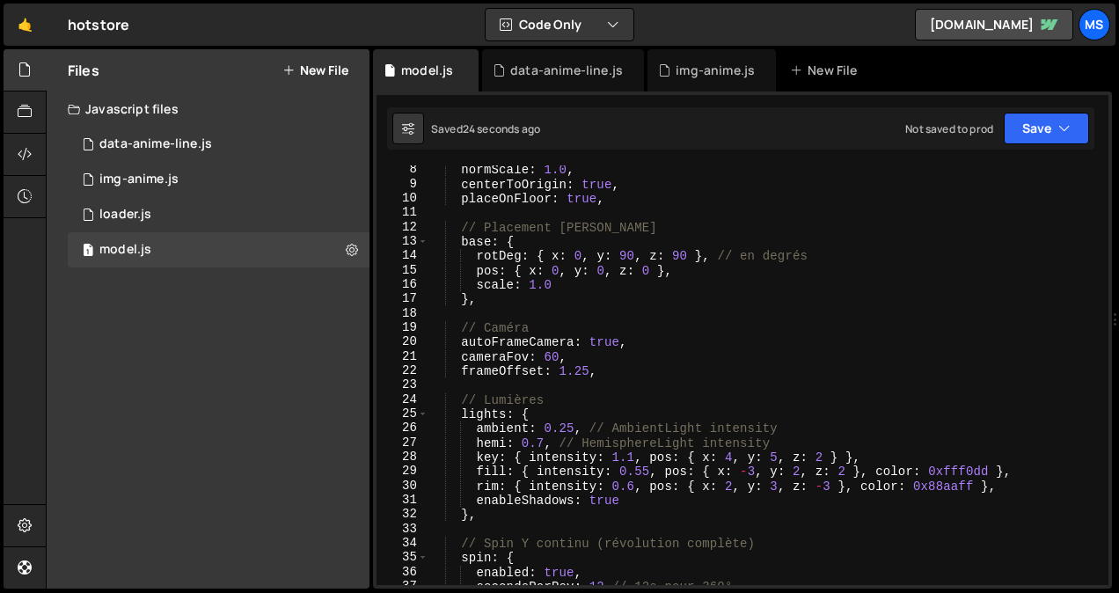
scroll to position [92, 0]
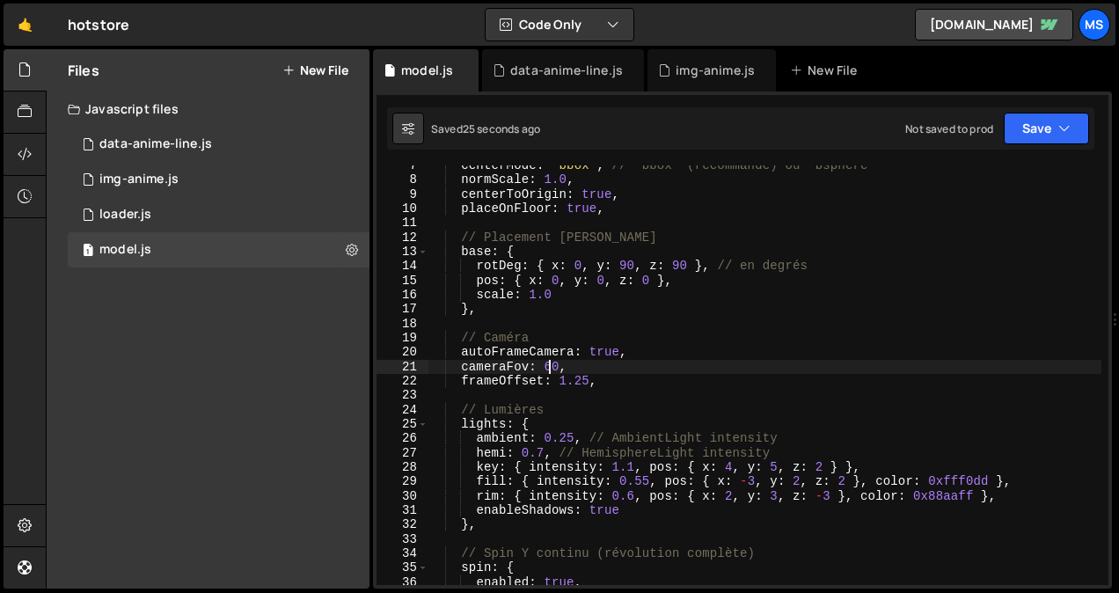
click at [549, 368] on div "centerMode : "bbox" , // "bbox" (recommandé) ou "bsphere" normScale : 1.0 , cen…" at bounding box center [765, 382] width 674 height 449
type textarea "cameraFov: 75,"
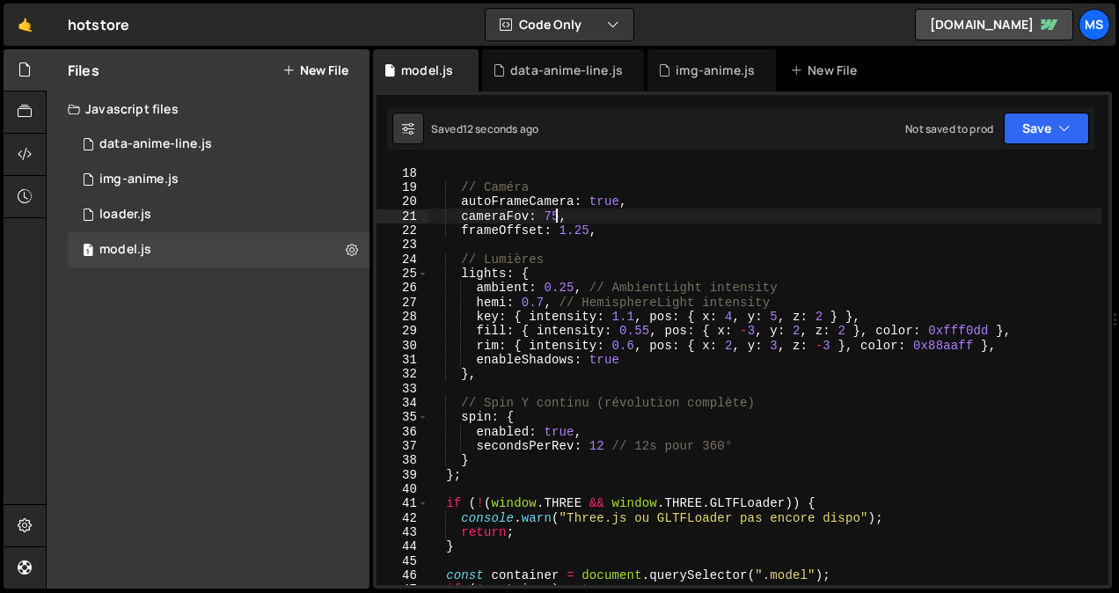
scroll to position [244, 0]
click at [749, 392] on div "// Caméra autoFrameCamera : true , cameraFov : 75 , frameOffset : 1.25 , // Lum…" at bounding box center [765, 389] width 674 height 449
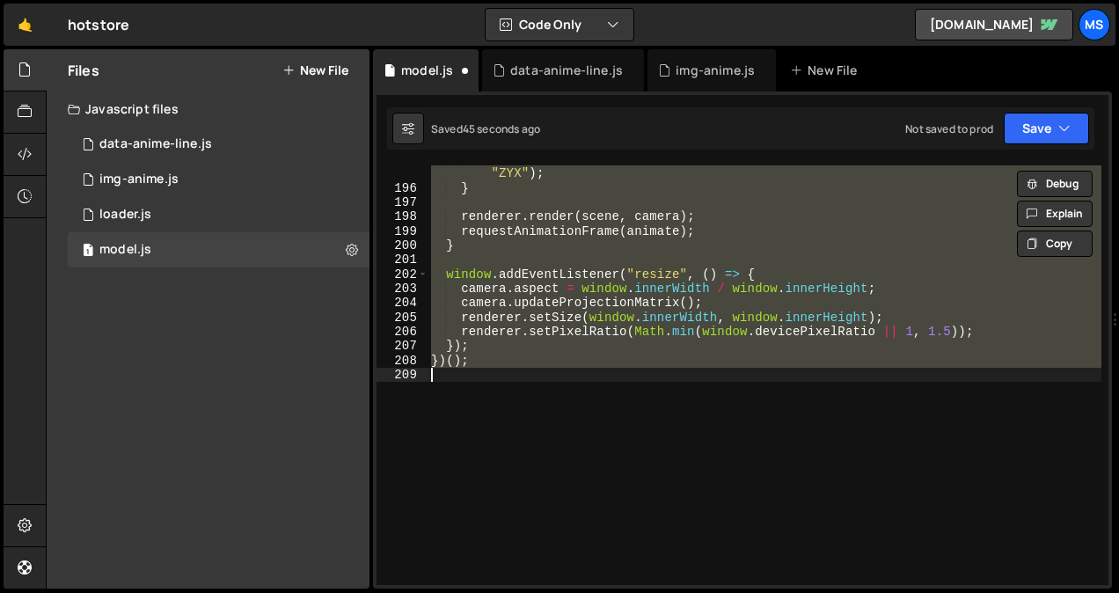
scroll to position [77, 0]
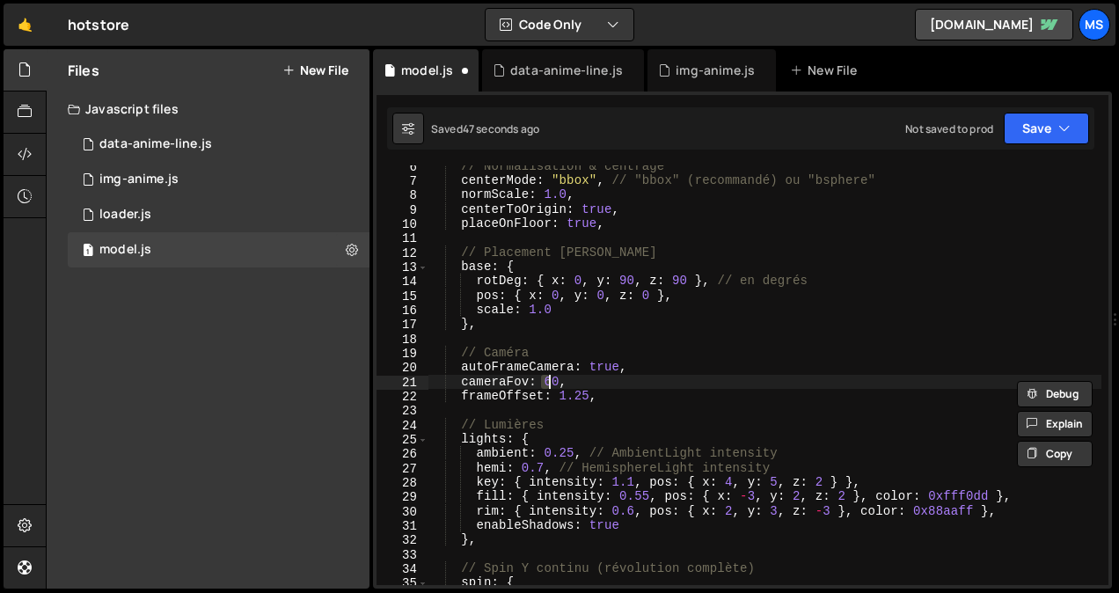
type textarea "})();"
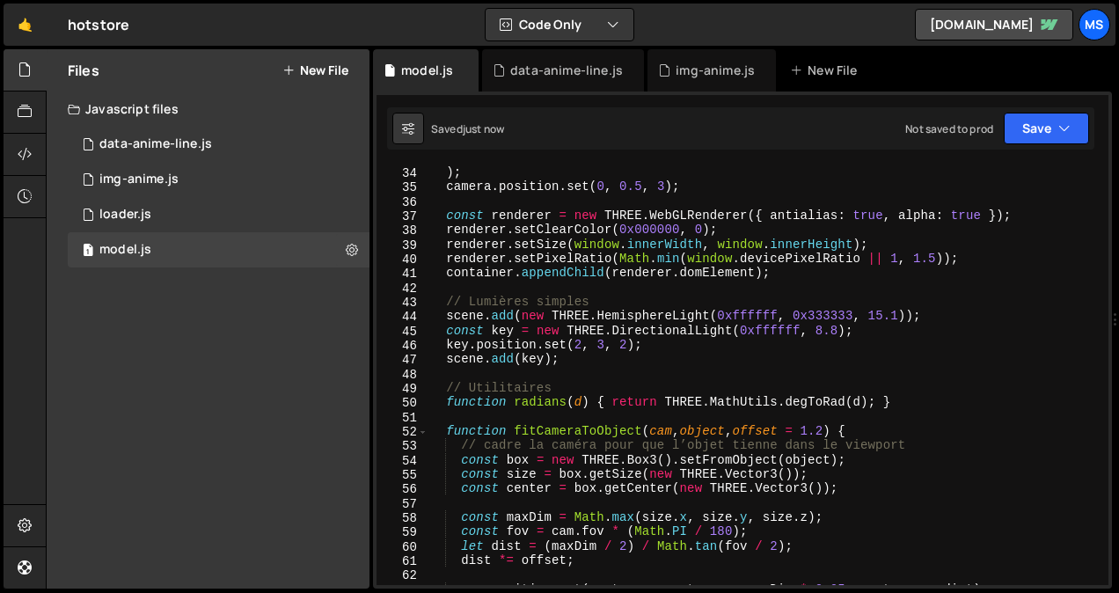
scroll to position [473, 0]
click at [812, 332] on div "CFG . cameraFov , window . innerWidth / window . innerHeight , 0.01 , 1000 ) ; …" at bounding box center [765, 375] width 674 height 449
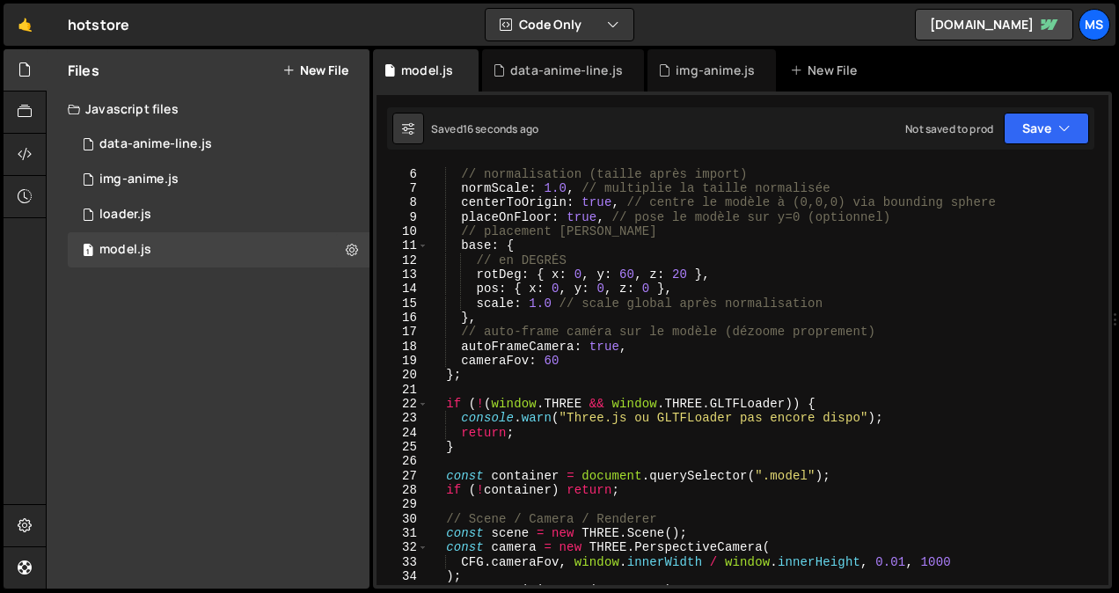
scroll to position [68, 0]
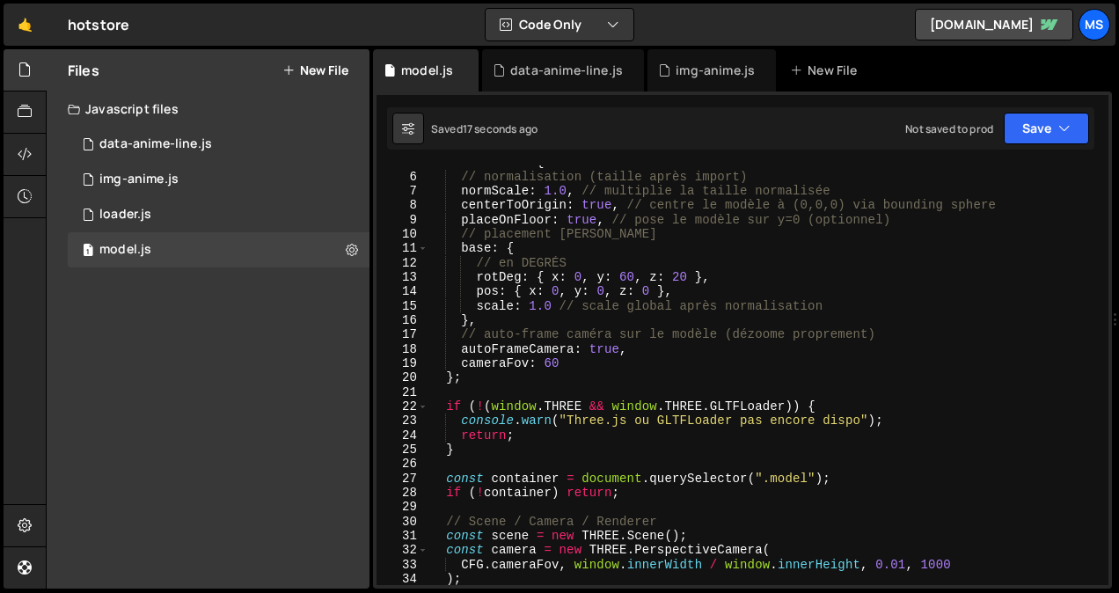
click at [620, 279] on div "const CFG = { // normalisation (taille après import) normScale : 1.0 , // multi…" at bounding box center [765, 379] width 674 height 449
click at [673, 274] on div "const CFG = { // normalisation (taille après import) normScale : 1.0 , // multi…" at bounding box center [765, 379] width 674 height 449
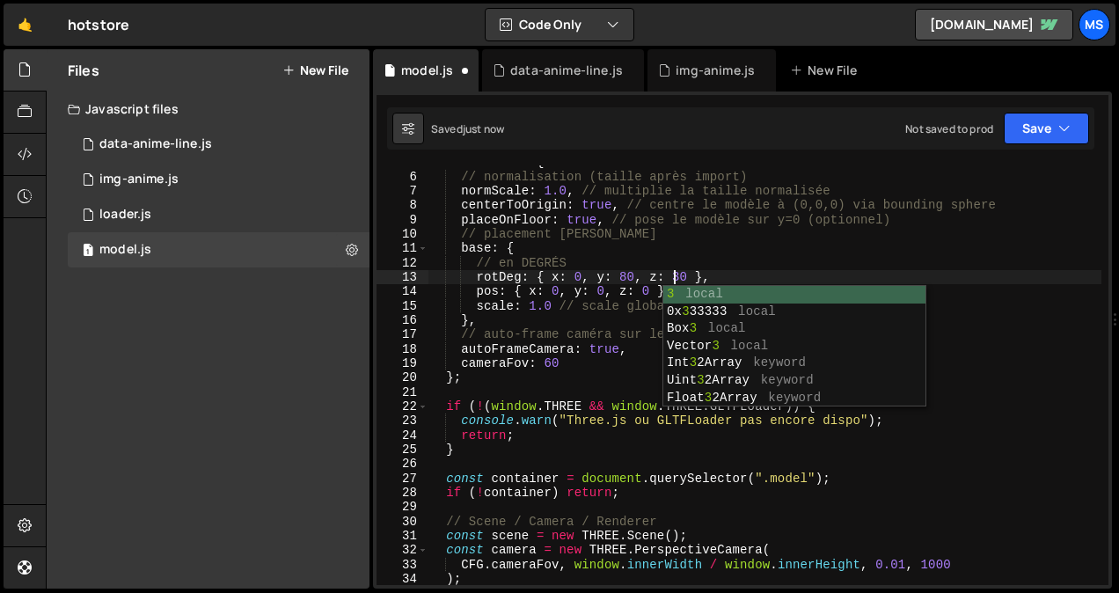
scroll to position [0, 17]
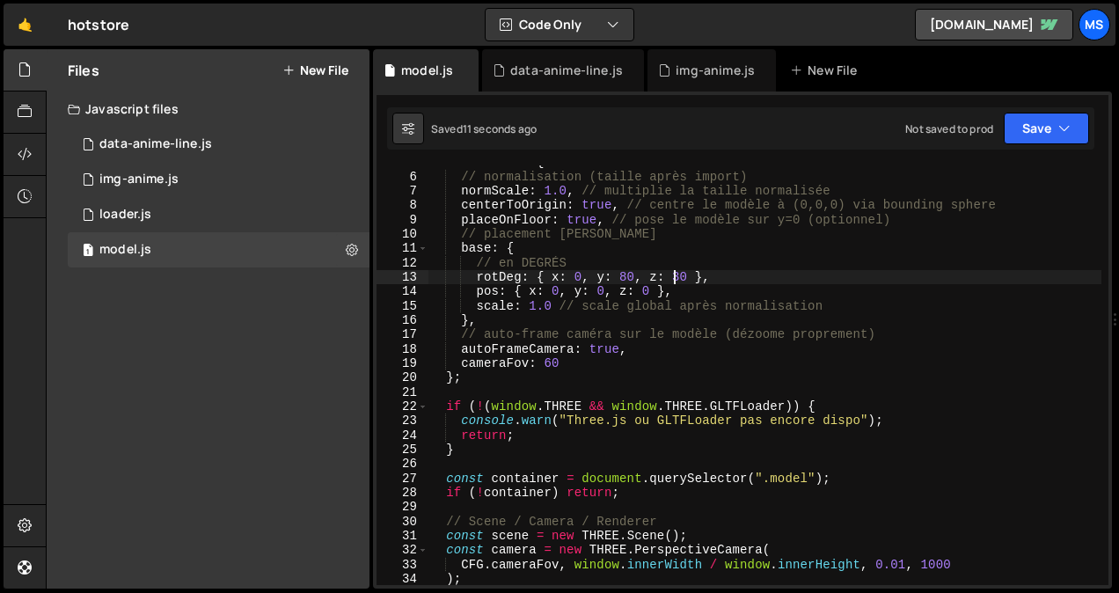
click at [534, 303] on div "const CFG = { // normalisation (taille après import) normScale : 1.0 , // multi…" at bounding box center [765, 379] width 674 height 449
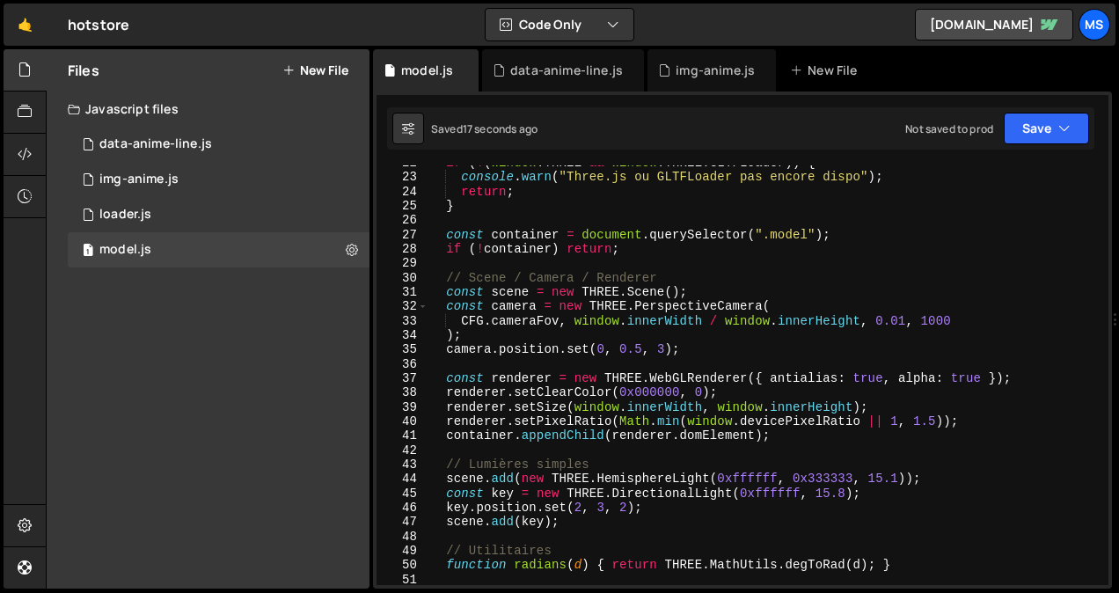
scroll to position [312, 0]
click at [868, 476] on div "if ( ! ( window . THREE && window . THREE . GLTFLoader )) { console . warn ( "T…" at bounding box center [765, 380] width 674 height 449
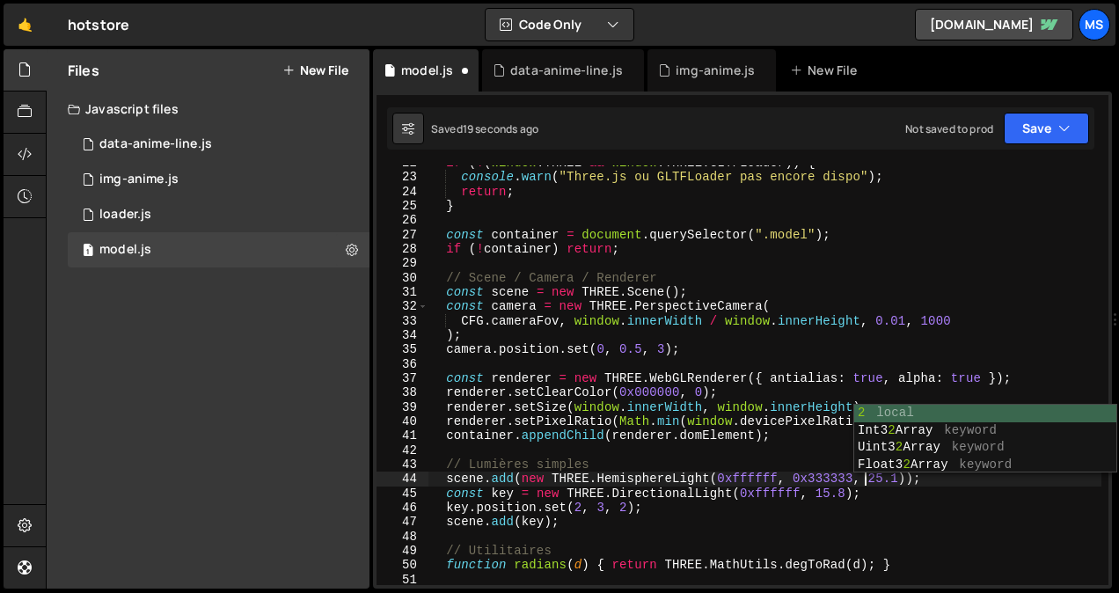
click at [814, 492] on div "if ( ! ( window . THREE && window . THREE . GLTFLoader )) { console . warn ( "T…" at bounding box center [765, 380] width 674 height 449
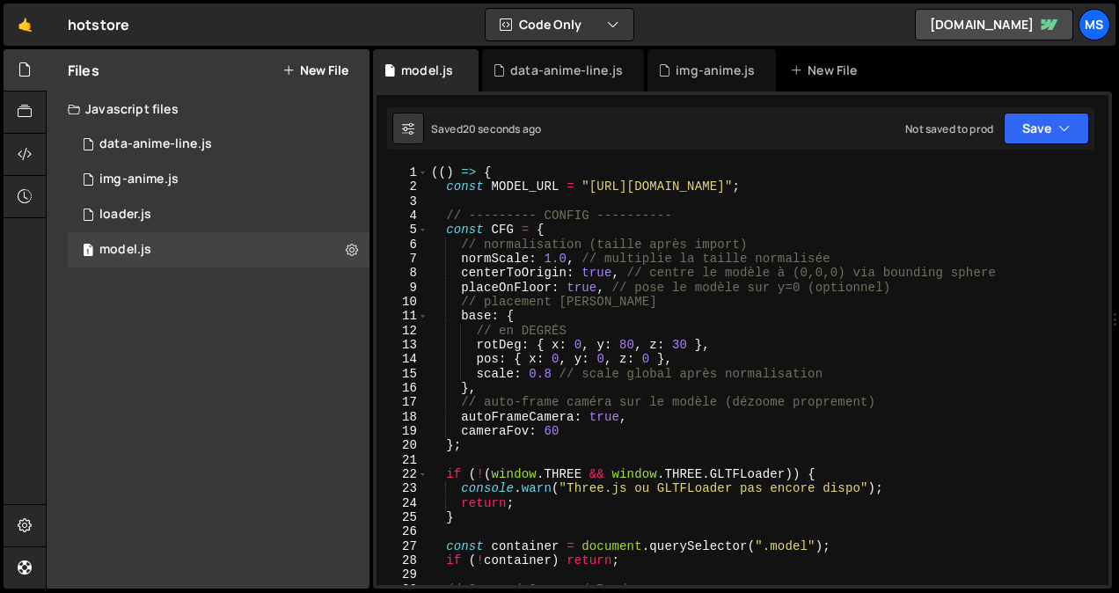
scroll to position [0, 0]
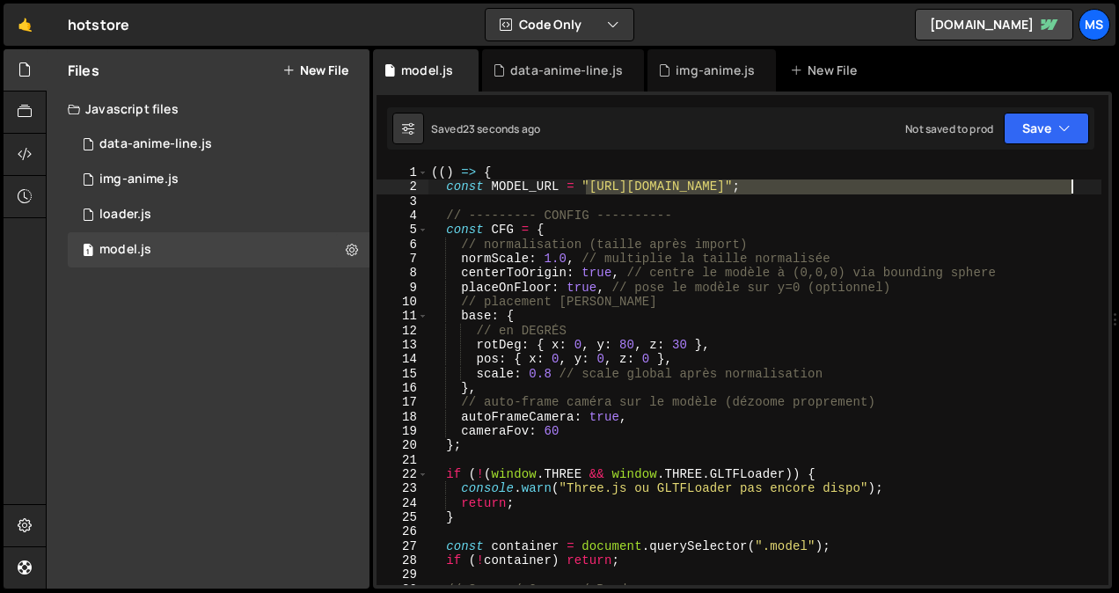
drag, startPoint x: 587, startPoint y: 183, endPoint x: 1069, endPoint y: 192, distance: 482.3
click at [1069, 192] on div "(( ) => { const MODEL_URL = "https://Store-video.b-cdn.net/threejs/hotstore/bea…" at bounding box center [765, 389] width 674 height 449
paste textarea "romp_flip_stimulator"
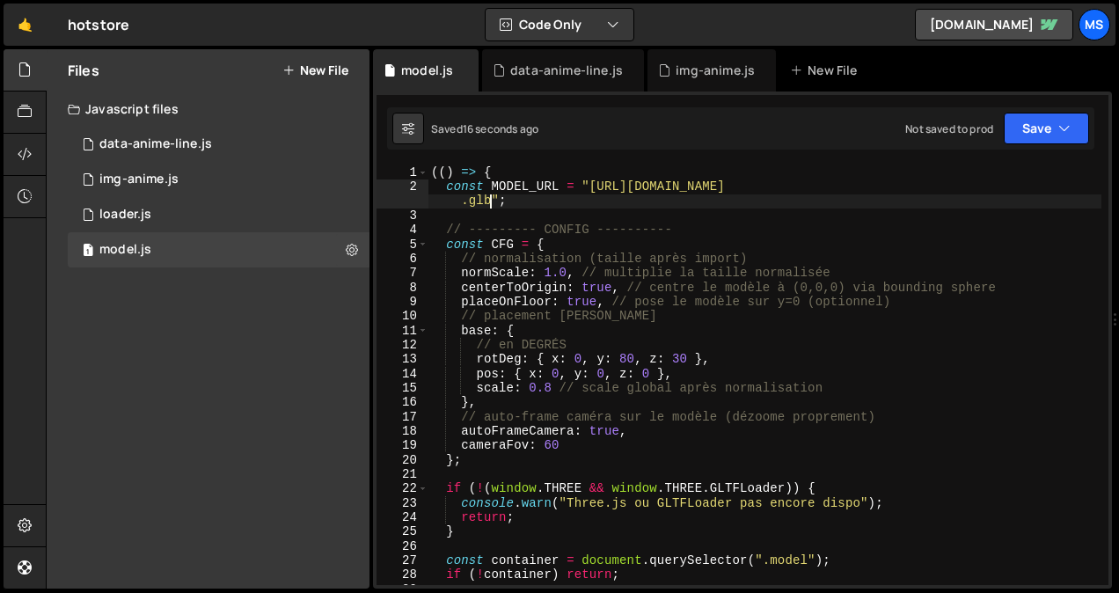
click at [731, 363] on div "(( ) => { const MODEL_URL = "https://Store-video.b-cdn.net/threejs/hotstore/rom…" at bounding box center [765, 389] width 674 height 449
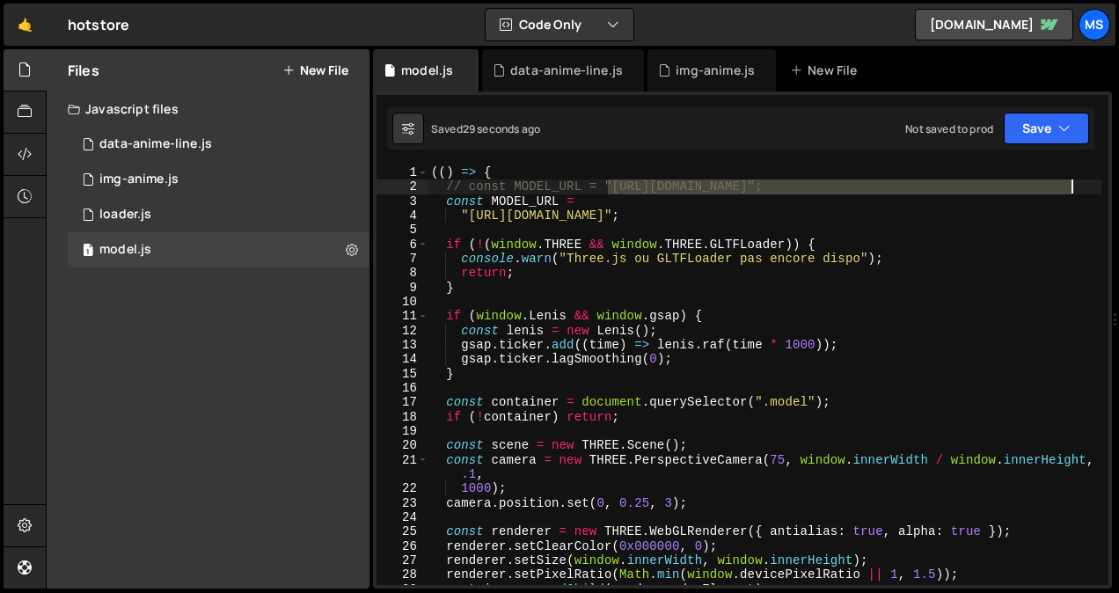
drag, startPoint x: 609, startPoint y: 187, endPoint x: 1069, endPoint y: 187, distance: 460.3
click at [1069, 187] on div "(( ) => { // const MODEL_URL = "https://store-video.b-cdn.net/threejs/great_ban…" at bounding box center [765, 389] width 674 height 449
paste textarea "Store-video.b-cdn.net/threejs/hotstore/romp_flip_stimulator"
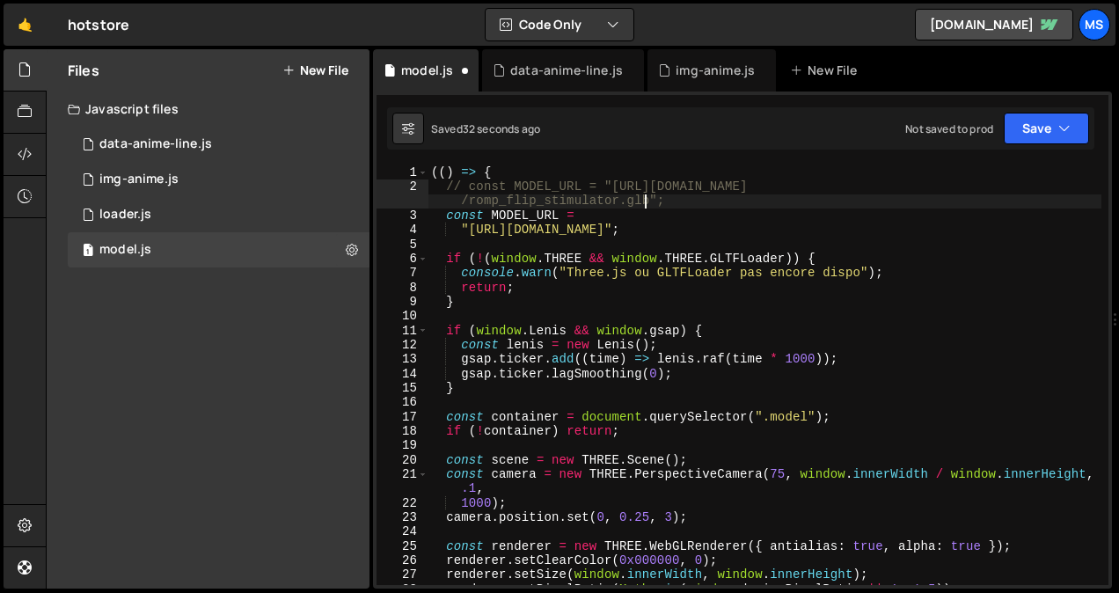
click at [409, 209] on div "3" at bounding box center [403, 216] width 52 height 14
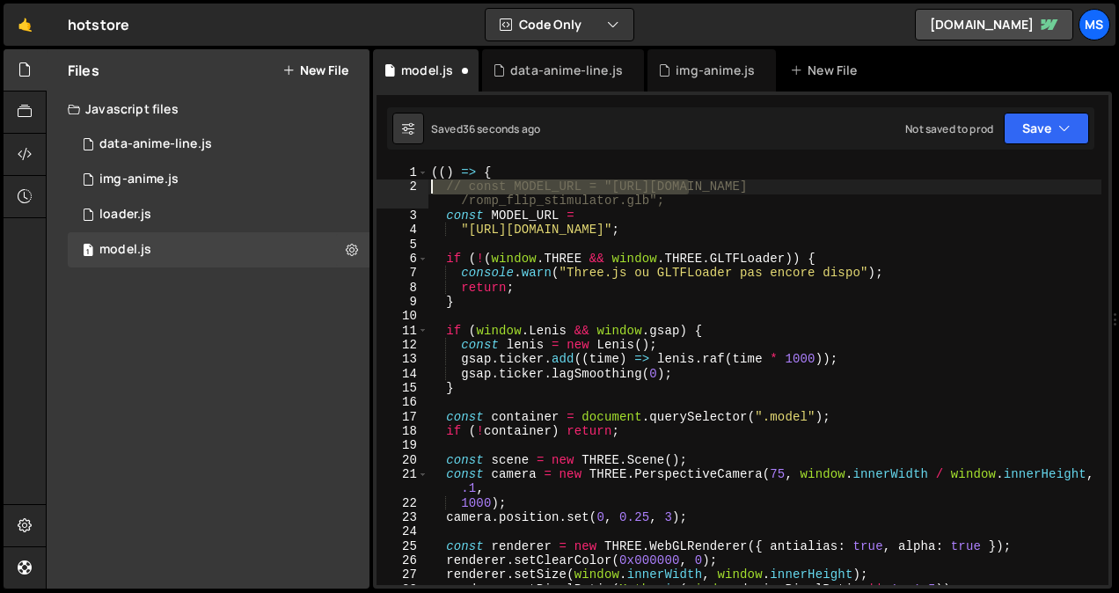
drag, startPoint x: 686, startPoint y: 194, endPoint x: 427, endPoint y: 185, distance: 258.9
click at [427, 185] on div "const MODEL_URL = 1 2 3 4 5 6 7 8 9 10 11 12 13 14 15 16 17 18 19 20 21 22 23 2…" at bounding box center [743, 375] width 732 height 420
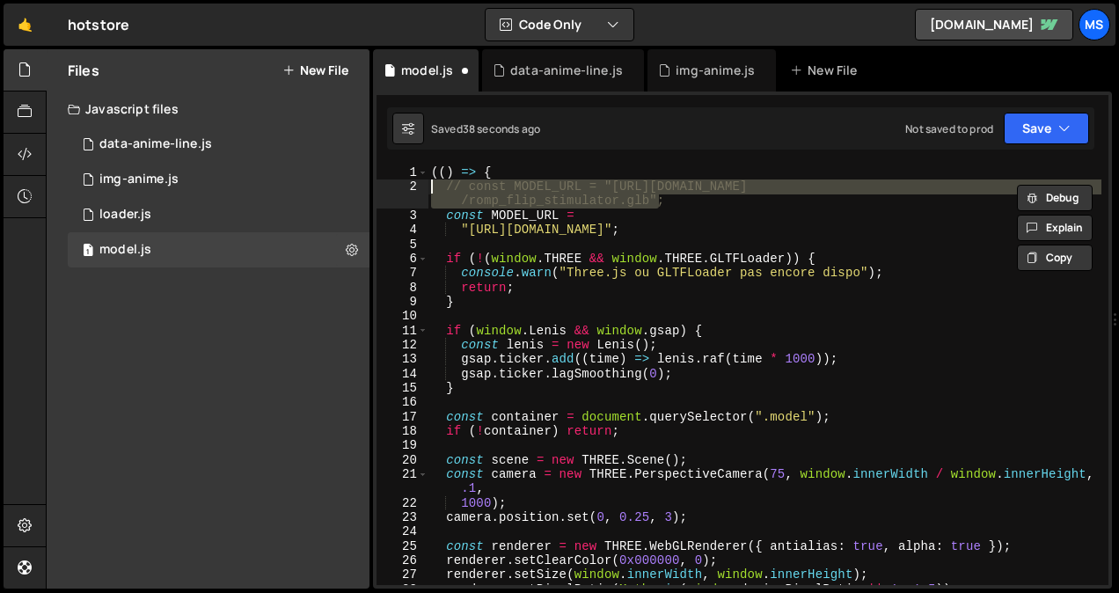
drag, startPoint x: 664, startPoint y: 201, endPoint x: 429, endPoint y: 191, distance: 235.2
click at [429, 191] on div "(( ) => { // const MODEL_URL = "https://Store-video.b-cdn.net/threejs/hotstore …" at bounding box center [765, 389] width 674 height 449
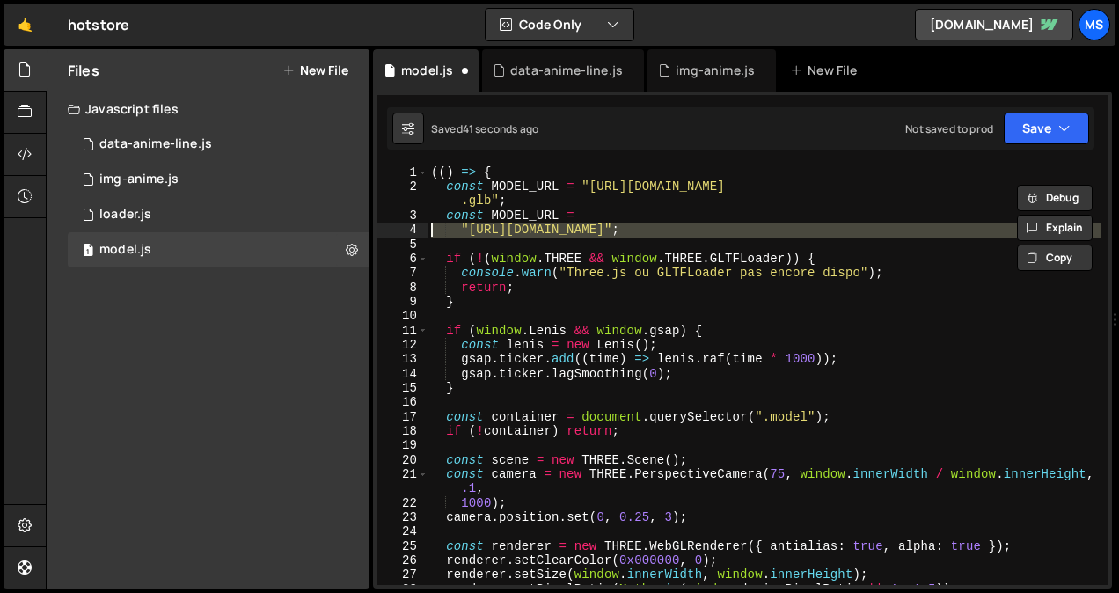
drag, startPoint x: 583, startPoint y: 245, endPoint x: 430, endPoint y: 221, distance: 154.1
click at [430, 221] on div "(( ) => { const MODEL_URL = "https://Store-video.b-cdn.net/threejs/hotstore/rom…" at bounding box center [765, 389] width 674 height 449
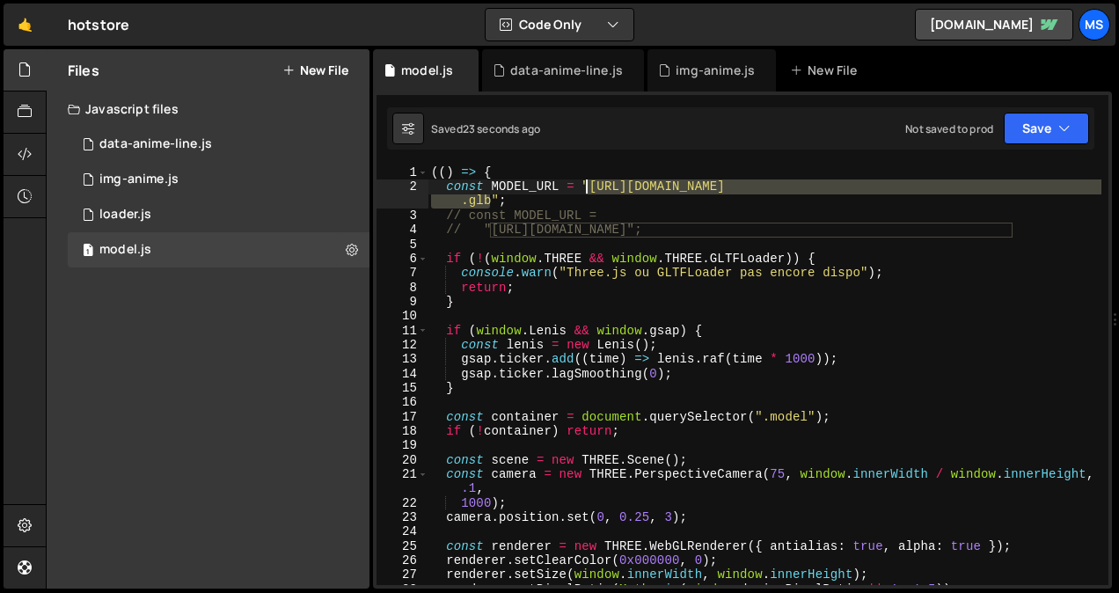
drag, startPoint x: 491, startPoint y: 203, endPoint x: 589, endPoint y: 185, distance: 99.4
click at [589, 185] on div "(( ) => { const MODEL_URL = "https://Store-video.b-cdn.net/threejs/hotstore/rom…" at bounding box center [765, 389] width 674 height 449
paste textarea "beads_for_women"
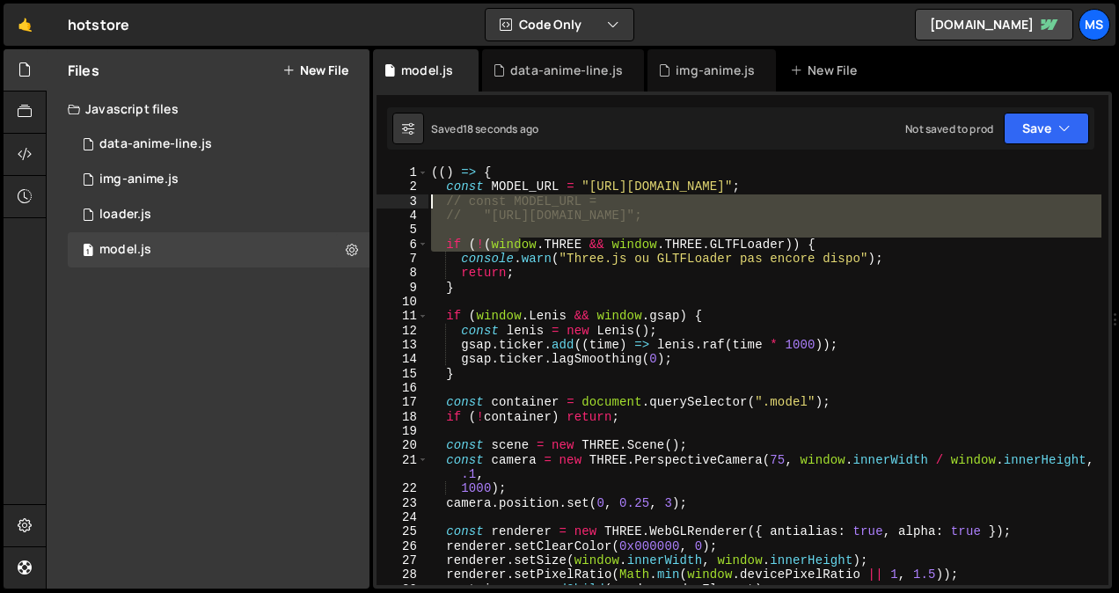
drag, startPoint x: 520, startPoint y: 238, endPoint x: 421, endPoint y: 202, distance: 105.8
click at [421, 202] on div "const MODEL_URL = "https://Store-video.b-cdn.net/threejs/hotstore/beads_for_wom…" at bounding box center [743, 375] width 732 height 420
type textarea "// const MODEL_URL = // "https://Store-video.b-cdn.net/threejs/hotstore/romp_fl…"
drag, startPoint x: 421, startPoint y: 202, endPoint x: 479, endPoint y: 228, distance: 63.8
click at [479, 228] on div "// const MODEL_URL = // "https://Store-video.b-cdn.net/threejs/hotstore/romp_fl…" at bounding box center [743, 375] width 732 height 420
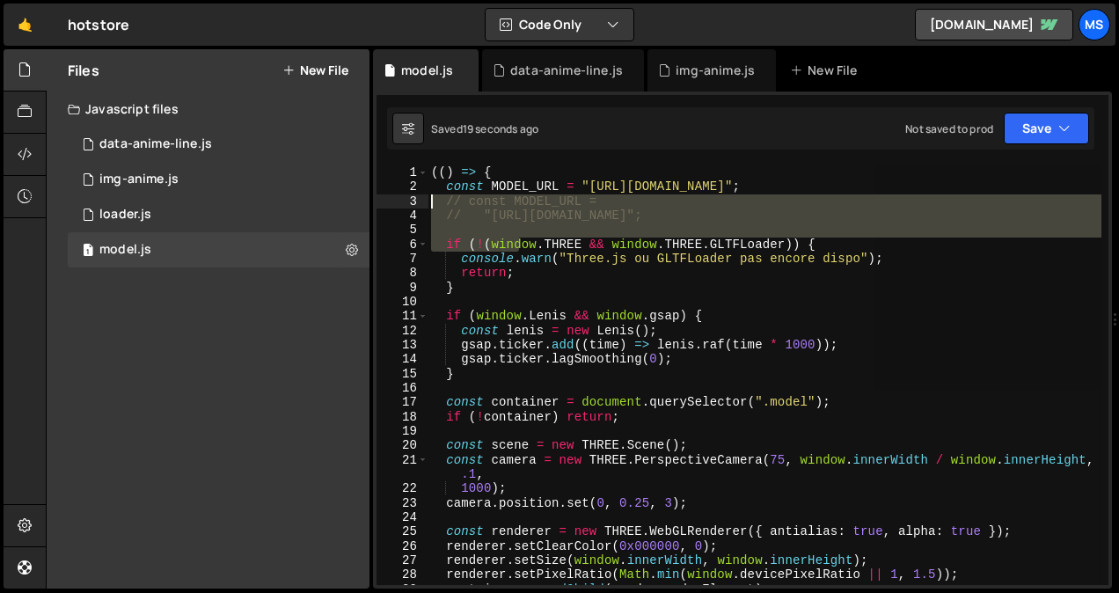
click at [479, 228] on div "(( ) => { const MODEL_URL = "https://Store-video.b-cdn.net/threejs/hotstore/bea…" at bounding box center [765, 375] width 674 height 420
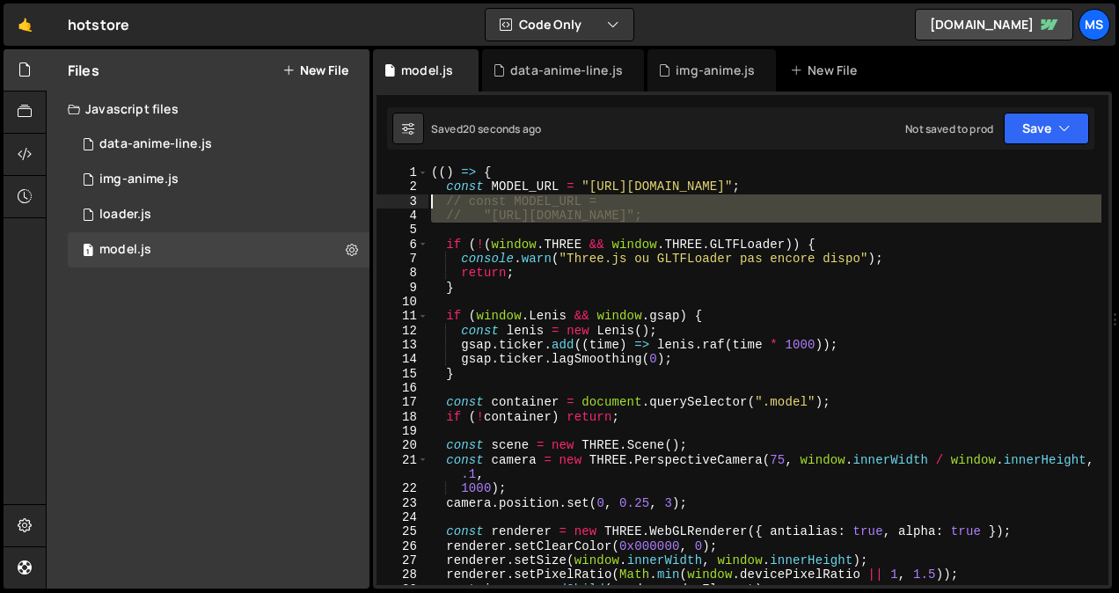
drag, startPoint x: 479, startPoint y: 228, endPoint x: 432, endPoint y: 206, distance: 51.6
click at [432, 206] on div "(( ) => { const MODEL_URL = "https://Store-video.b-cdn.net/threejs/hotstore/bea…" at bounding box center [765, 389] width 674 height 449
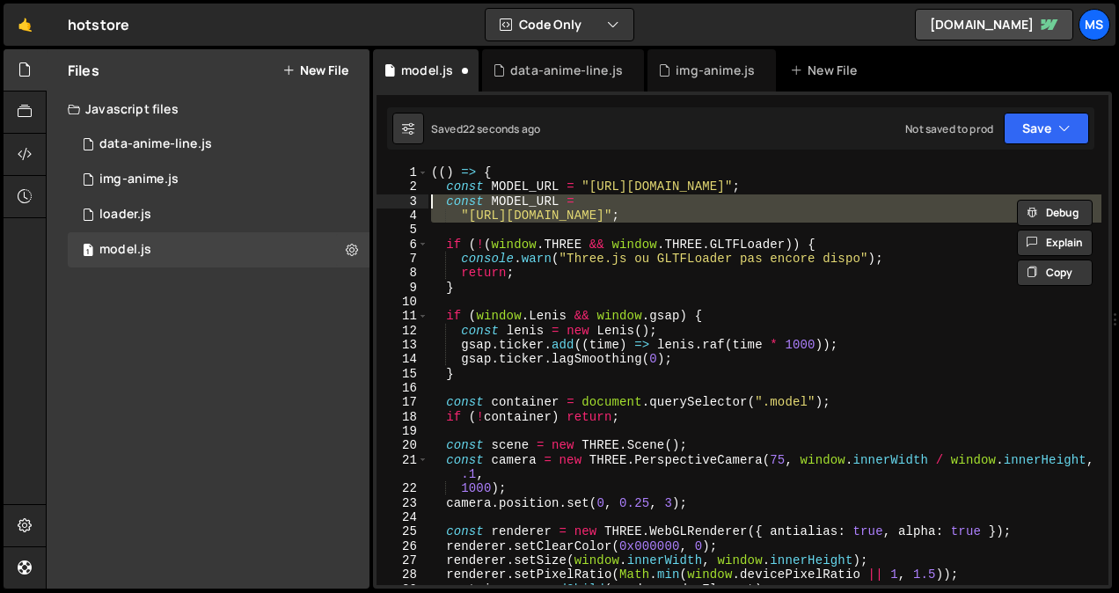
click at [403, 185] on div "2" at bounding box center [403, 187] width 52 height 14
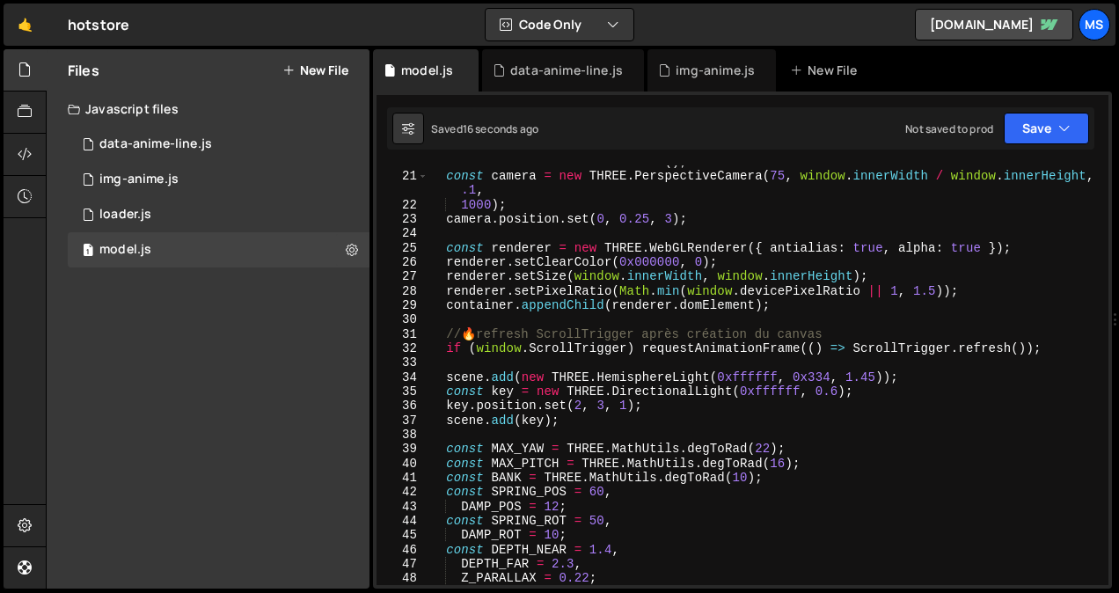
scroll to position [298, 0]
click at [826, 391] on div "const scene = new THREE . Scene ( ) ; const camera = new THREE . PerspectiveCam…" at bounding box center [765, 378] width 674 height 449
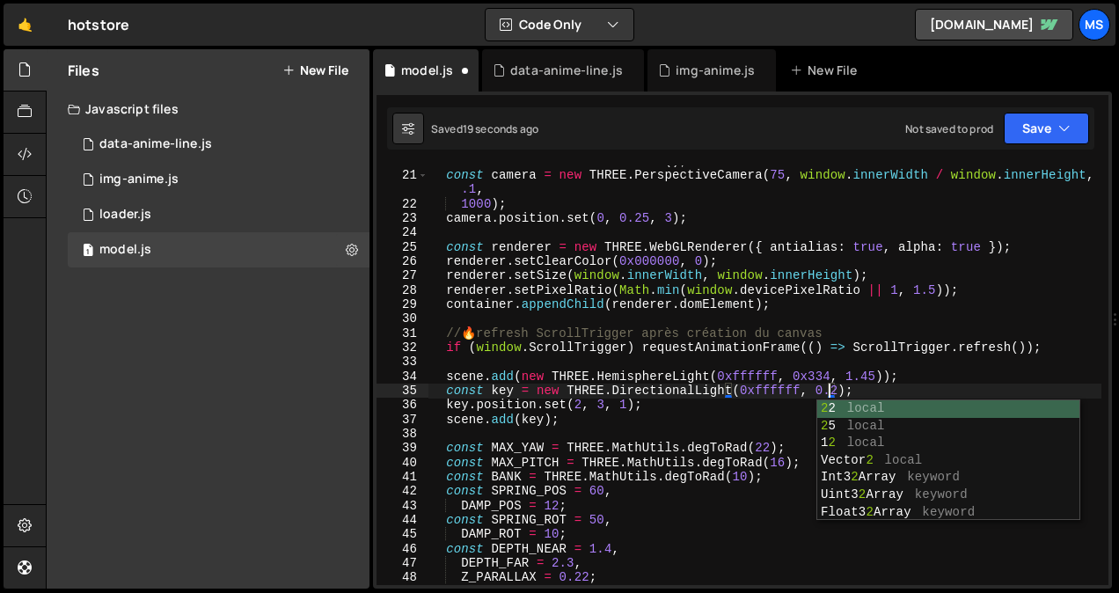
click at [861, 378] on div "const scene = new THREE . Scene ( ) ; const camera = new THREE . PerspectiveCam…" at bounding box center [765, 378] width 674 height 449
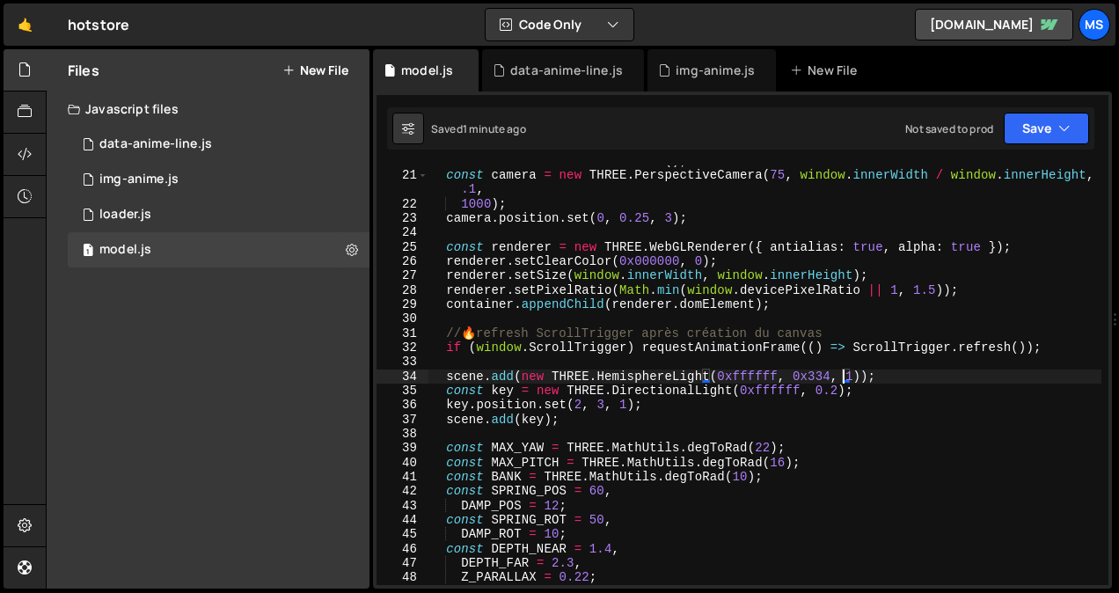
click at [613, 327] on div "const scene = new THREE . Scene ( ) ; const camera = new THREE . PerspectiveCam…" at bounding box center [765, 378] width 674 height 449
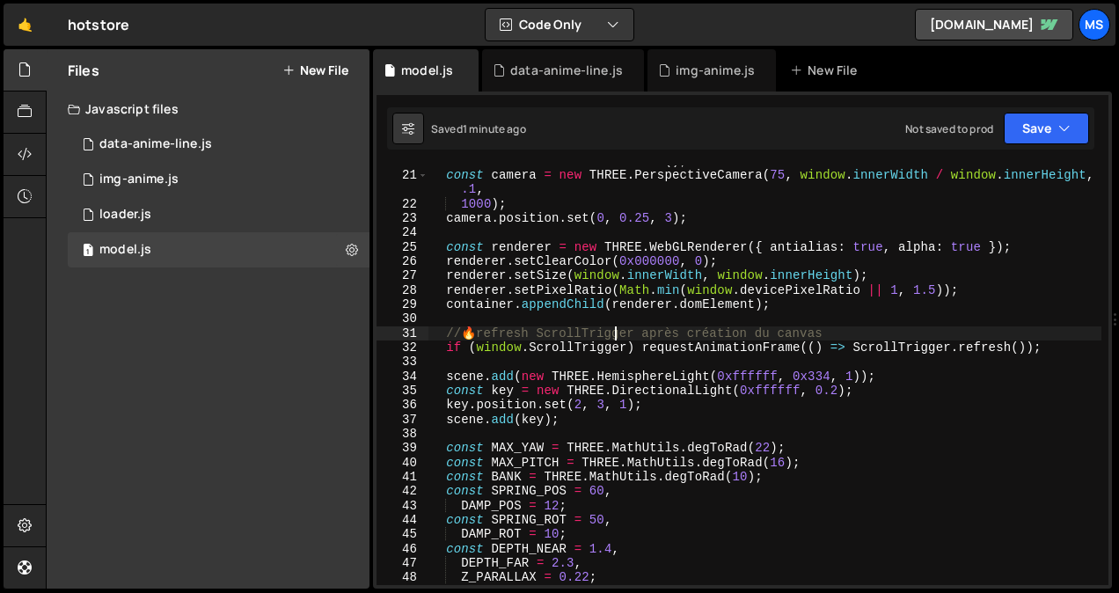
scroll to position [0, 2]
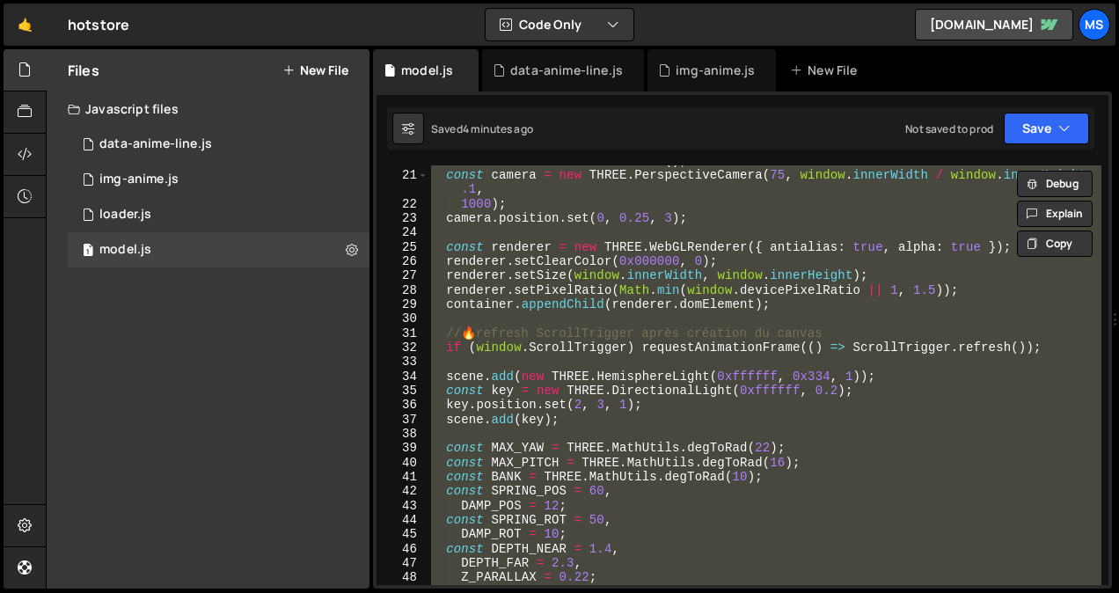
type textarea "// })();"
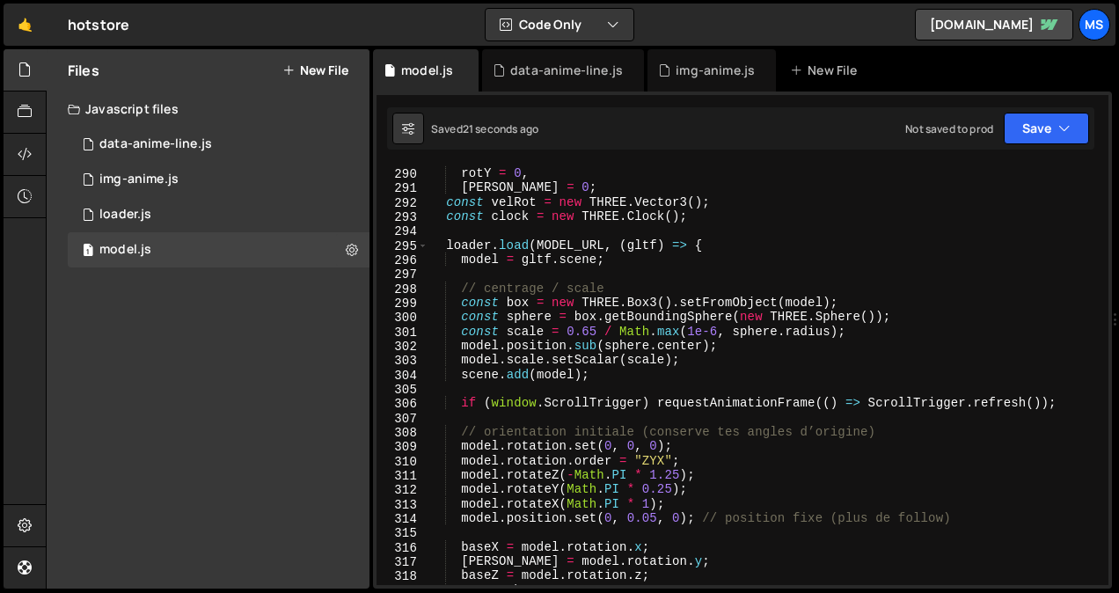
scroll to position [4267, 0]
click at [584, 328] on div "rotX = 0 , rotY = 0 , rotZ = 0 ; const velRot = new THREE . Vector3 ( ) ; const…" at bounding box center [765, 376] width 674 height 449
click at [644, 507] on div "rotX = 0 , rotY = 0 , rotZ = 0 ; const velRot = new THREE . Vector3 ( ) ; const…" at bounding box center [765, 376] width 674 height 449
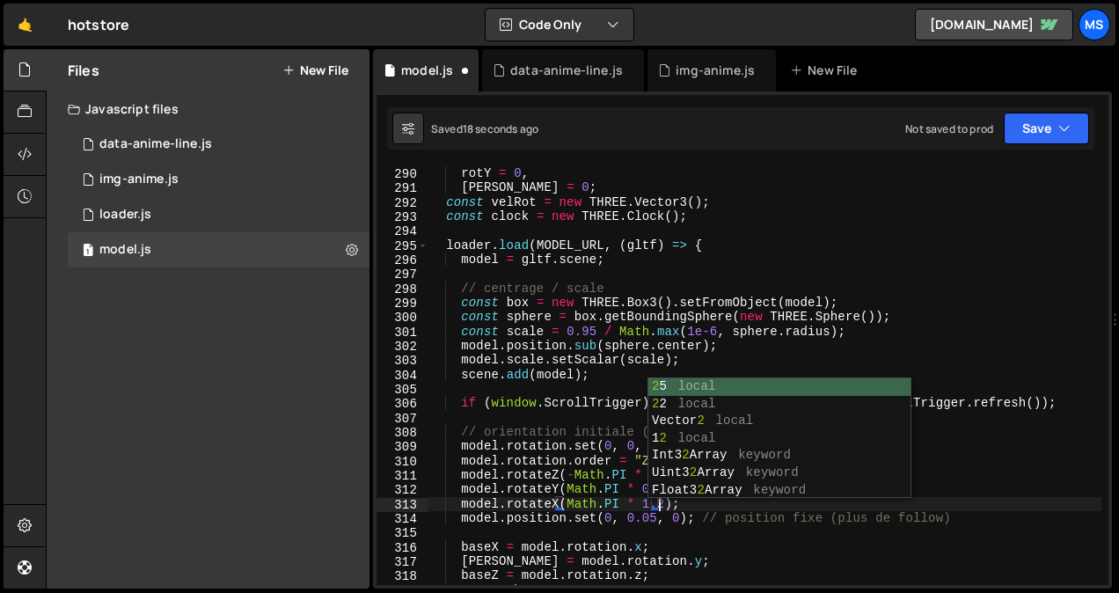
scroll to position [0, 15]
click at [658, 515] on div "rotX = 0 , rotY = 0 , rotZ = 0 ; const velRot = new THREE . Vector3 ( ) ; const…" at bounding box center [765, 376] width 674 height 449
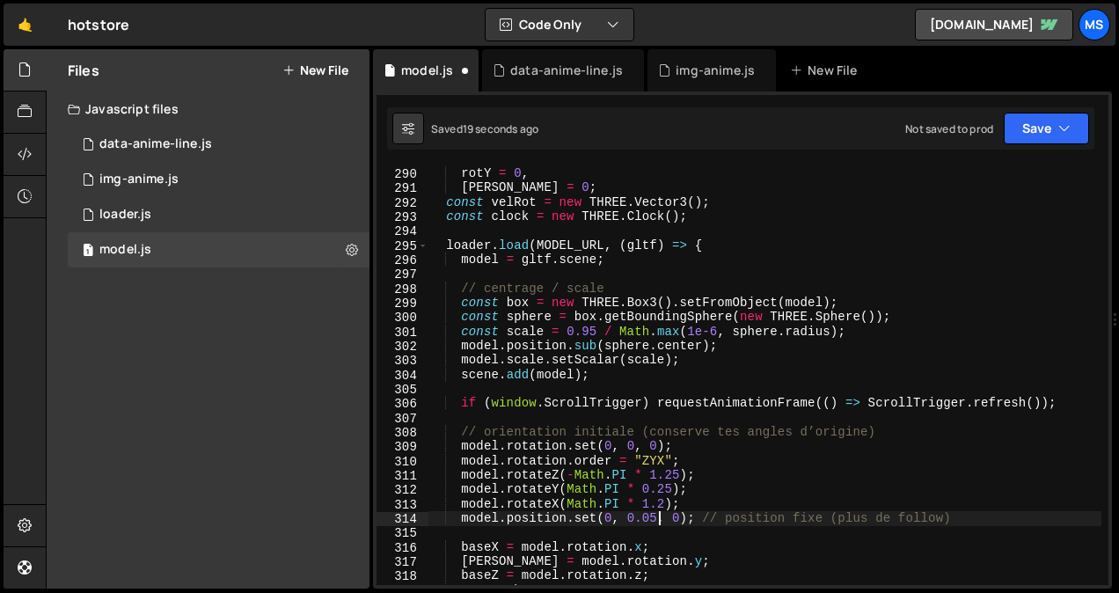
click at [668, 480] on div "rotX = 0 , rotY = 0 , rotZ = 0 ; const velRot = new THREE . Vector3 ( ) ; const…" at bounding box center [765, 376] width 674 height 449
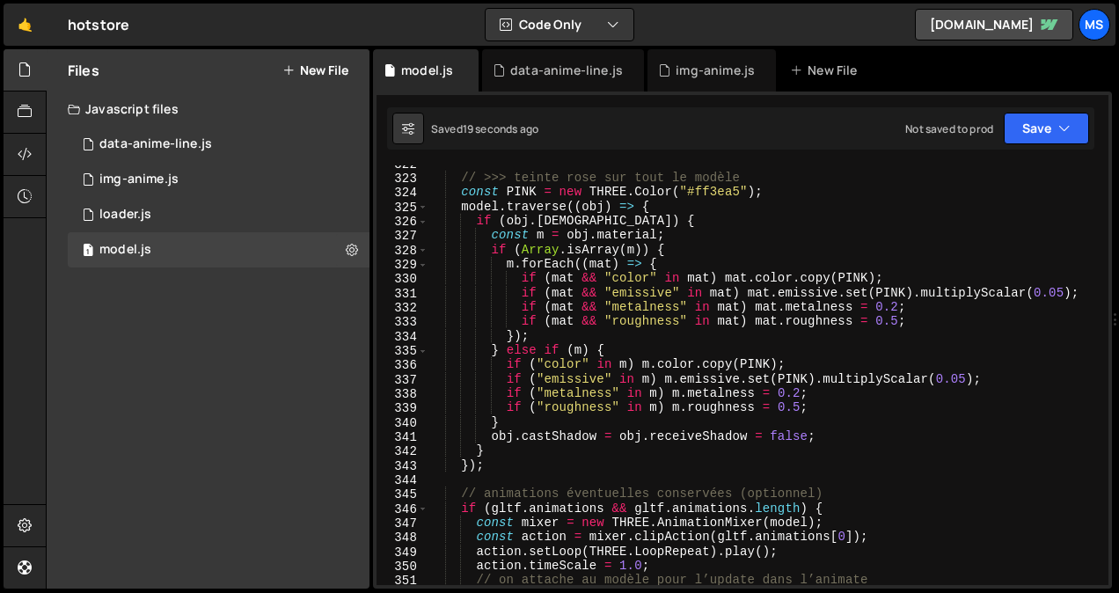
scroll to position [4736, 0]
click at [884, 305] on div "// >>> teinte rose sur tout le modèle const PINK = new THREE . Color ( "#ff3ea5…" at bounding box center [765, 382] width 674 height 449
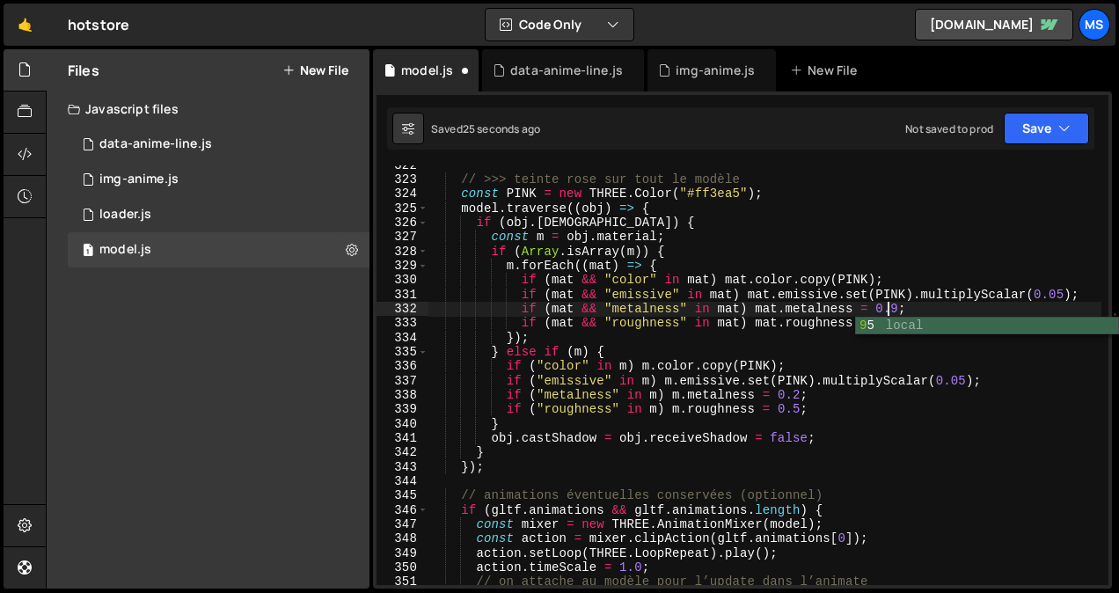
click at [819, 367] on div "// >>> teinte rose sur tout le modèle const PINK = new THREE . Color ( "#ff3ea5…" at bounding box center [765, 382] width 674 height 449
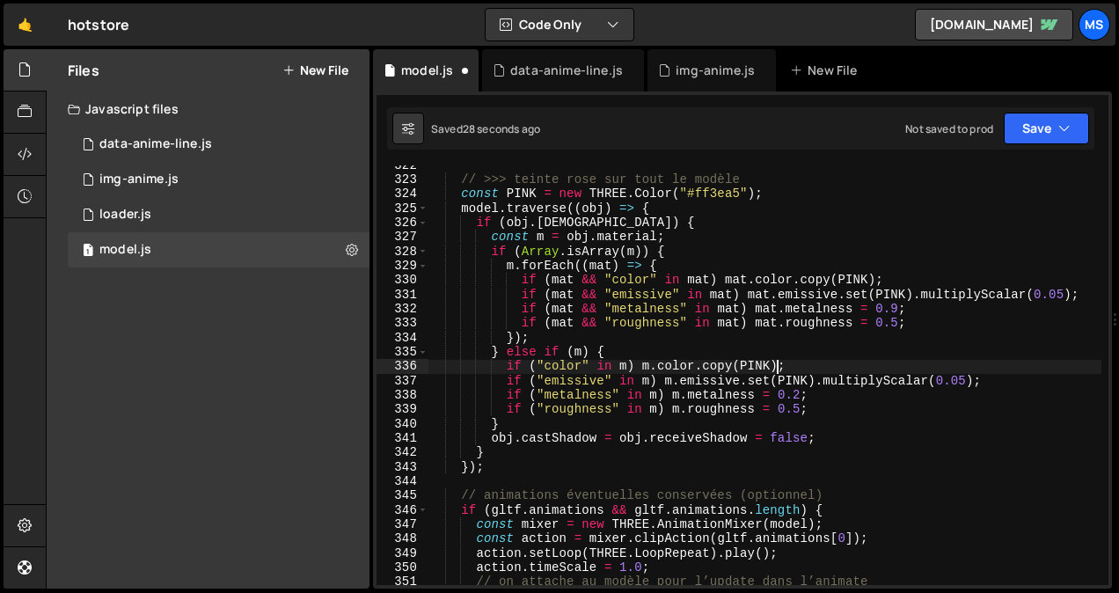
click at [885, 326] on div "// >>> teinte rose sur tout le modèle const PINK = new THREE . Color ( "#ff3ea5…" at bounding box center [765, 382] width 674 height 449
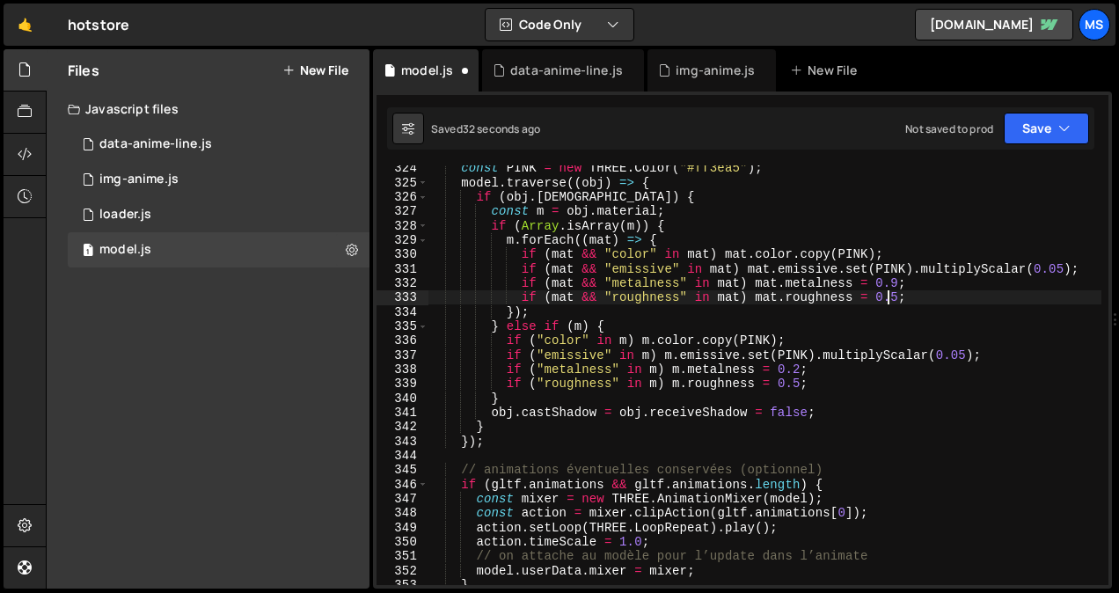
scroll to position [4762, 0]
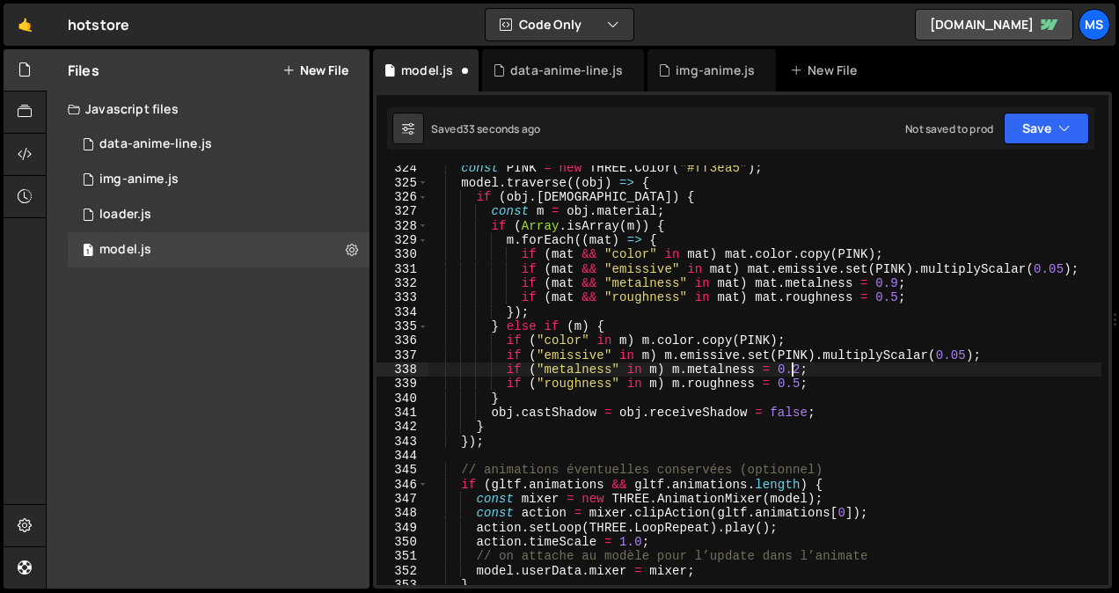
click at [791, 368] on div "const PINK = new THREE . Color ( "#ff3ea5" ) ; model . traverse (( obj ) => { i…" at bounding box center [765, 385] width 674 height 449
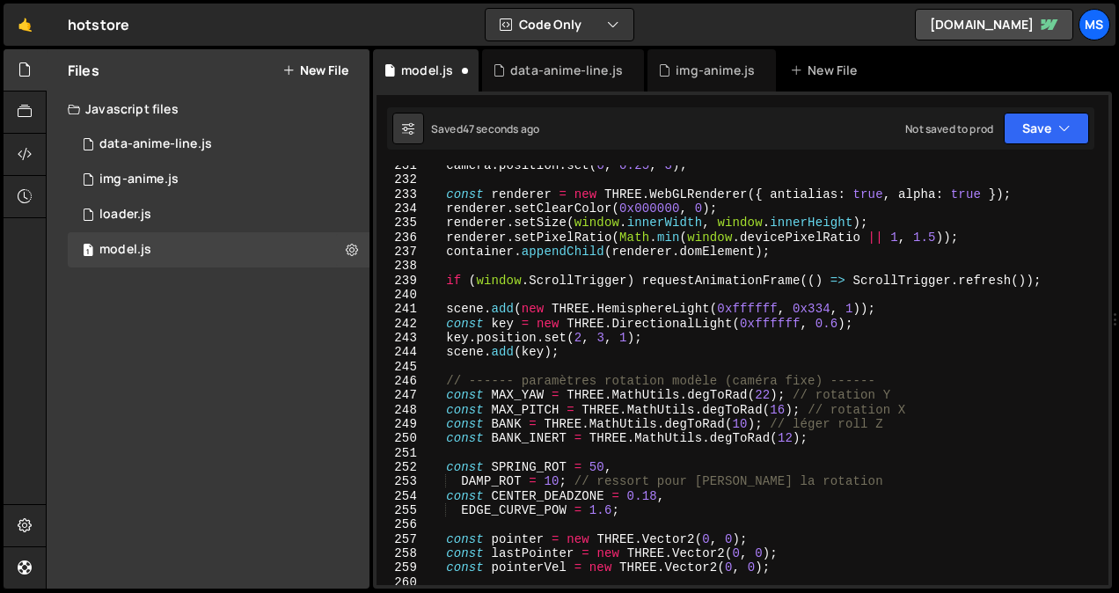
scroll to position [3414, 0]
click at [825, 322] on div "camera . position . set ( 0 , 0.25 , 3 ) ; const renderer = new THREE . WebGLRe…" at bounding box center [765, 382] width 674 height 449
click at [842, 311] on div "camera . position . set ( 0 , 0.25 , 3 ) ; const renderer = new THREE . WebGLRe…" at bounding box center [765, 382] width 674 height 449
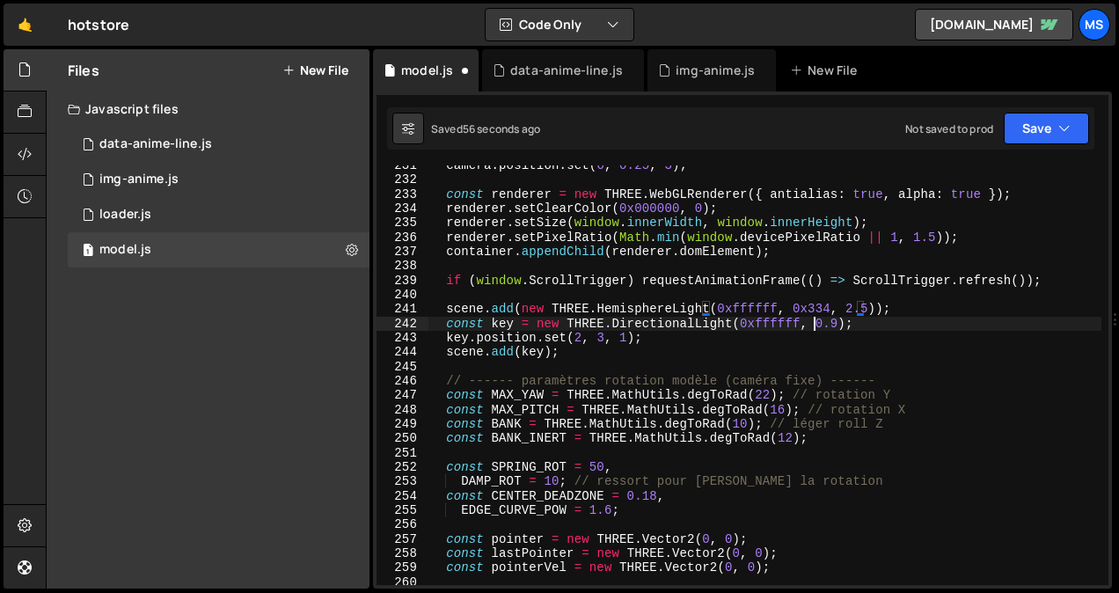
click at [811, 321] on div "camera . position . set ( 0 , 0.25 , 3 ) ; const renderer = new THREE . WebGLRe…" at bounding box center [765, 382] width 674 height 449
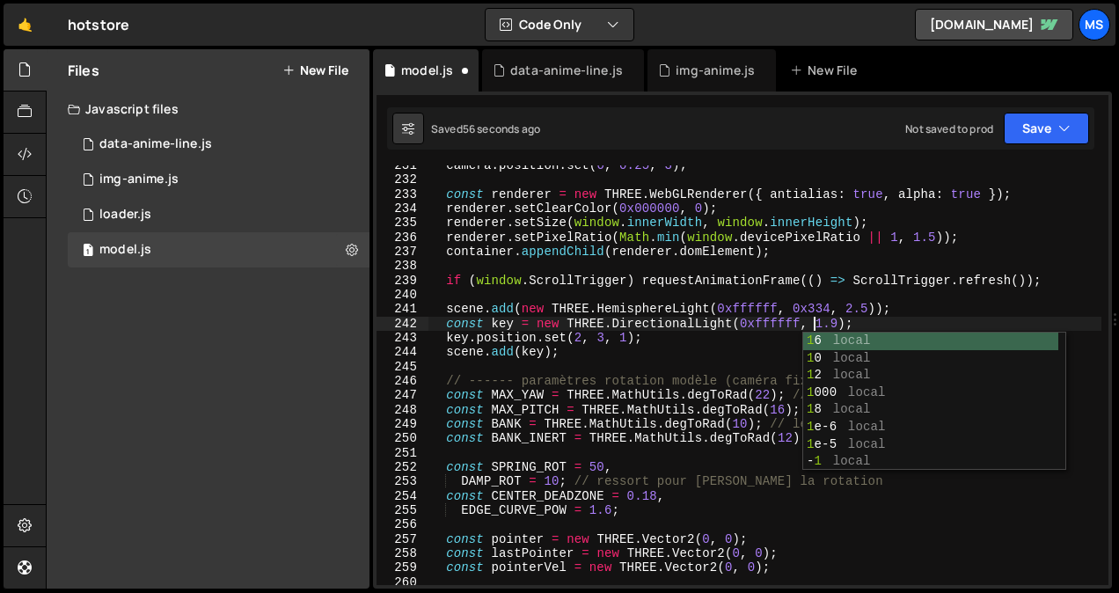
scroll to position [0, 27]
click at [845, 314] on div "camera . position . set ( 0 , 0.25 , 3 ) ; const renderer = new THREE . WebGLRe…" at bounding box center [765, 382] width 674 height 449
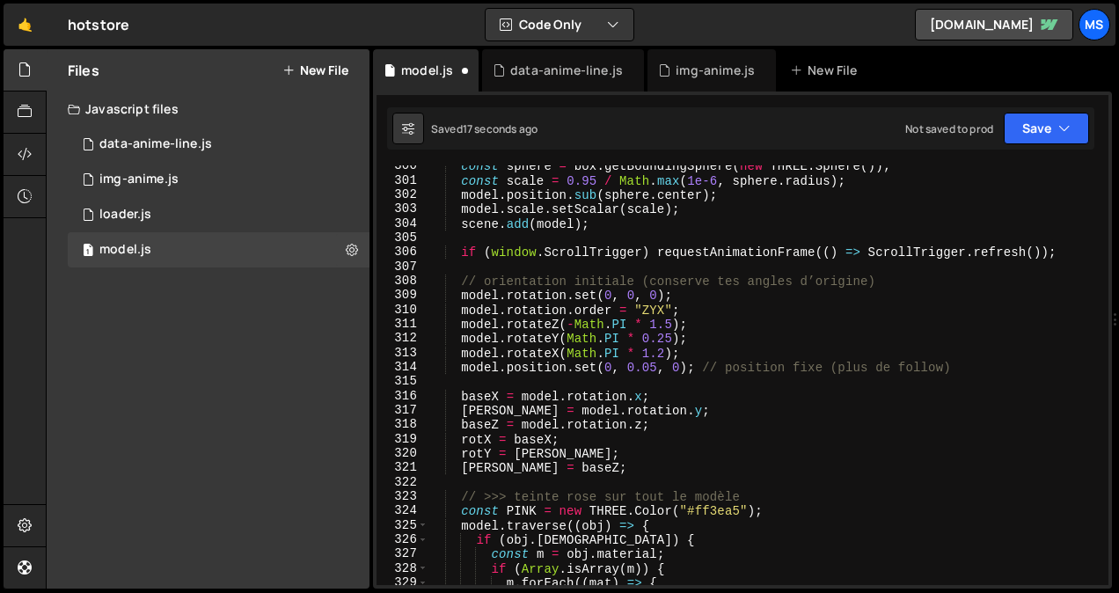
scroll to position [4421, 0]
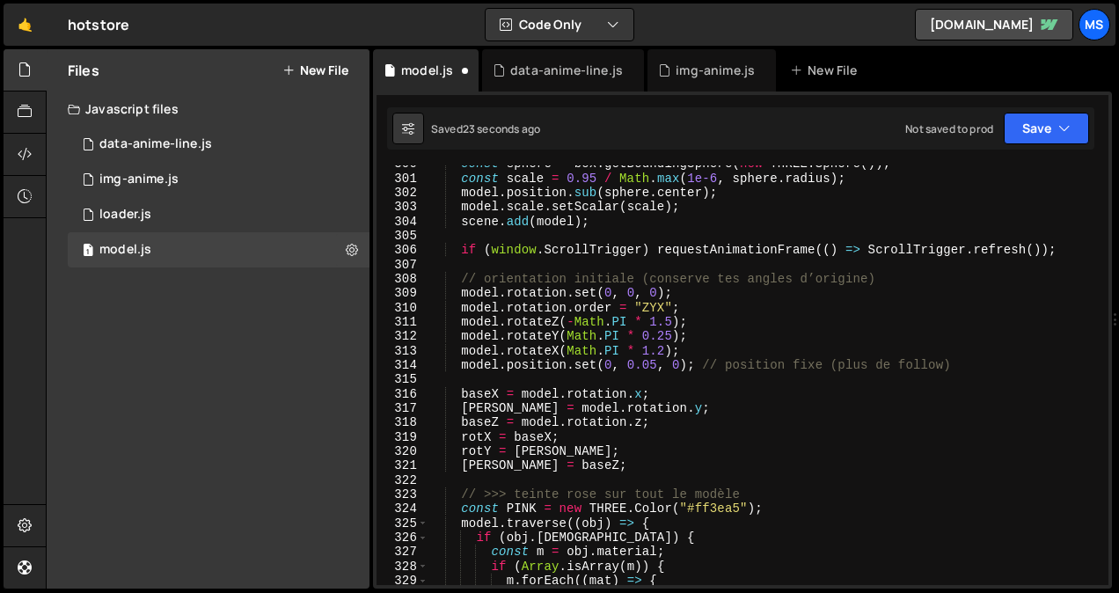
click at [663, 352] on div "const sphere = box . getBoundingSphere ( new THREE . Sphere ( )) ; const scale …" at bounding box center [765, 381] width 674 height 449
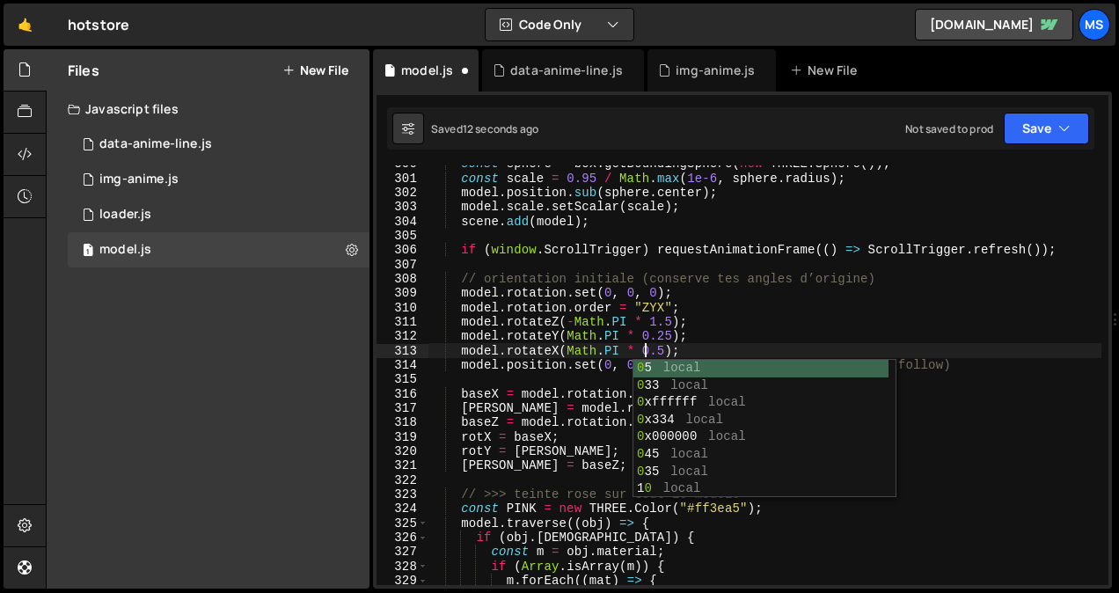
scroll to position [0, 15]
click at [657, 323] on div "const sphere = box . getBoundingSphere ( new THREE . Sphere ( )) ; const scale …" at bounding box center [765, 381] width 674 height 449
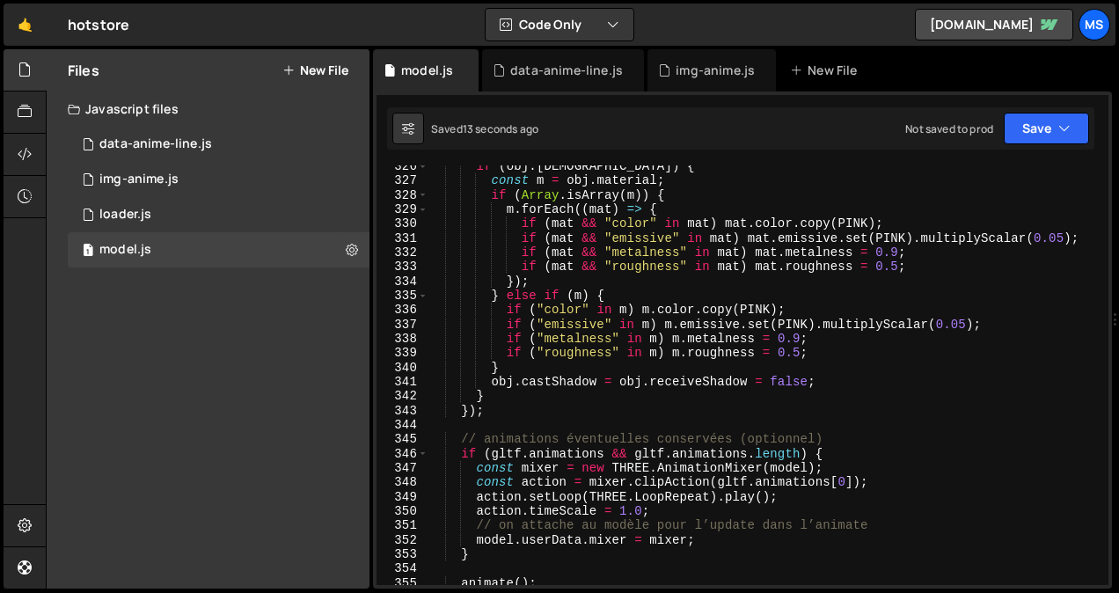
scroll to position [4792, 0]
click at [889, 253] on div "if ( obj . isMesh ) { const m = obj . material ; if ( Array . isArray ( m )) { …" at bounding box center [765, 383] width 674 height 449
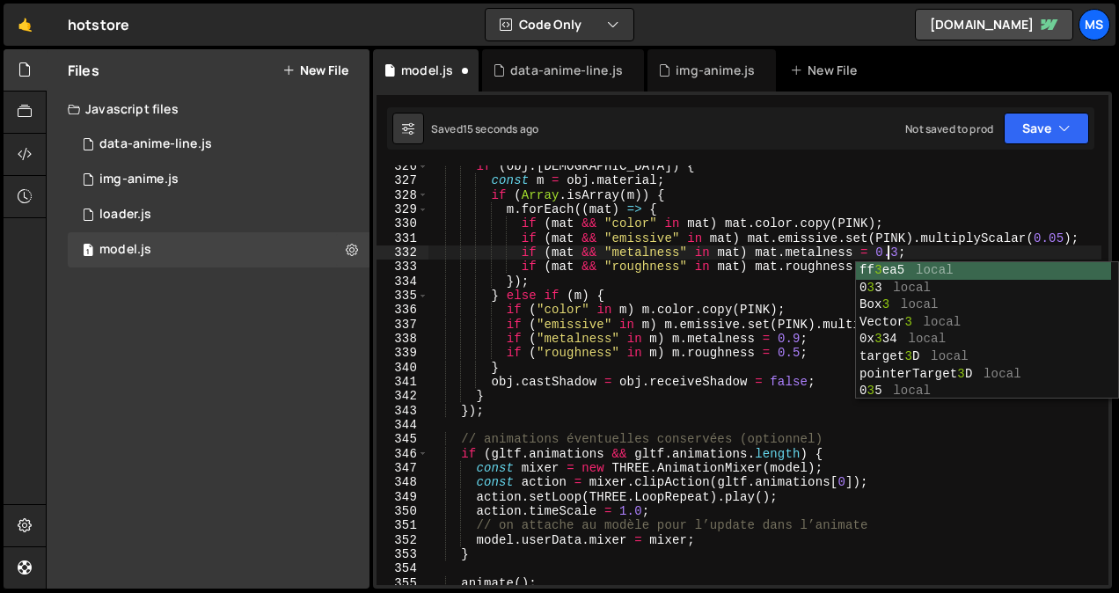
scroll to position [0, 31]
click at [790, 337] on div "if ( obj . isMesh ) { const m = obj . material ; if ( Array . isArray ( m )) { …" at bounding box center [765, 383] width 674 height 449
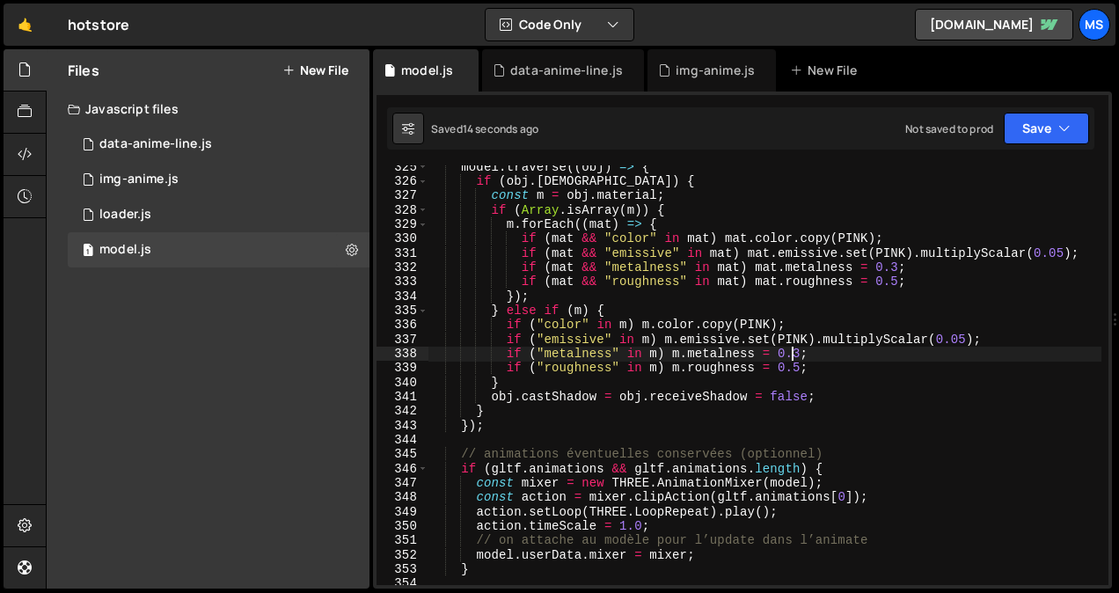
scroll to position [4779, 0]
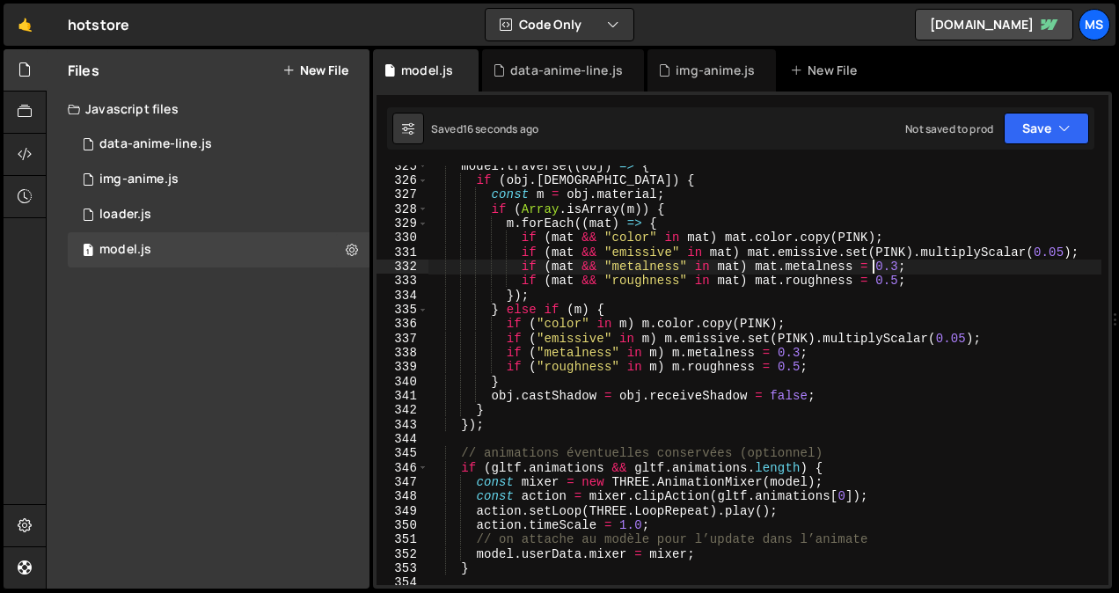
click at [877, 267] on div "model . traverse (( obj ) => { if ( obj . isMesh ) { const m = obj . material ;…" at bounding box center [765, 383] width 674 height 449
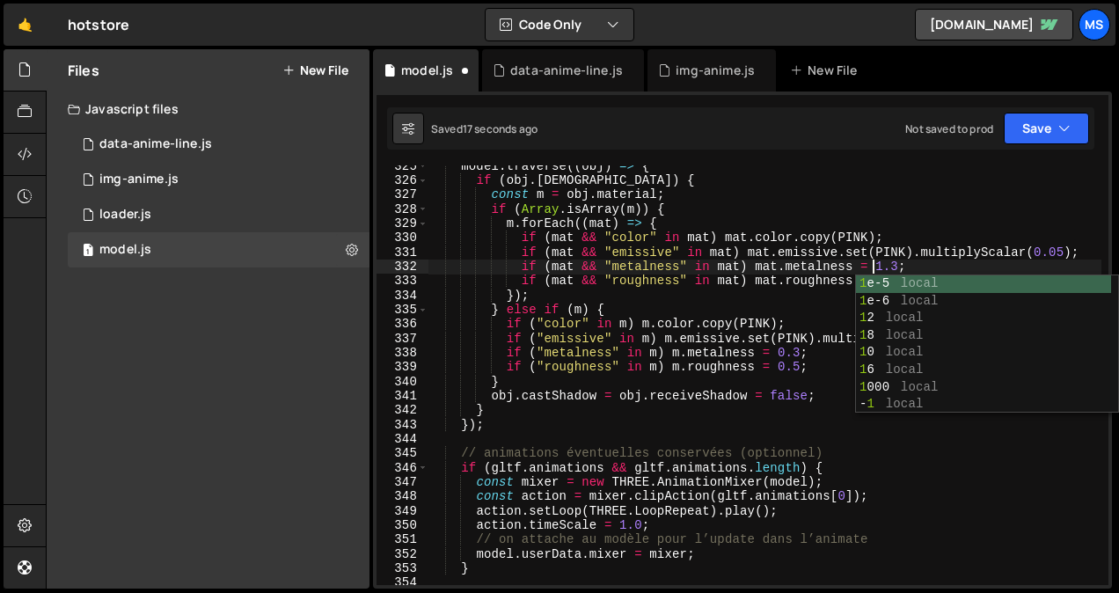
scroll to position [0, 30]
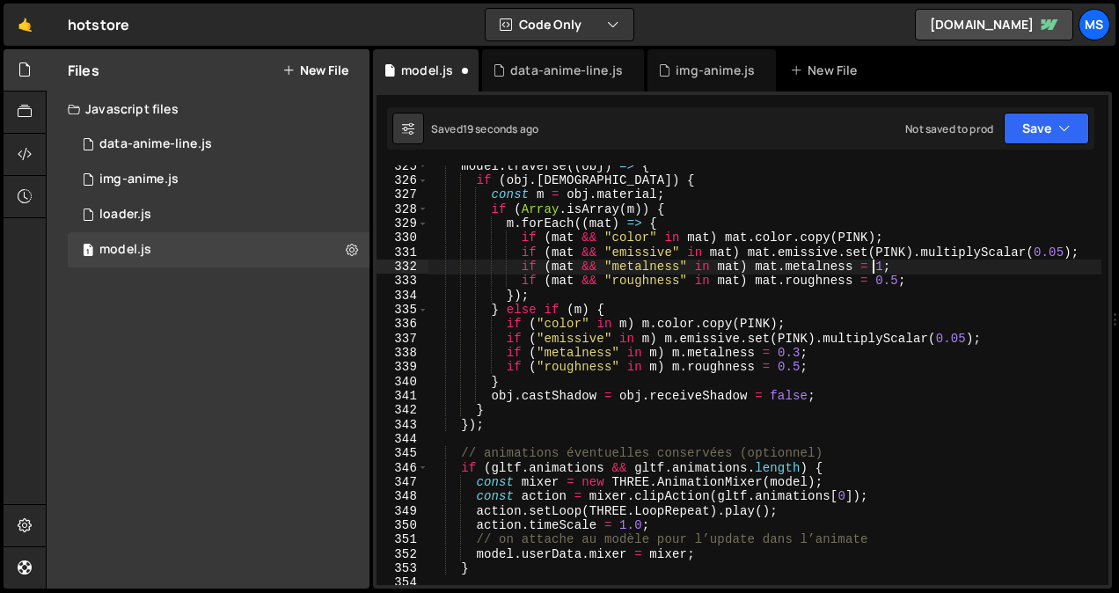
click at [791, 348] on div "model . traverse (( obj ) => { if ( obj . isMesh ) { const m = obj . material ;…" at bounding box center [765, 383] width 674 height 449
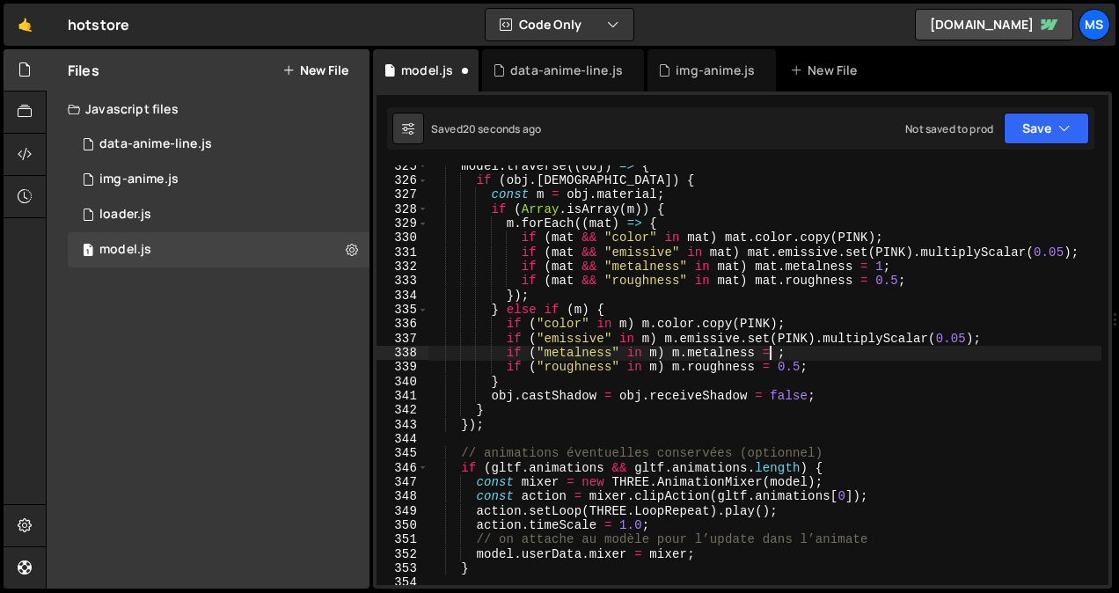
scroll to position [0, 24]
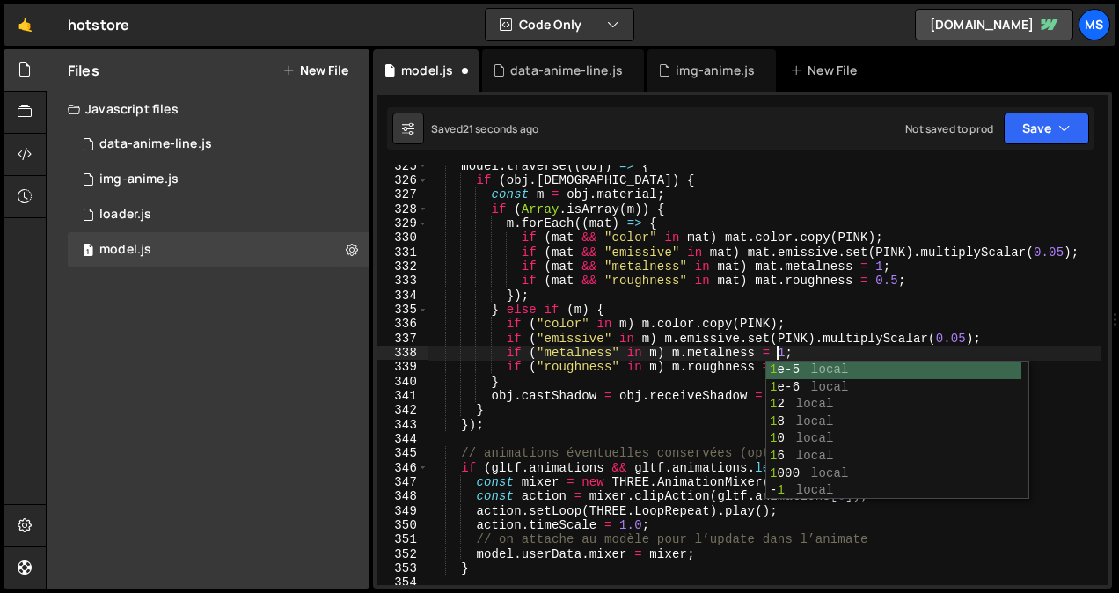
click at [888, 281] on div "model . traverse (( obj ) => { if ( obj . isMesh ) { const m = obj . material ;…" at bounding box center [765, 383] width 674 height 449
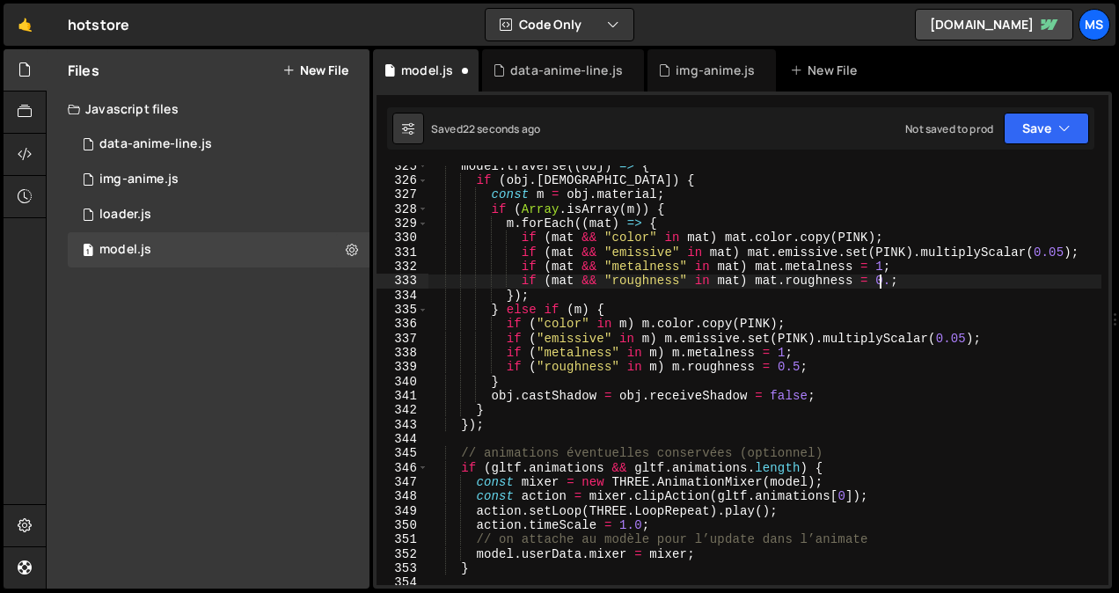
scroll to position [0, 31]
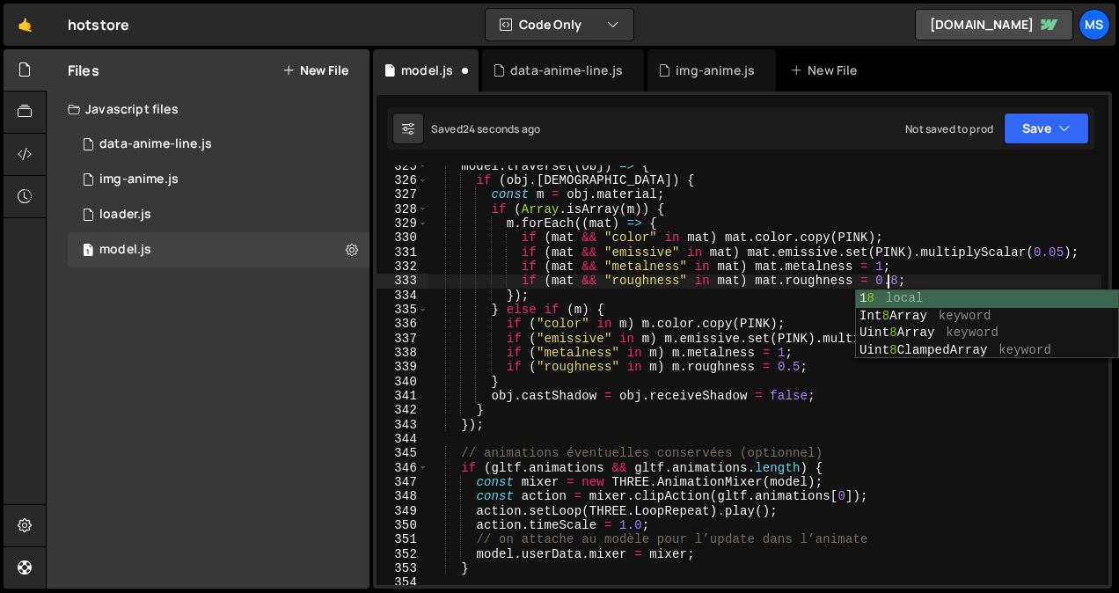
click at [788, 368] on div "model . traverse (( obj ) => { if ( obj . isMesh ) { const m = obj . material ;…" at bounding box center [765, 383] width 674 height 449
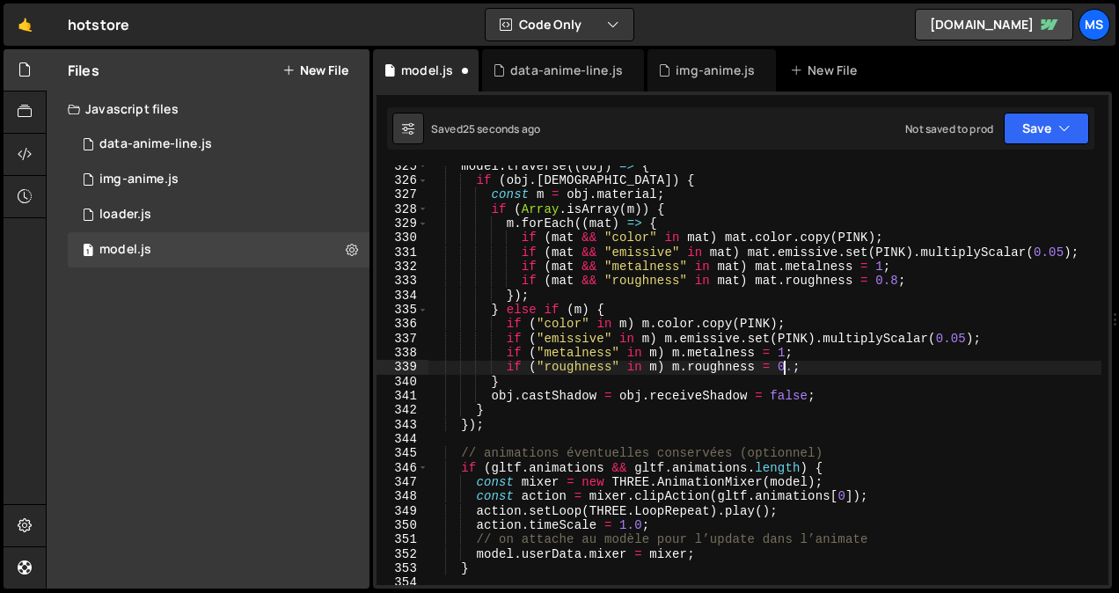
scroll to position [0, 25]
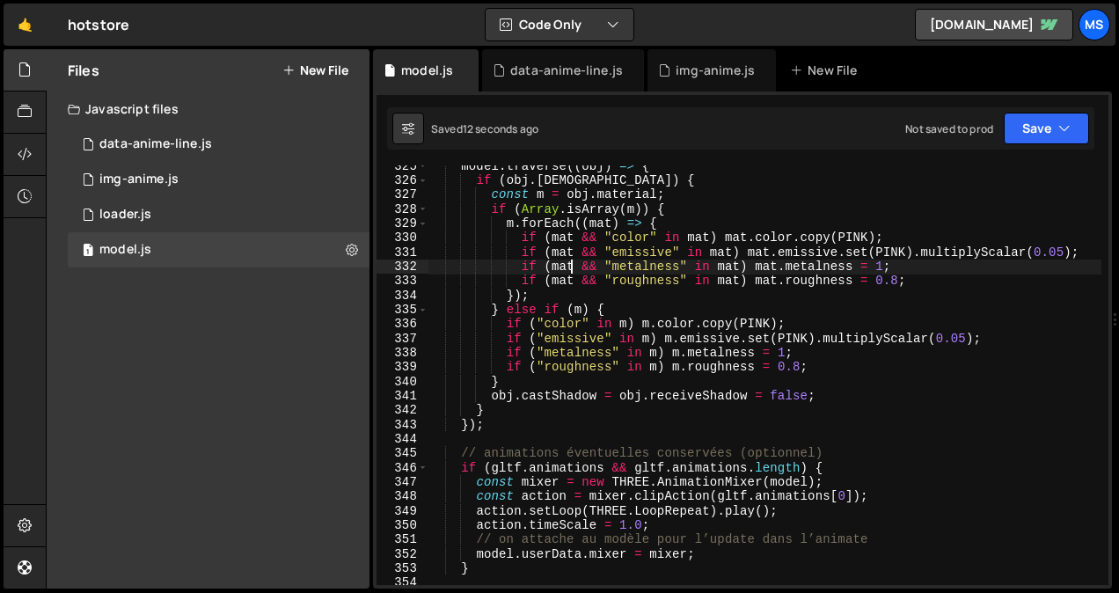
click at [568, 262] on div "model . traverse (( obj ) => { if ( obj . isMesh ) { const m = obj . material ;…" at bounding box center [765, 383] width 674 height 449
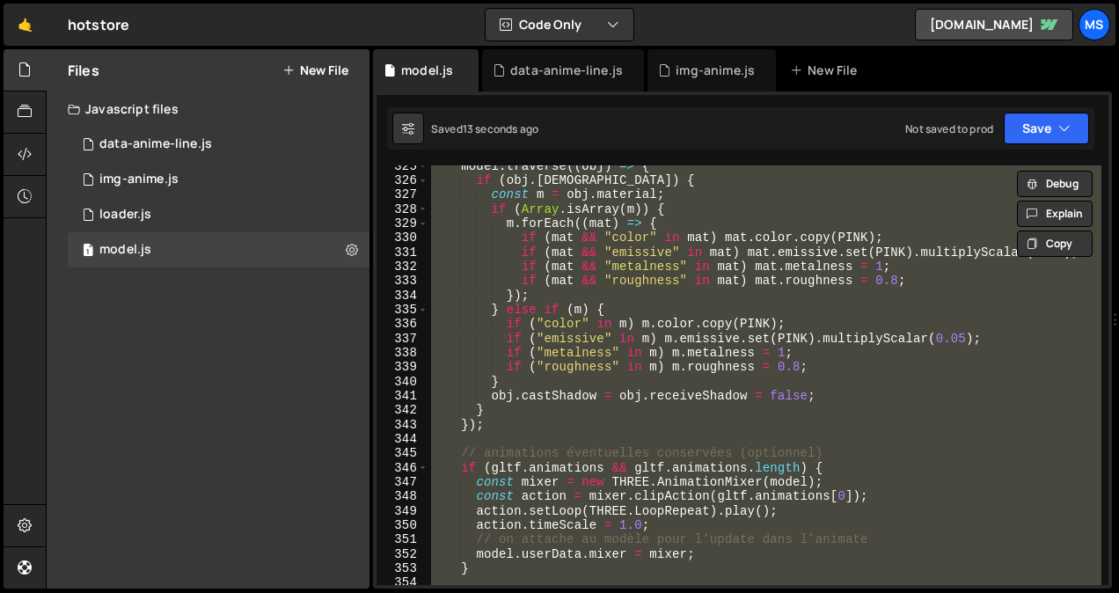
type textarea "// })();"
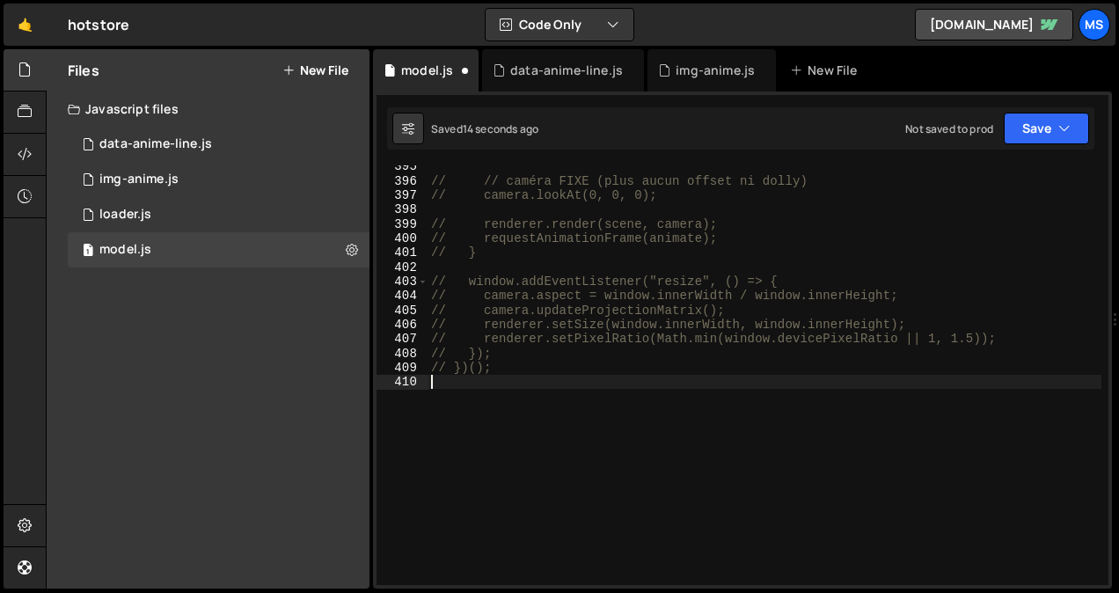
scroll to position [0, 0]
